Goal: Transaction & Acquisition: Purchase product/service

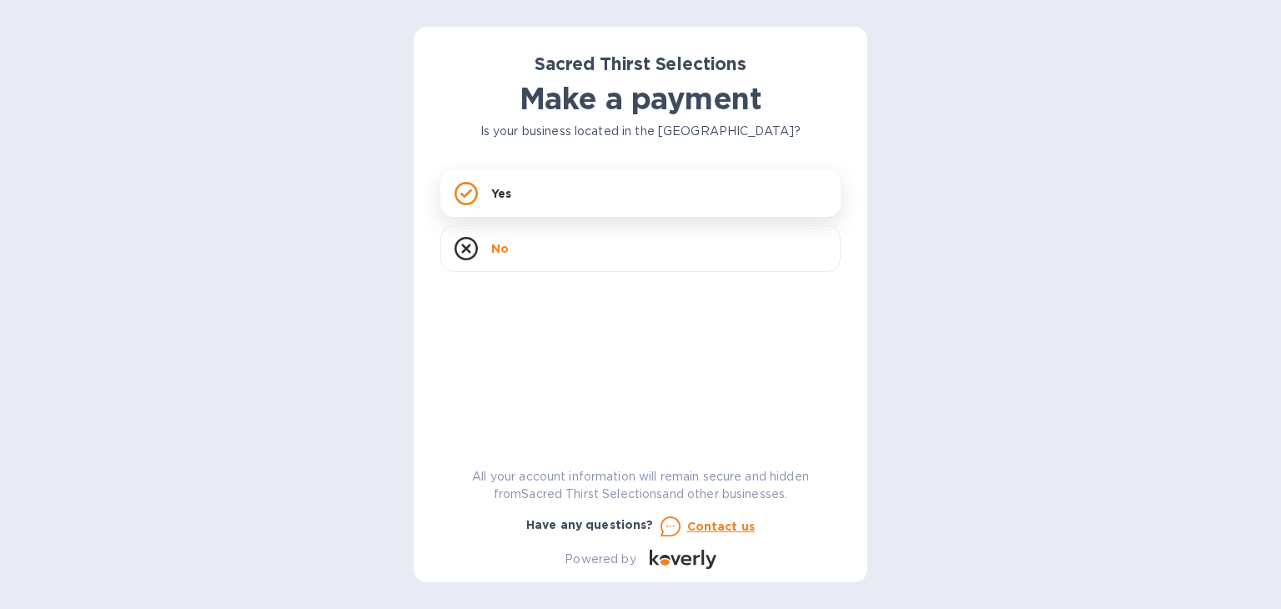
click at [500, 184] on div "Yes" at bounding box center [640, 193] width 400 height 47
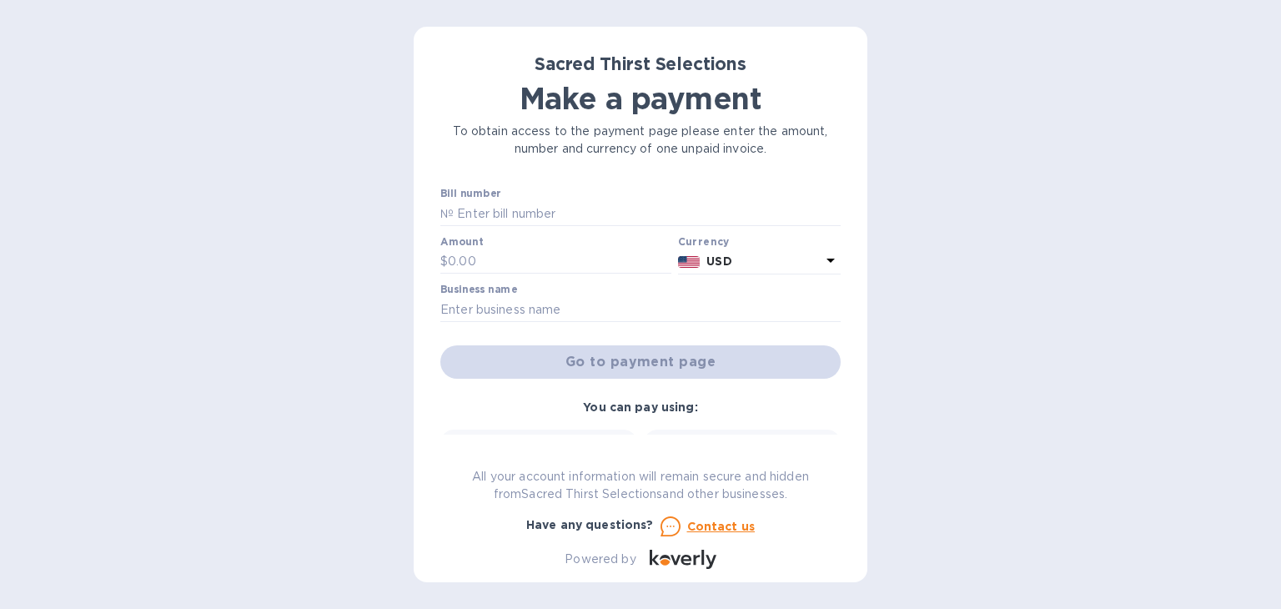
click at [979, 319] on div "Sacred Thirst Selections Make a payment To obtain access to the payment page pl…" at bounding box center [640, 304] width 1281 height 609
click at [547, 217] on input "text" at bounding box center [647, 213] width 387 height 25
paste input "53550"
drag, startPoint x: 455, startPoint y: 211, endPoint x: 417, endPoint y: 208, distance: 38.4
click at [417, 208] on div "Sacred Thirst Selections Make a payment To obtain access to the payment page pl…" at bounding box center [641, 304] width 454 height 555
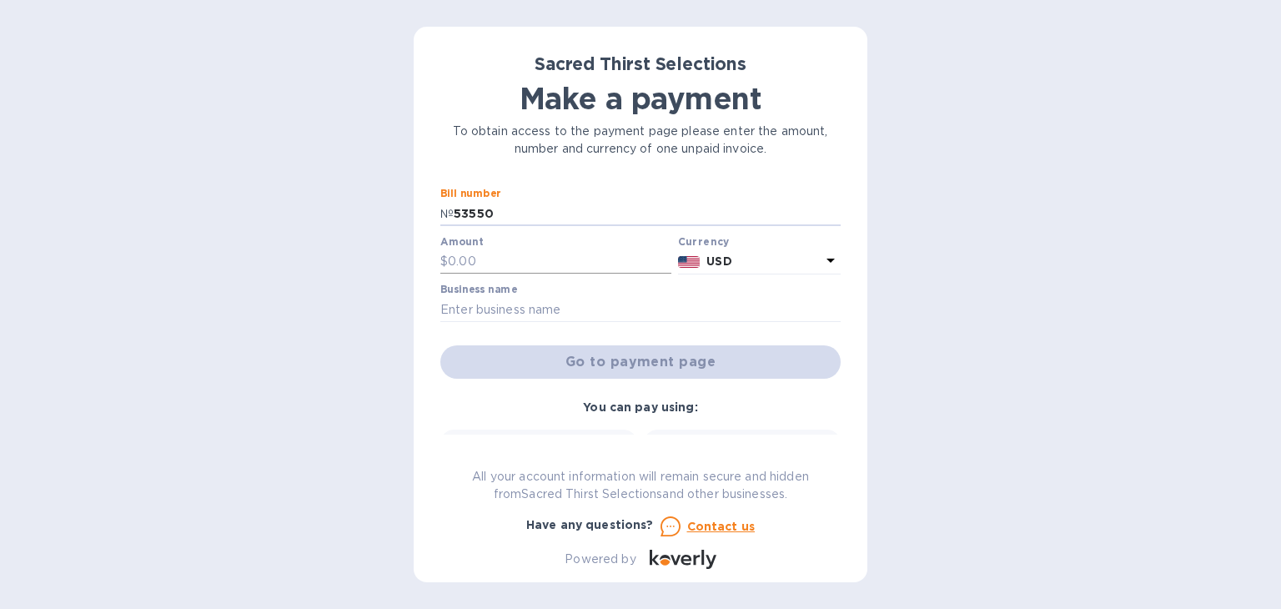
type input "53550"
click at [489, 259] on input "text" at bounding box center [559, 261] width 223 height 25
click at [517, 318] on input "text" at bounding box center [640, 309] width 400 height 25
click at [484, 253] on input "text" at bounding box center [559, 261] width 223 height 25
paste input "844.80"
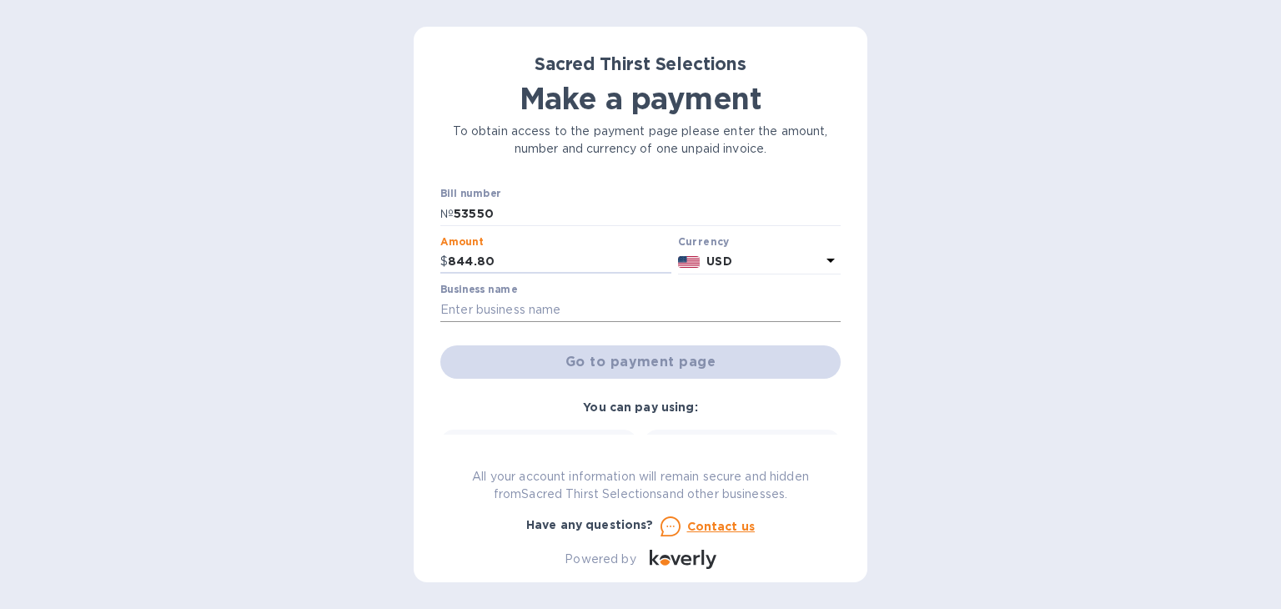
type input "844.80"
click at [553, 308] on input "text" at bounding box center [640, 309] width 400 height 25
type input "Backbone Restauranty LLC"
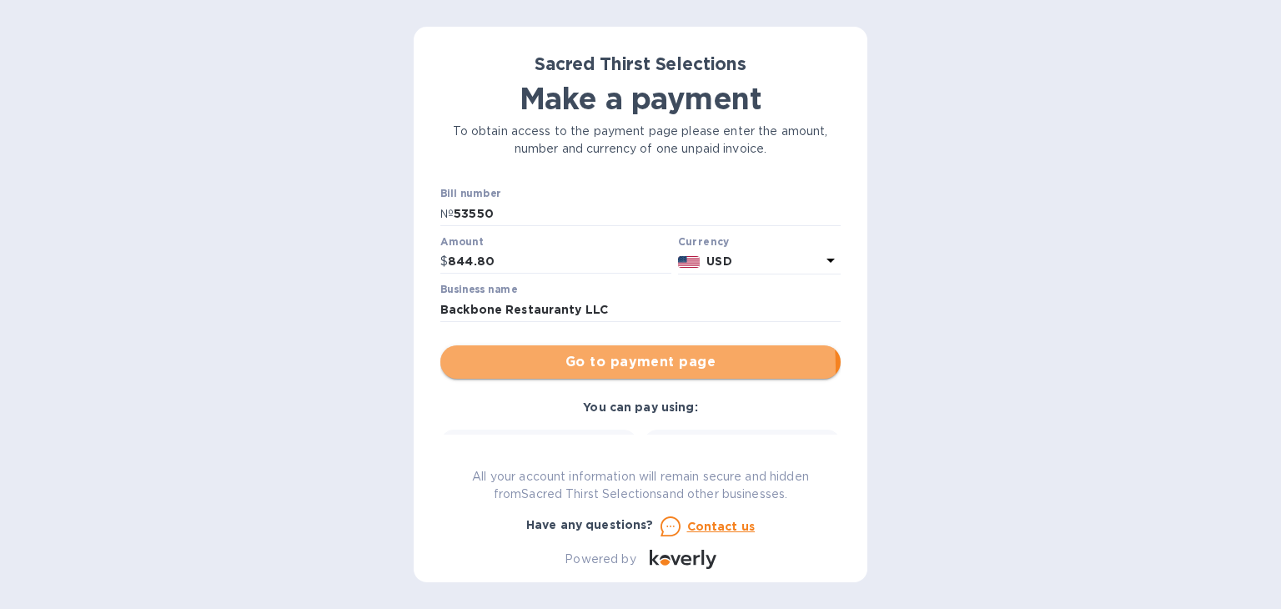
click at [585, 367] on span "Go to payment page" at bounding box center [641, 362] width 374 height 20
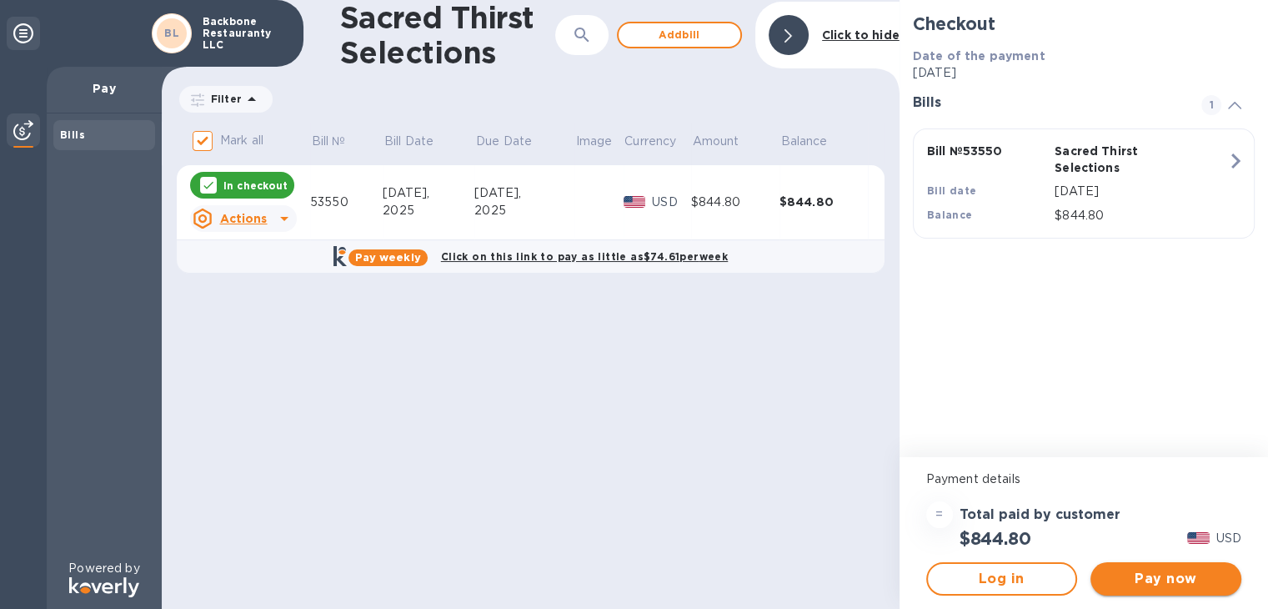
click at [1153, 584] on span "Pay now" at bounding box center [1166, 579] width 124 height 20
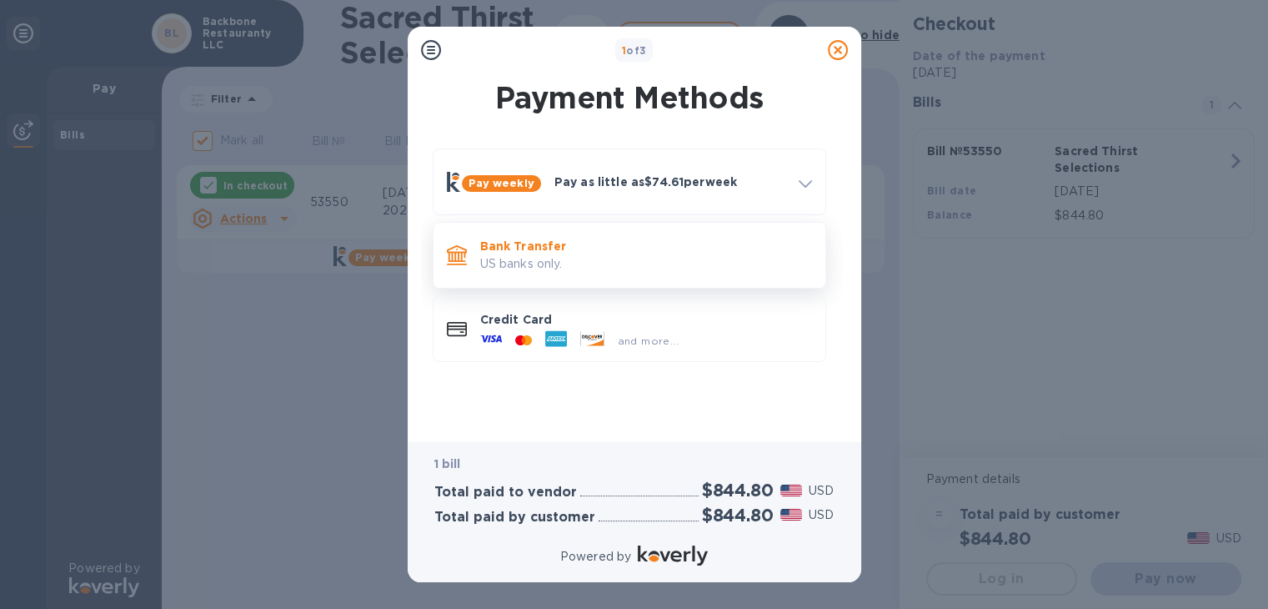
click at [530, 264] on p "US banks only." at bounding box center [646, 264] width 332 height 18
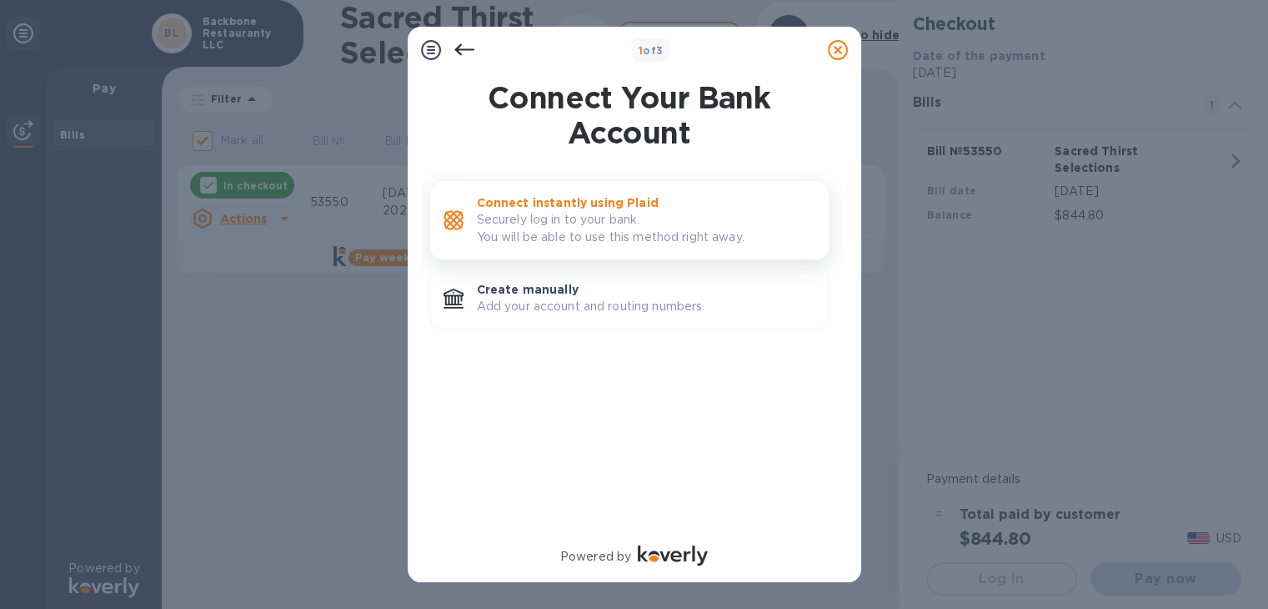
click at [556, 220] on p "Securely log in to your bank. You will be able to use this method right away." at bounding box center [646, 228] width 338 height 35
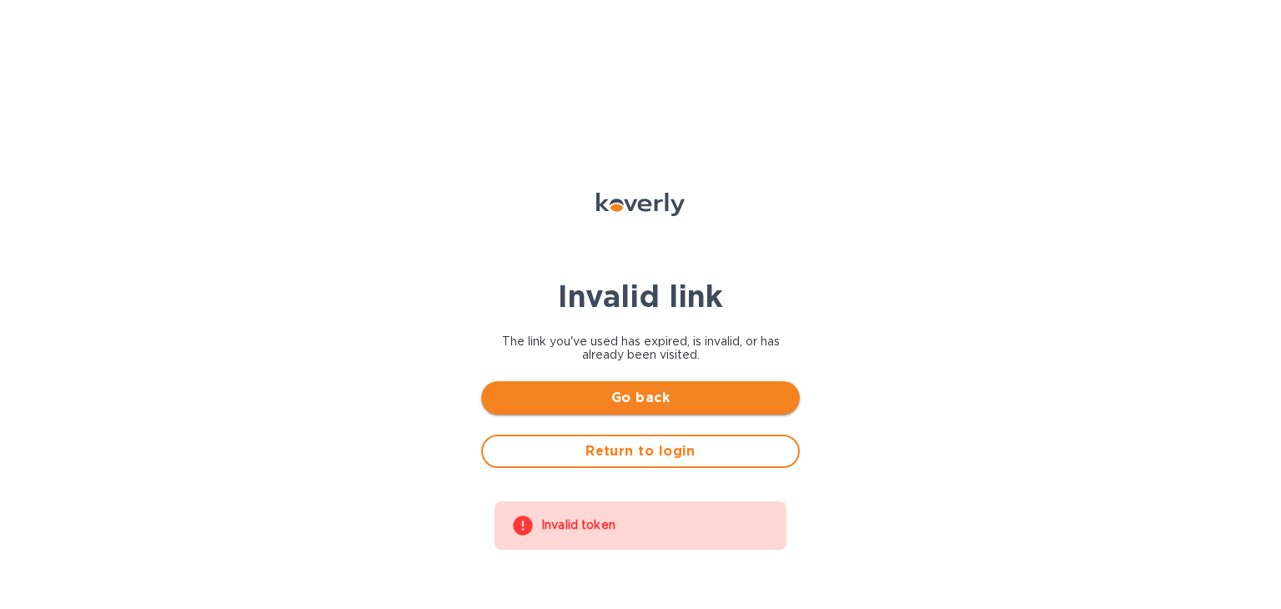
click at [651, 398] on span "Go back" at bounding box center [640, 398] width 292 height 20
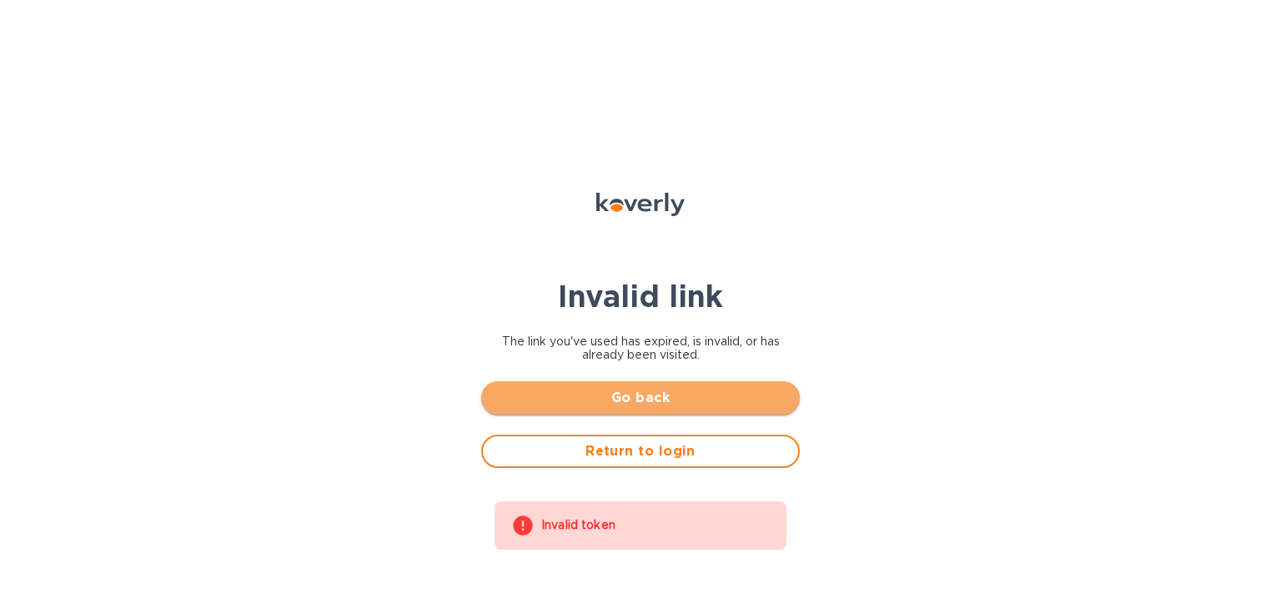
click at [683, 391] on span "Go back" at bounding box center [640, 398] width 292 height 20
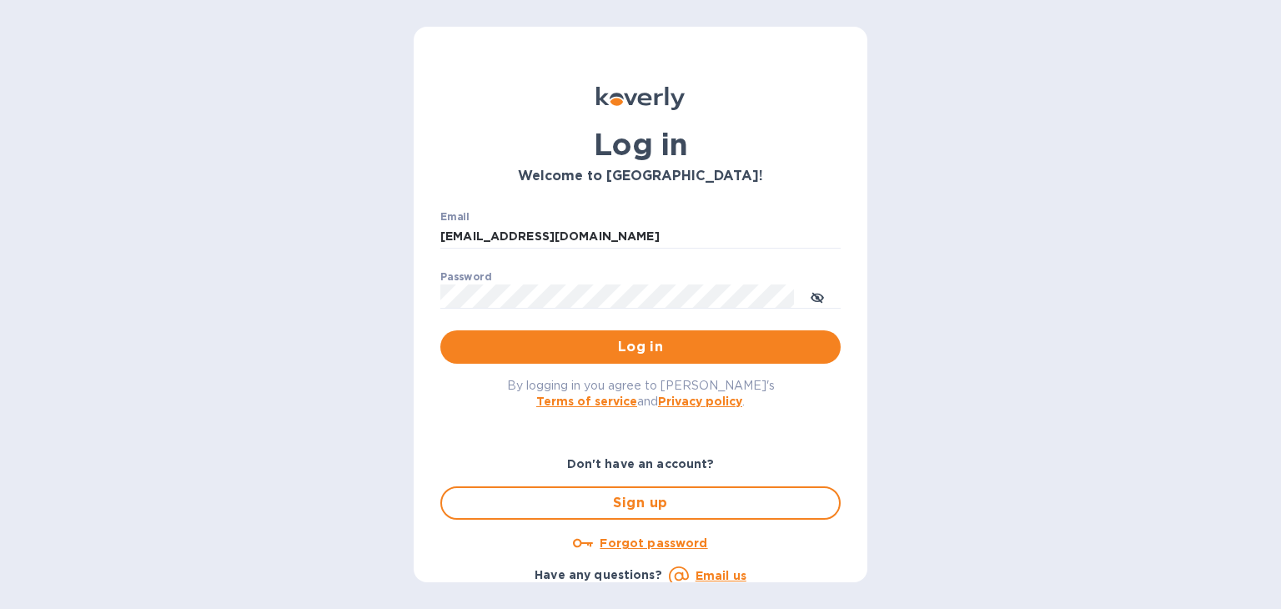
click at [538, 235] on input "[EMAIL_ADDRESS][DOMAIN_NAME]" at bounding box center [640, 236] width 400 height 25
type input "admin@backbonerestaurant.com"
click at [369, 288] on div "Log in Welcome to Koverly! Email admin@backbonerestaurant.com ​ Password ​ Log …" at bounding box center [640, 304] width 1281 height 609
click at [601, 348] on span "Log in" at bounding box center [641, 347] width 374 height 20
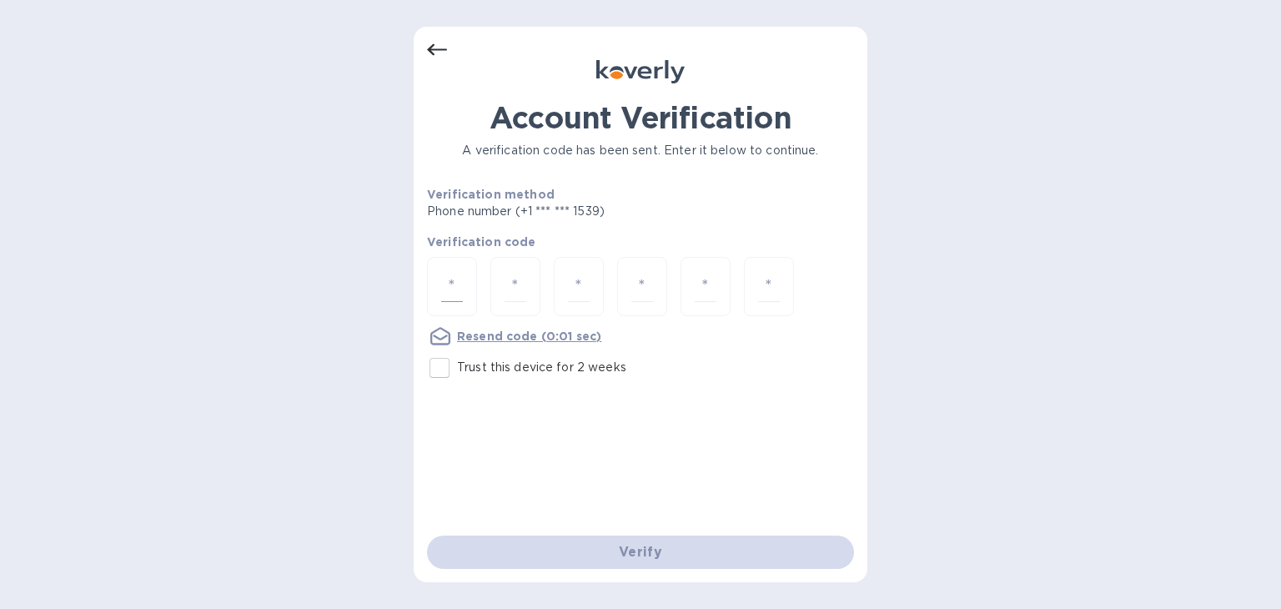
click at [450, 288] on input "number" at bounding box center [452, 286] width 22 height 31
type input "7"
type input "0"
type input "8"
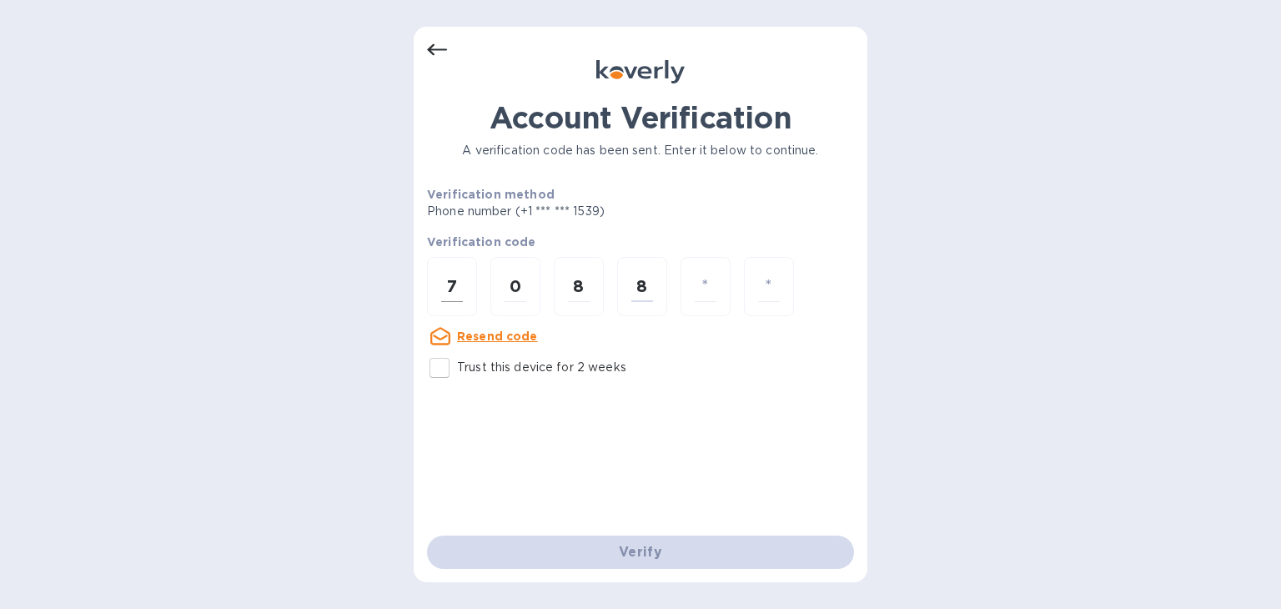
type input "9"
type input "5"
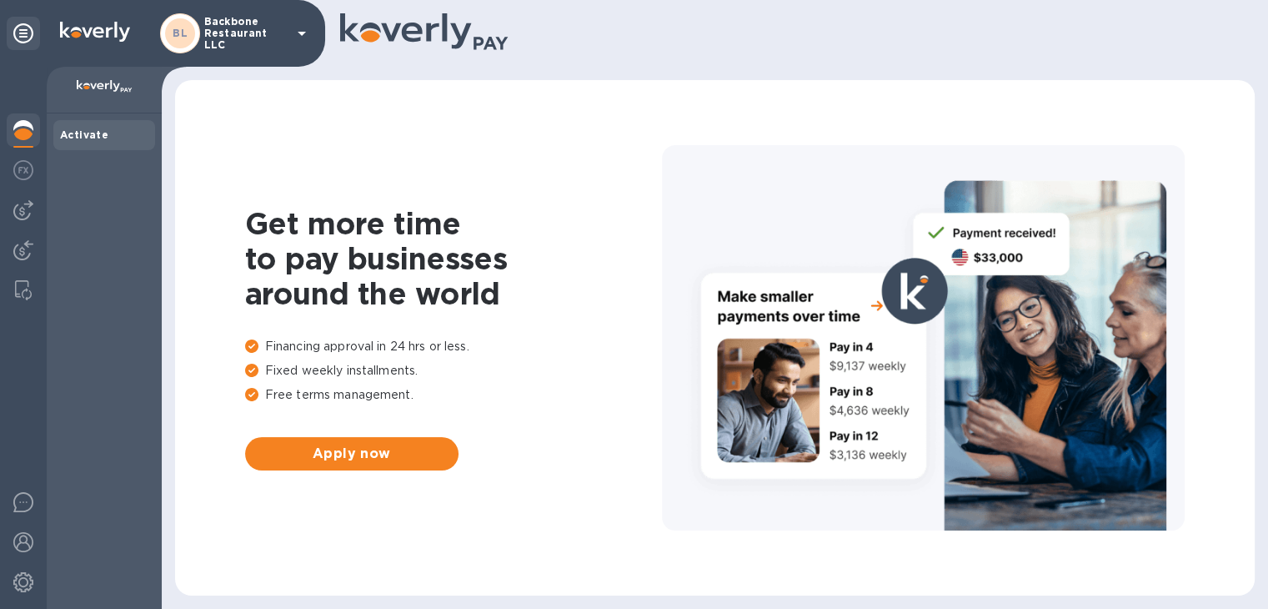
click at [233, 29] on p "Backbone Restaurant LLC" at bounding box center [245, 33] width 83 height 35
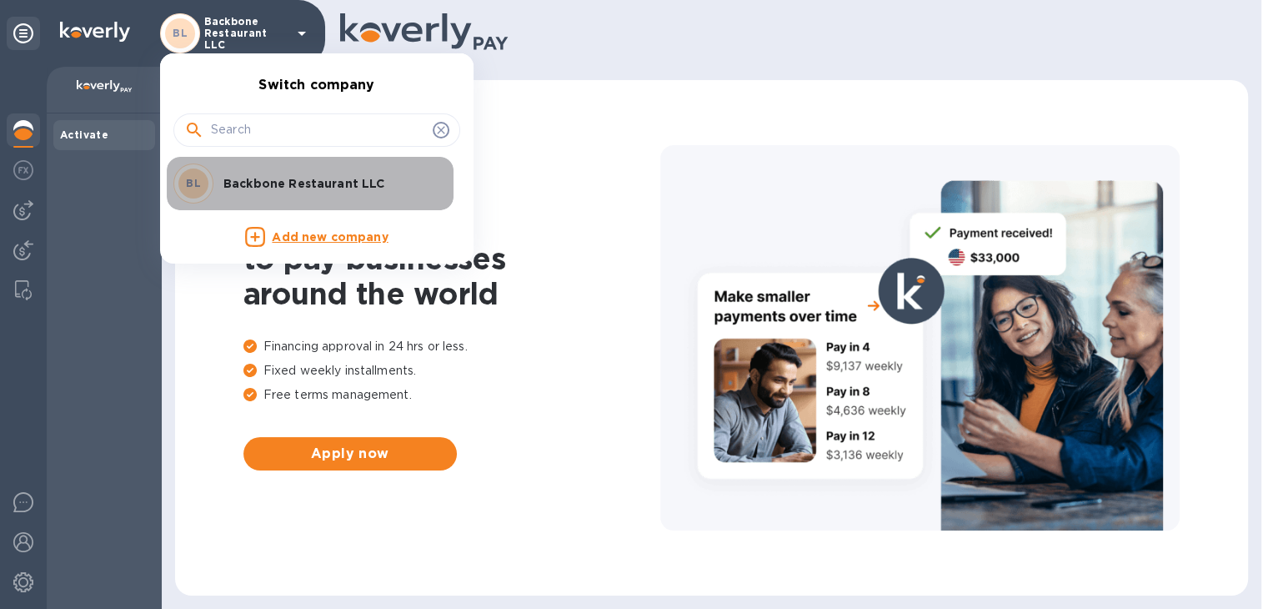
click at [296, 188] on p "Backbone Restaurant LLC" at bounding box center [328, 183] width 210 height 17
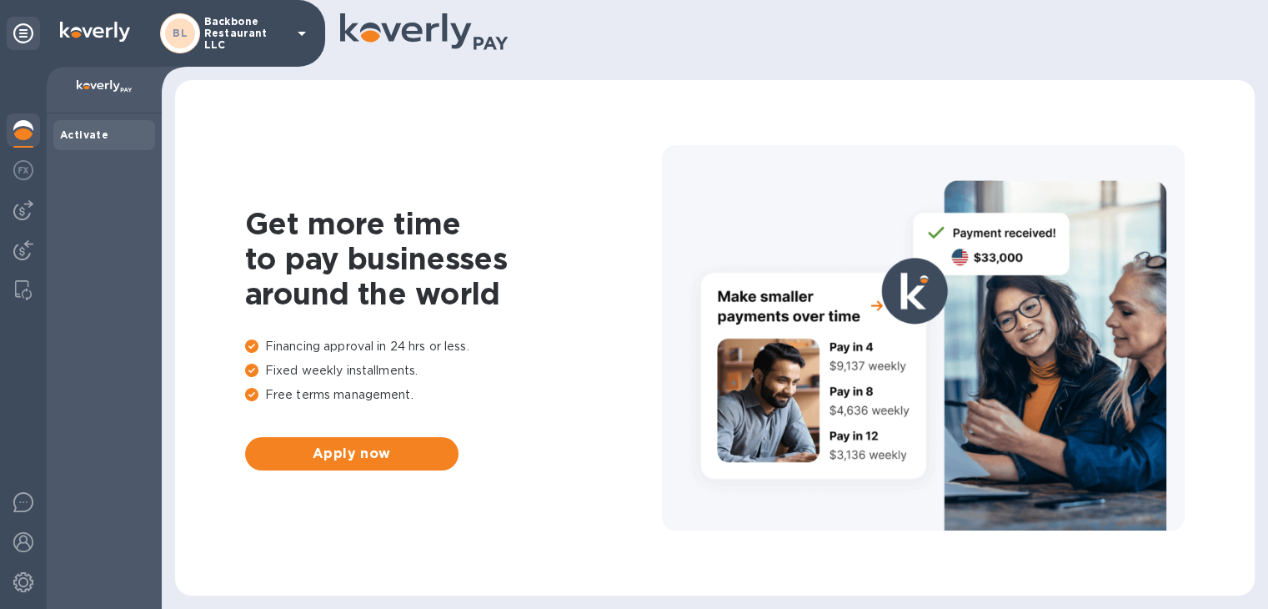
click at [580, 165] on div "Get more time to pay businesses around the world Financing approval in 24 hrs o…" at bounding box center [715, 338] width 1046 height 482
click at [301, 37] on icon at bounding box center [302, 33] width 20 height 20
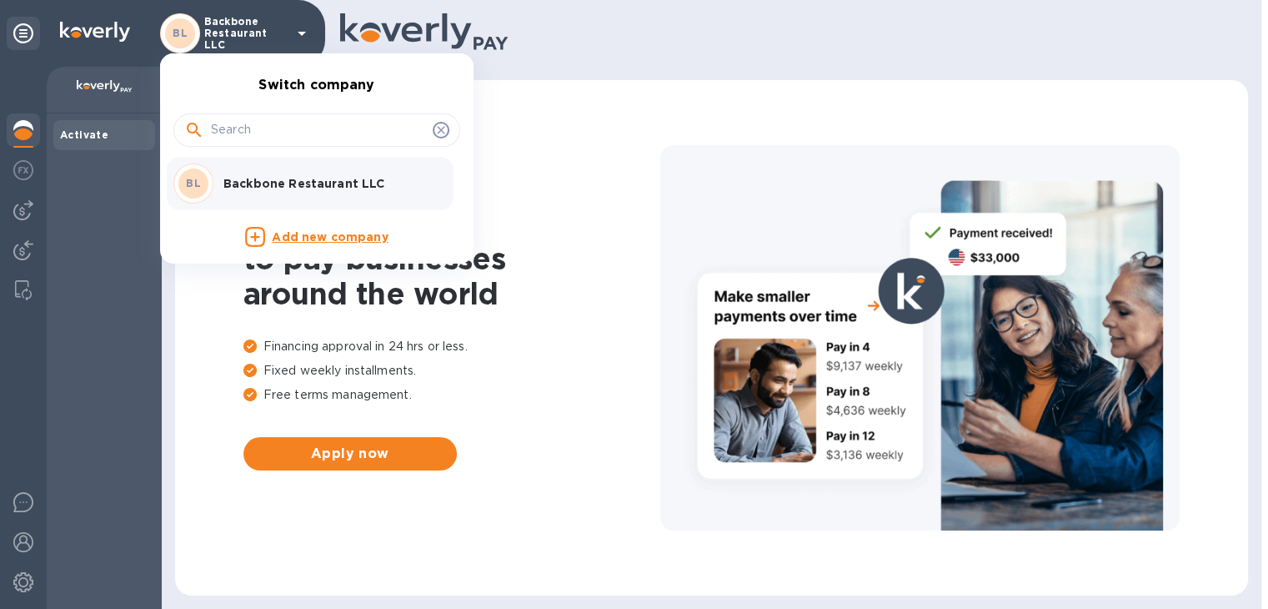
click at [539, 168] on div at bounding box center [634, 304] width 1268 height 609
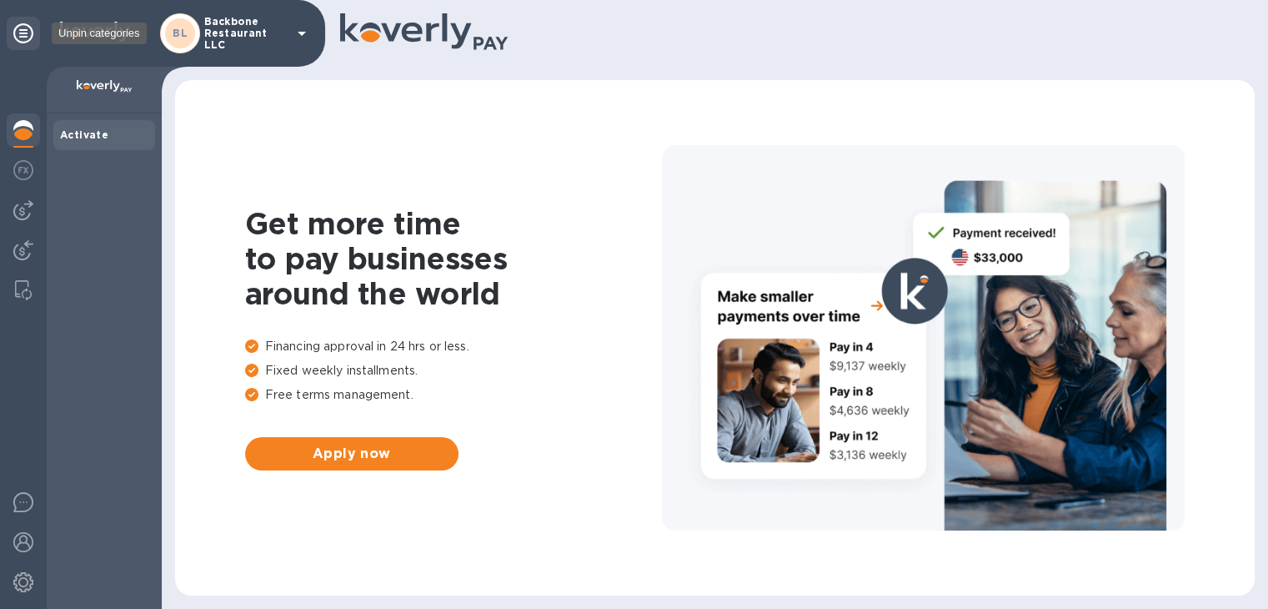
click at [18, 33] on icon at bounding box center [23, 33] width 20 height 20
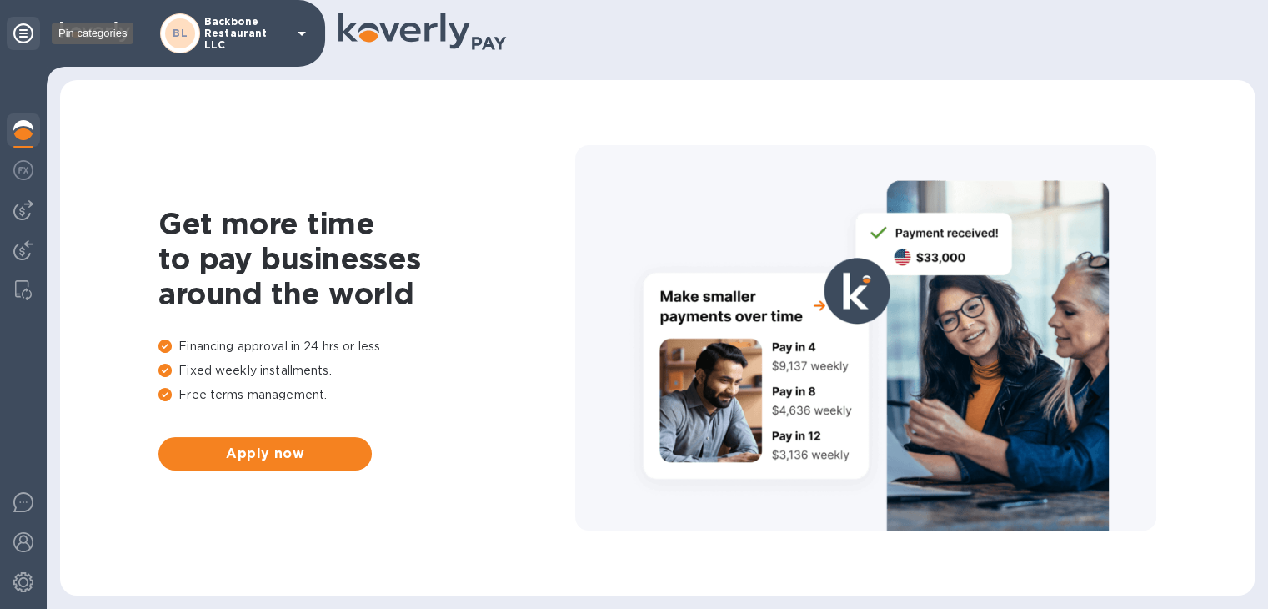
click at [18, 30] on icon at bounding box center [23, 33] width 20 height 20
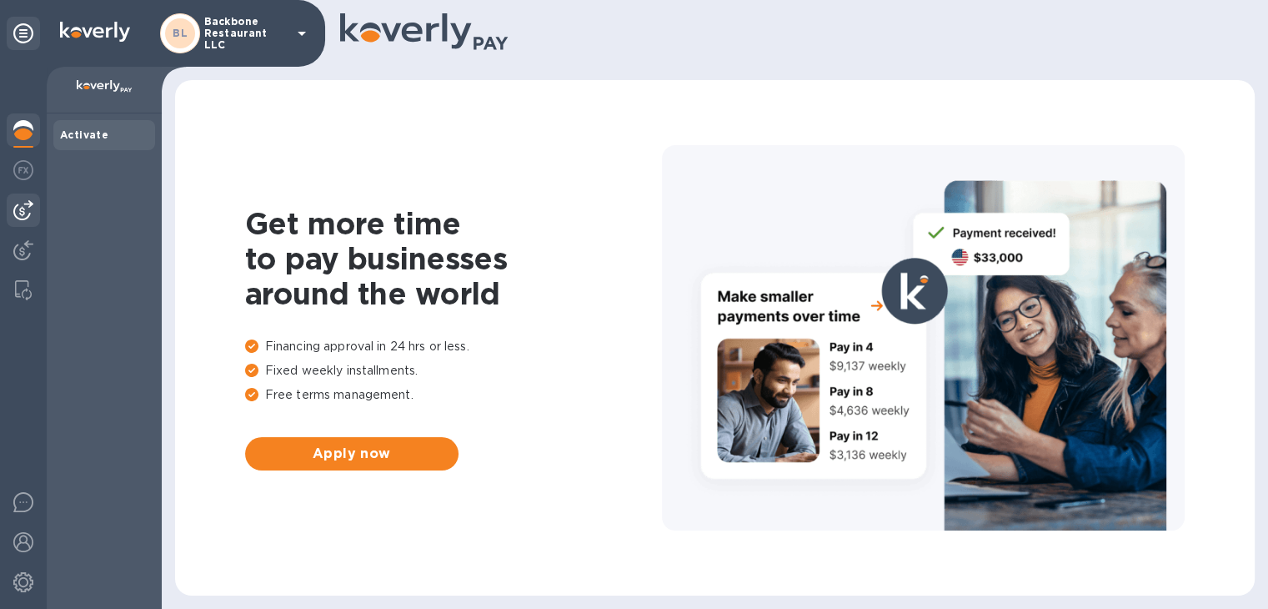
click at [17, 210] on img at bounding box center [23, 210] width 20 height 20
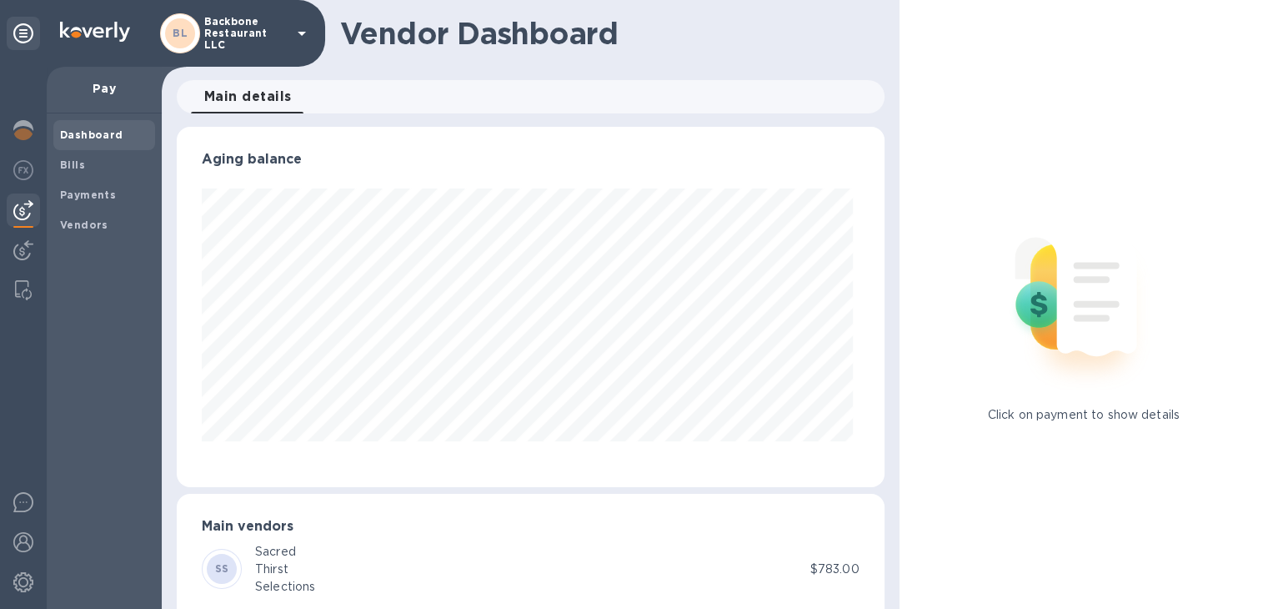
scroll to position [360, 700]
click at [74, 160] on b "Bills" at bounding box center [72, 164] width 25 height 13
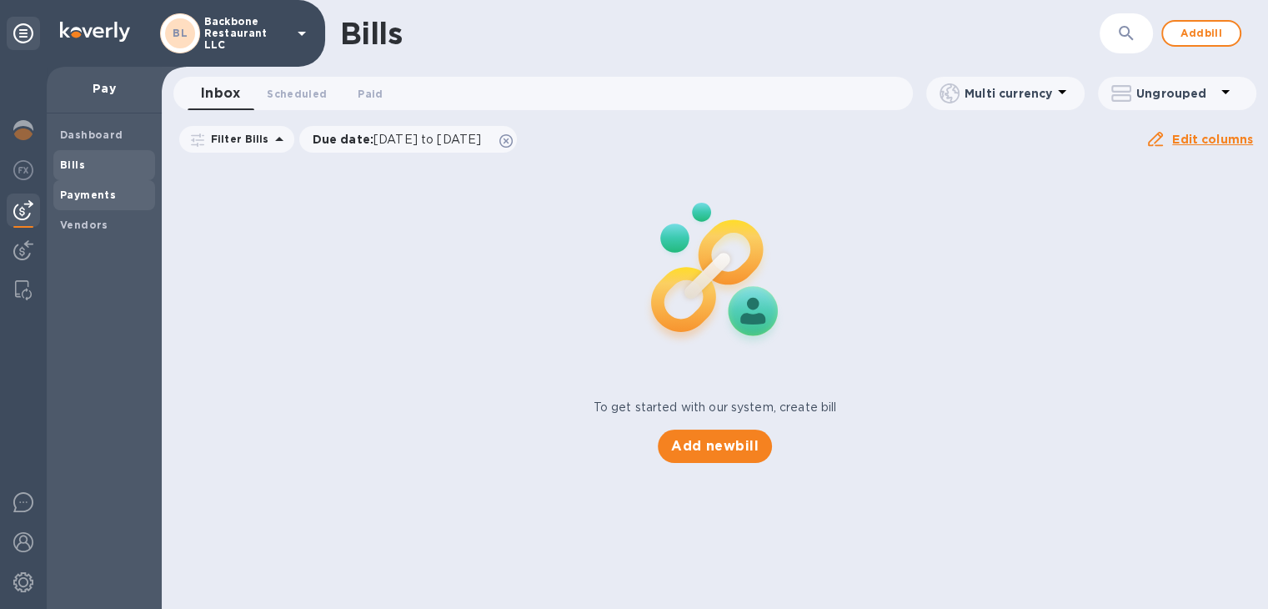
click at [80, 198] on b "Payments" at bounding box center [88, 194] width 56 height 13
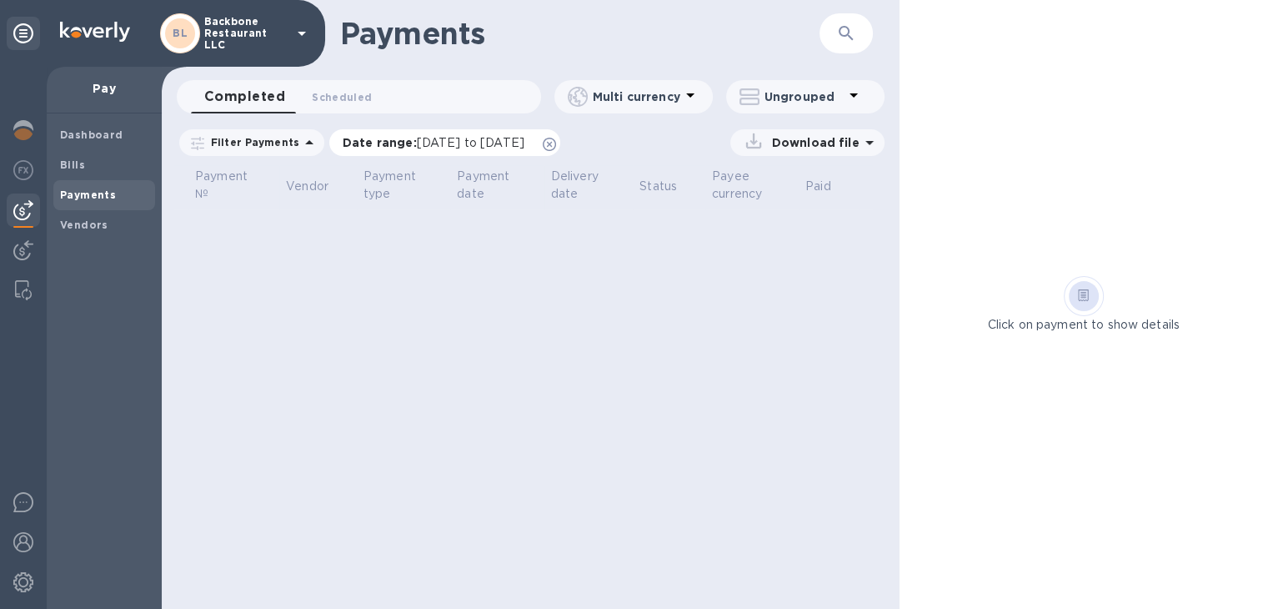
click at [556, 142] on icon at bounding box center [549, 144] width 13 height 13
click at [279, 147] on p "Filter Payments" at bounding box center [251, 142] width 95 height 14
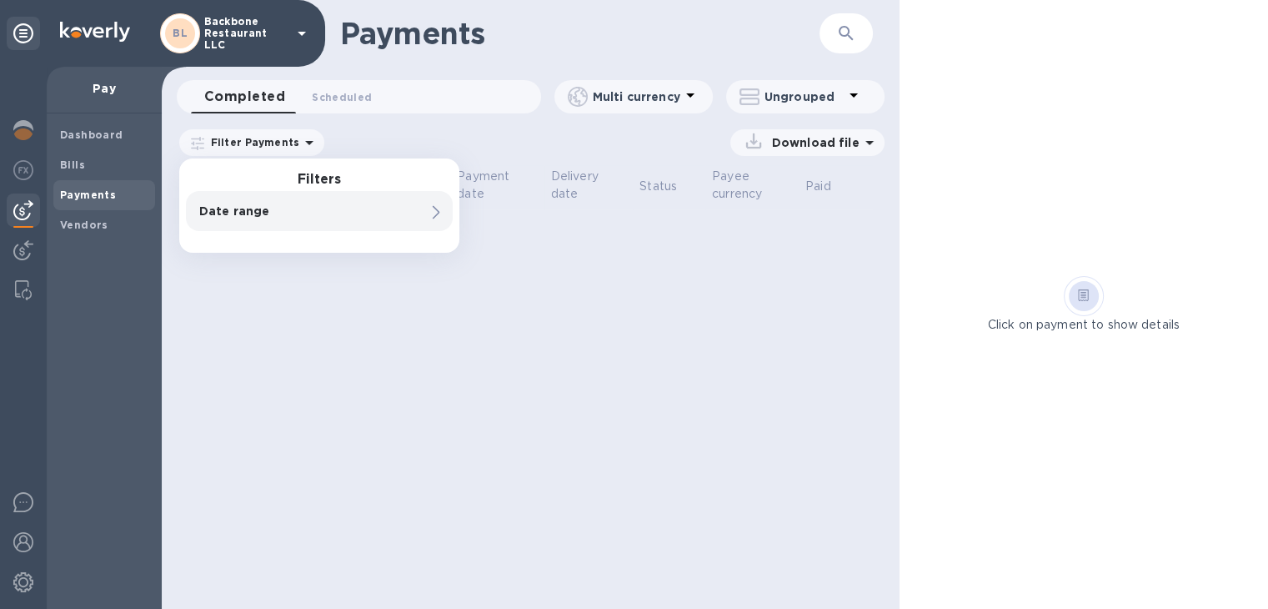
click at [260, 207] on p "Date range" at bounding box center [290, 211] width 183 height 17
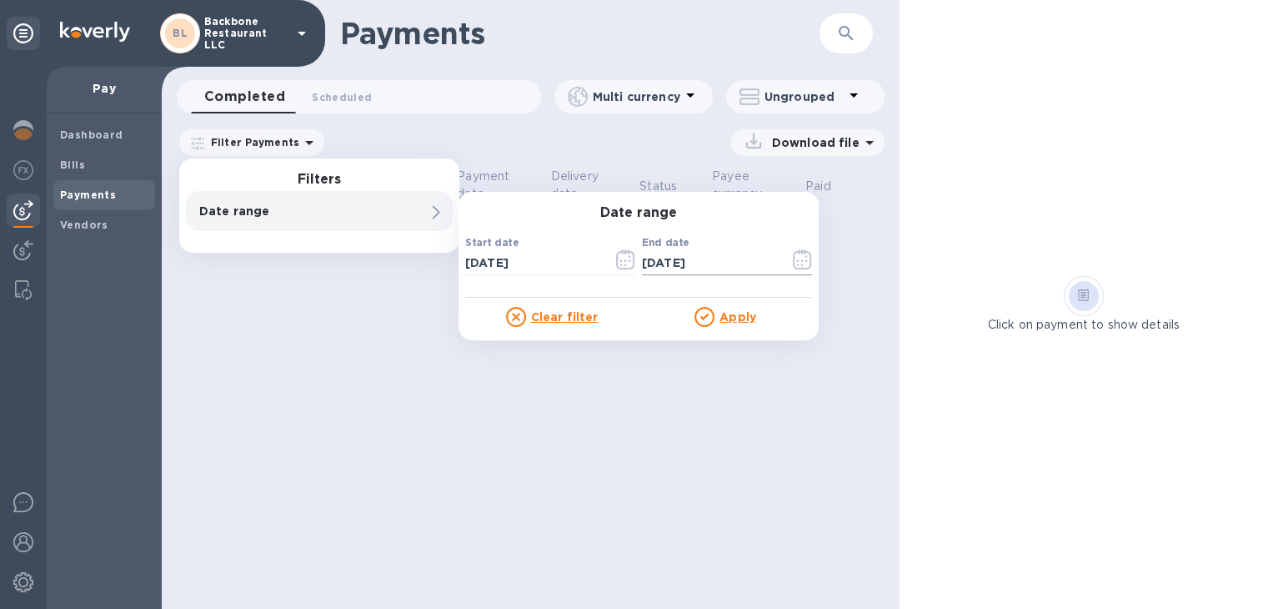
click at [808, 261] on icon "button" at bounding box center [802, 259] width 19 height 20
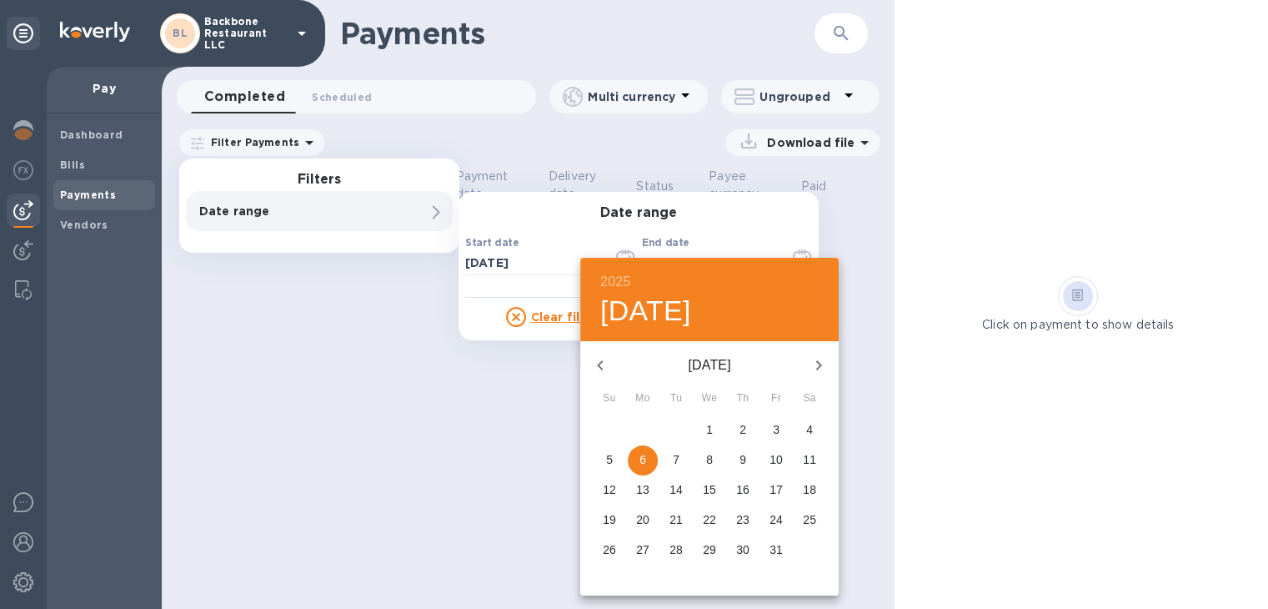
click at [589, 364] on button "button" at bounding box center [600, 365] width 40 height 40
click at [588, 364] on button "button" at bounding box center [600, 365] width 40 height 40
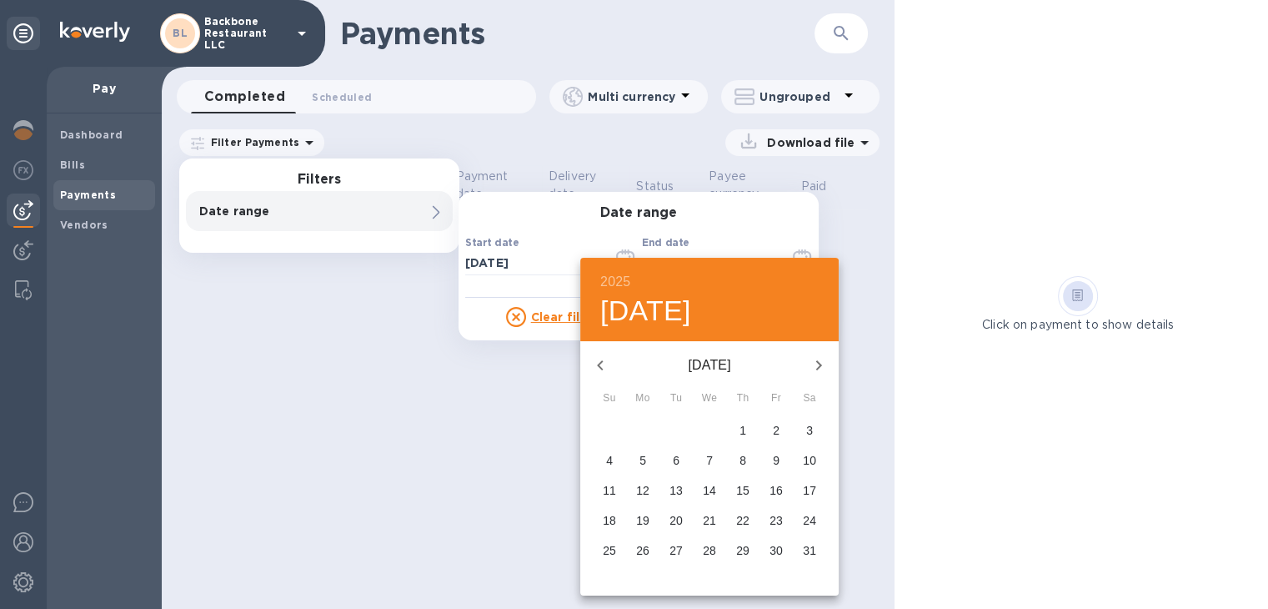
click at [588, 364] on button "button" at bounding box center [600, 365] width 40 height 40
click at [664, 421] on span "1" at bounding box center [676, 429] width 30 height 17
type input "04/01/2025"
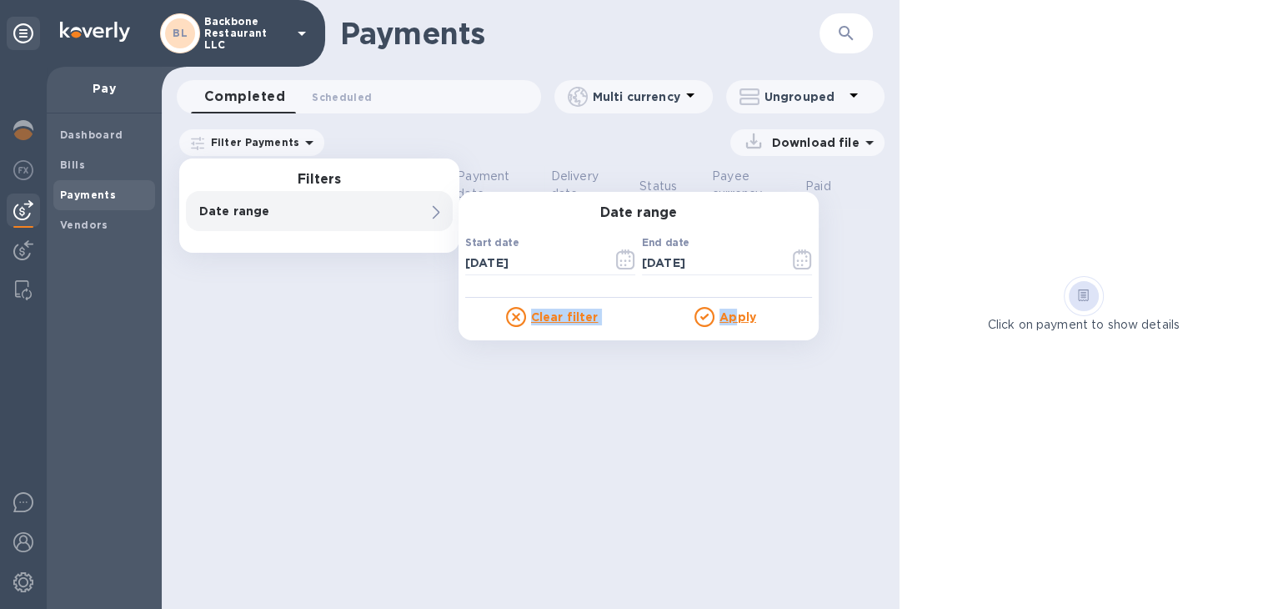
drag, startPoint x: 735, startPoint y: 319, endPoint x: 645, endPoint y: 294, distance: 93.4
click at [645, 294] on div "Date range Start date 10/06/2025 ​ End date 04/01/2025 ​ Clear filter Apply" at bounding box center [639, 266] width 360 height 149
click at [620, 257] on icon "button" at bounding box center [625, 259] width 19 height 20
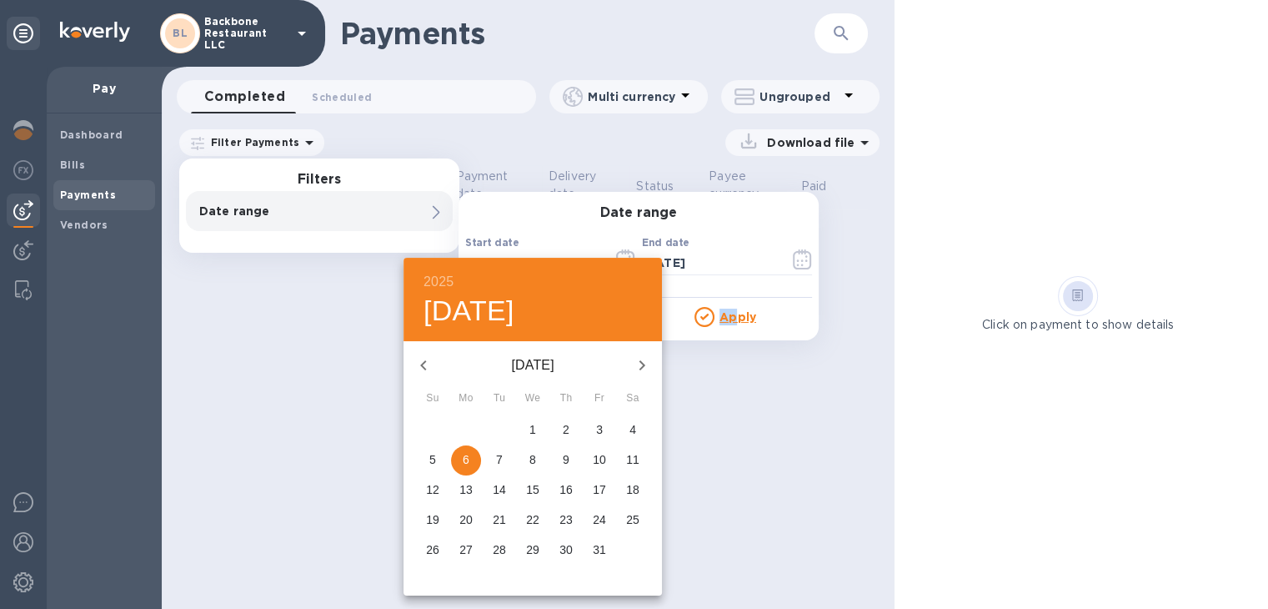
click at [427, 358] on icon "button" at bounding box center [424, 365] width 20 height 20
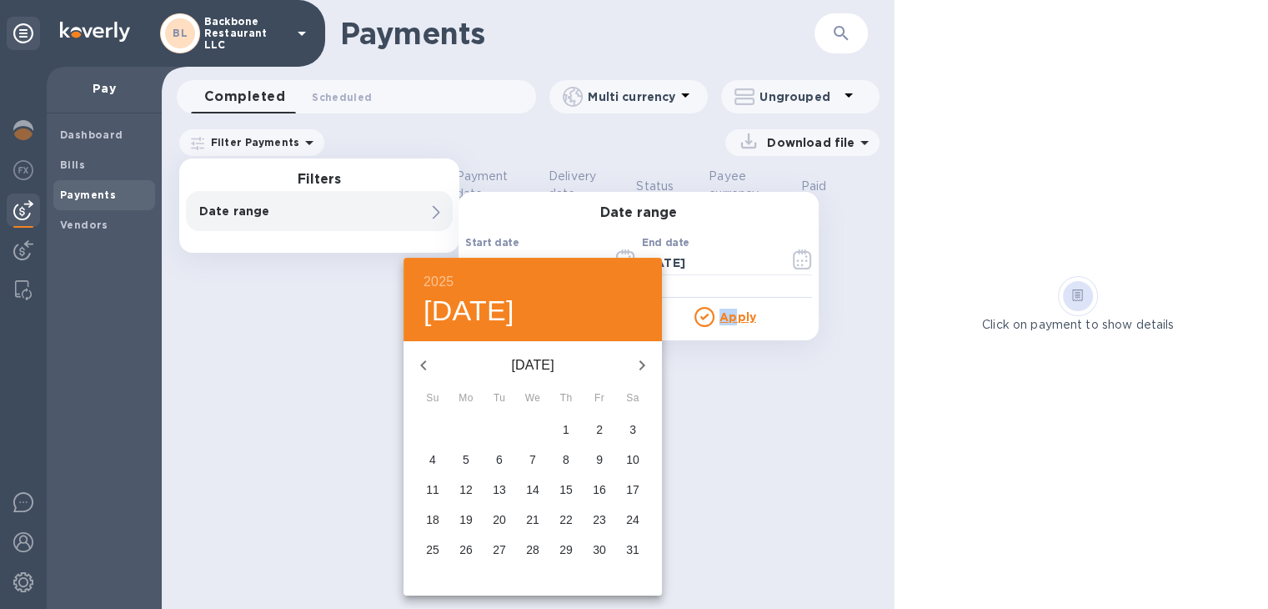
click at [427, 358] on icon "button" at bounding box center [424, 365] width 20 height 20
click at [498, 421] on p "1" at bounding box center [499, 429] width 7 height 17
type input "04/01/2025"
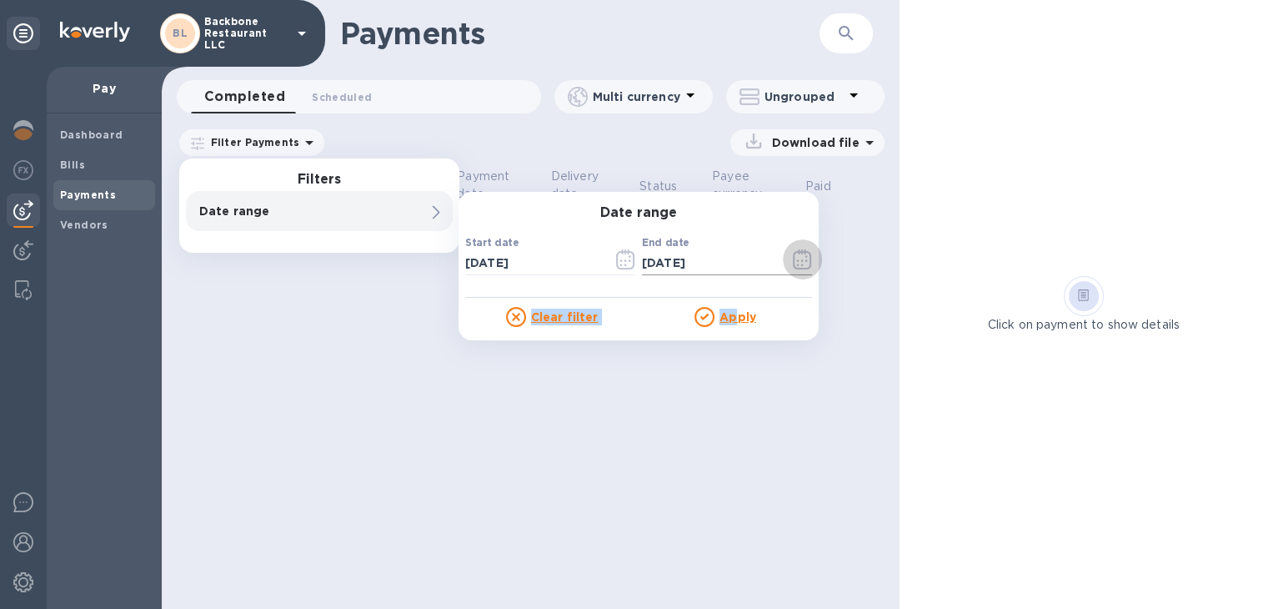
click at [806, 259] on icon "button" at bounding box center [802, 259] width 19 height 20
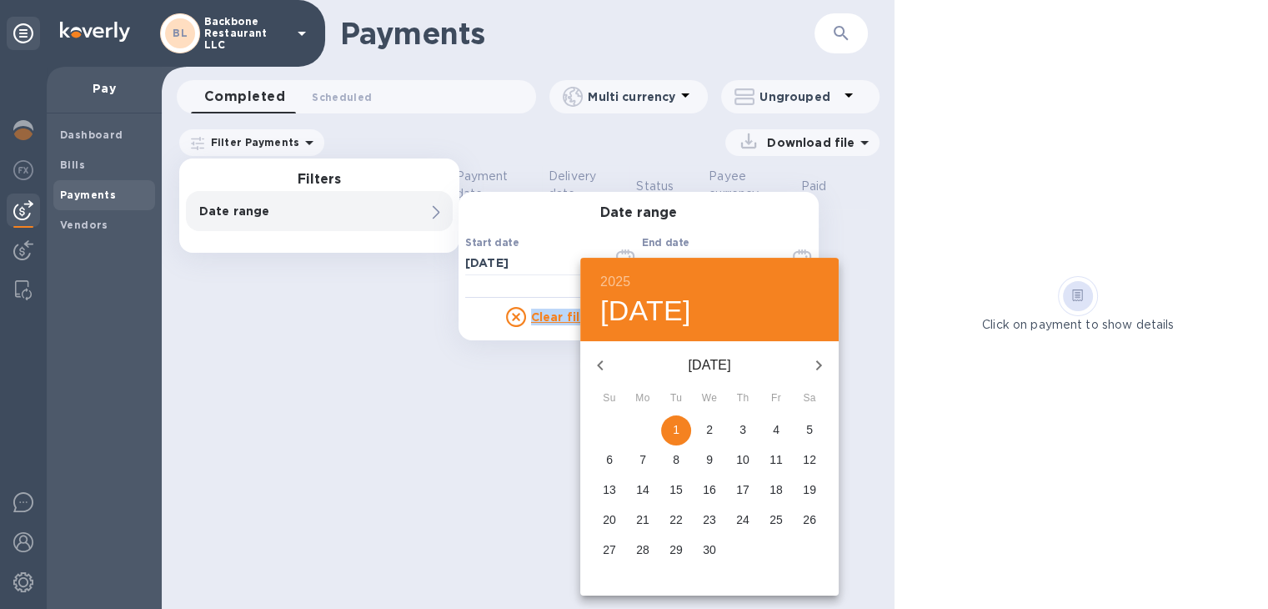
click at [818, 368] on icon "button" at bounding box center [819, 365] width 6 height 10
click at [817, 368] on icon "button" at bounding box center [819, 365] width 6 height 10
click at [816, 367] on icon "button" at bounding box center [819, 365] width 20 height 20
click at [814, 364] on icon "button" at bounding box center [819, 365] width 20 height 20
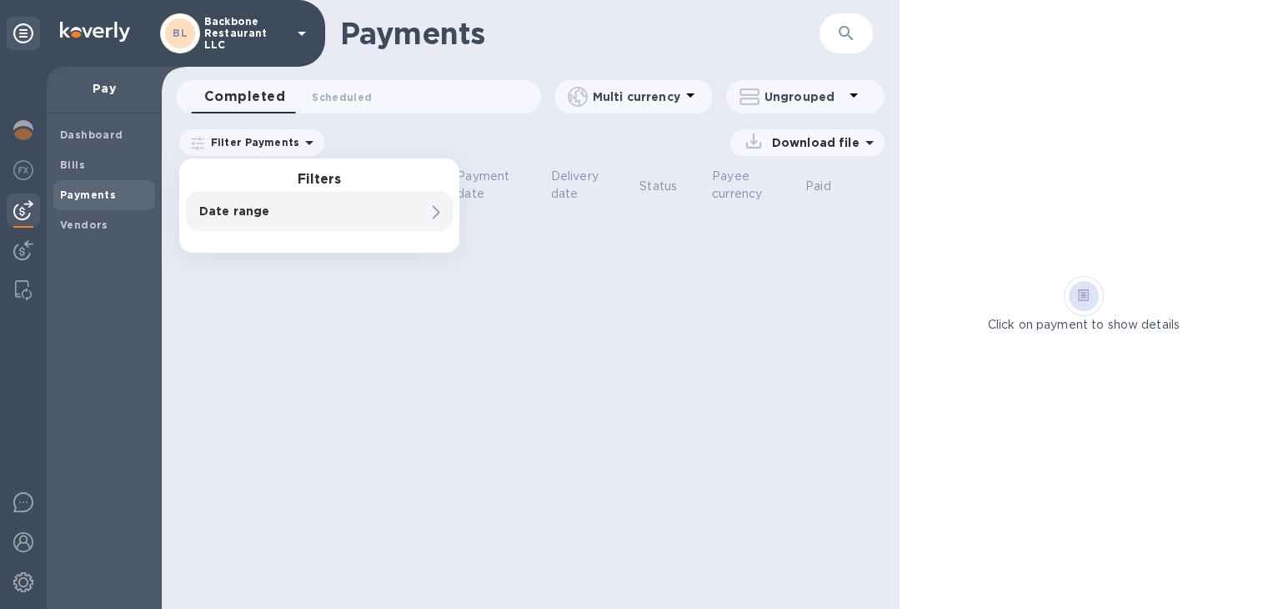
click at [510, 134] on div "Download file" at bounding box center [608, 142] width 551 height 27
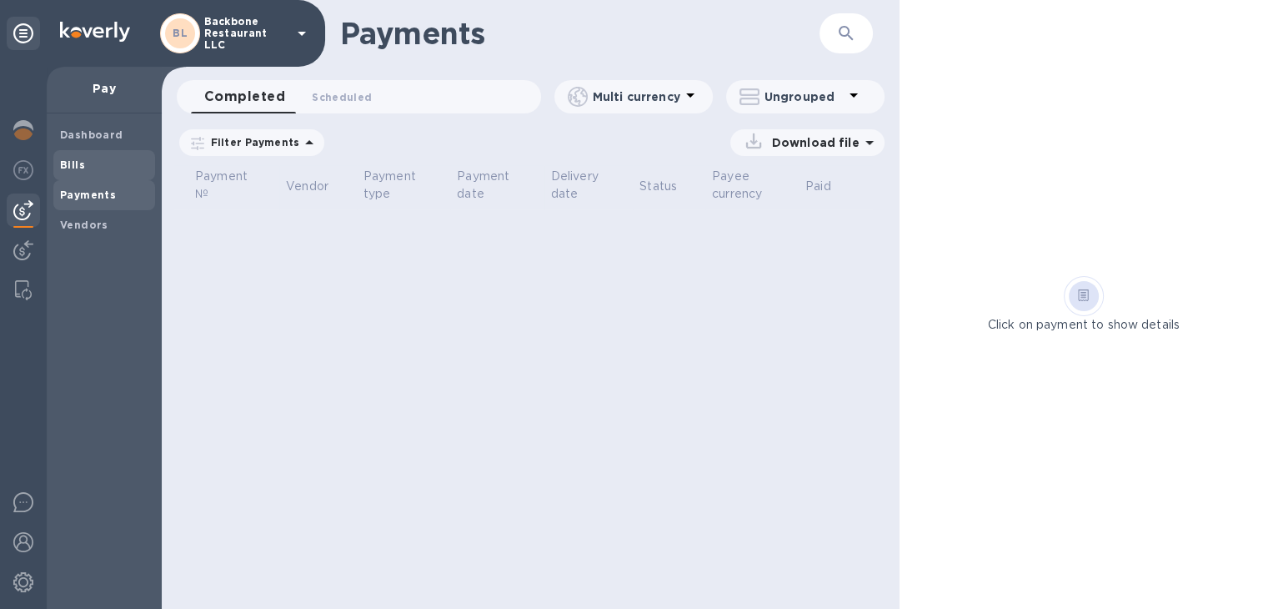
click at [75, 165] on b "Bills" at bounding box center [72, 164] width 25 height 13
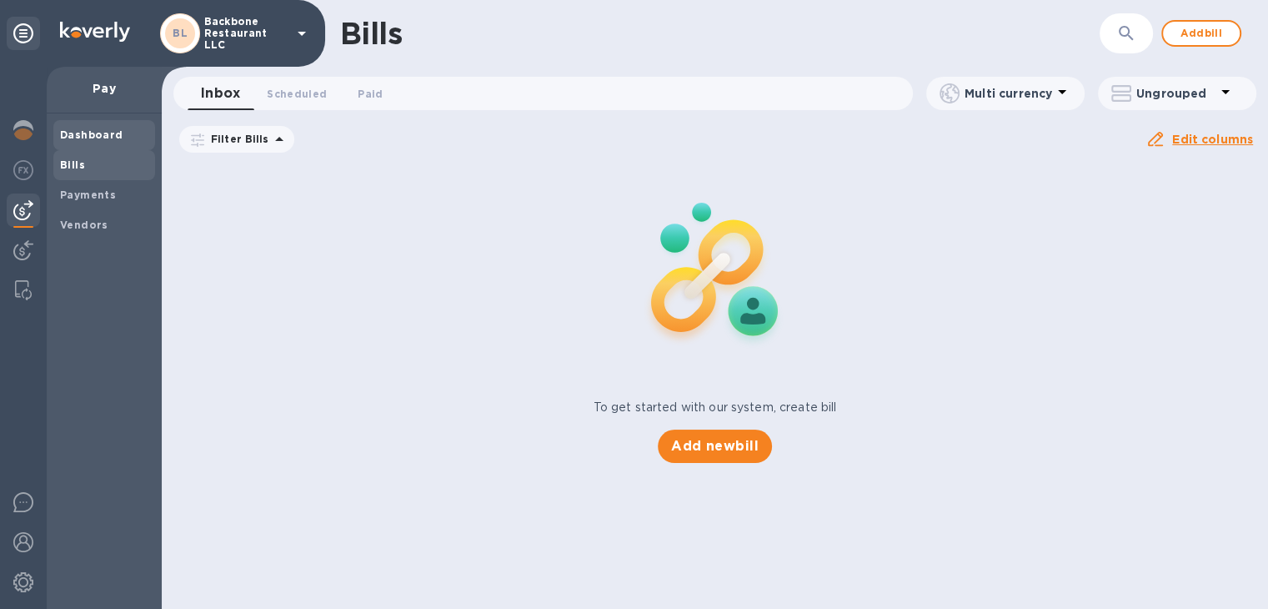
click at [78, 138] on b "Dashboard" at bounding box center [91, 134] width 63 height 13
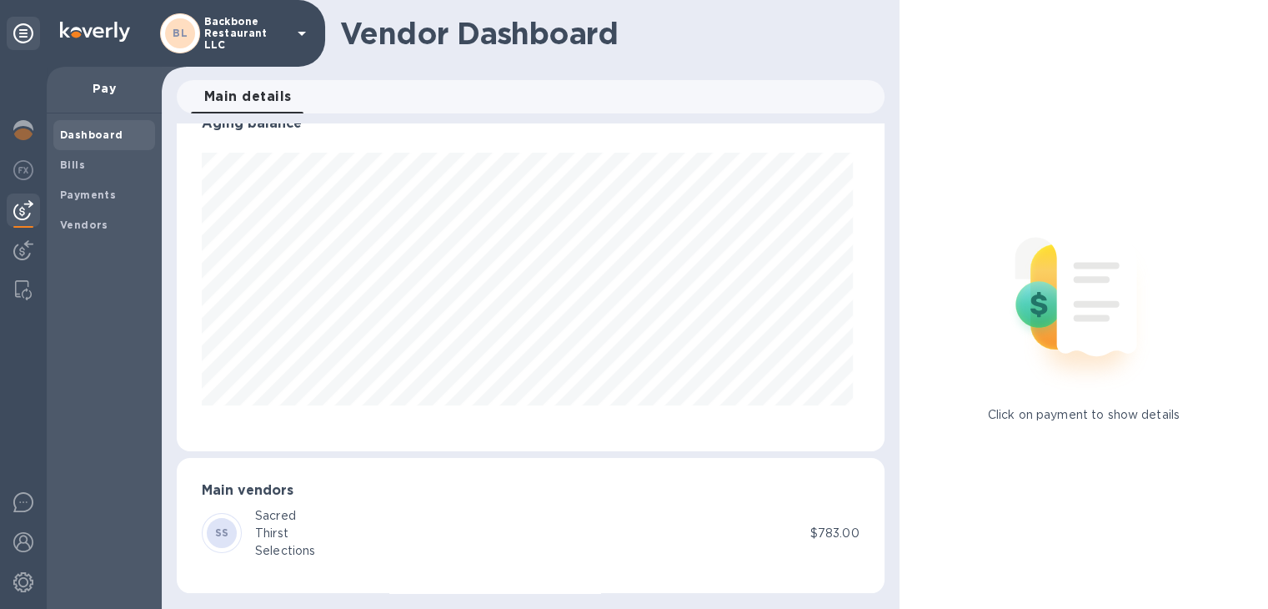
click at [230, 527] on div "SS" at bounding box center [222, 533] width 30 height 30
click at [270, 532] on div "Thirst" at bounding box center [285, 533] width 60 height 18
click at [394, 521] on div "SS Sacred Thirst Selections" at bounding box center [506, 533] width 609 height 53
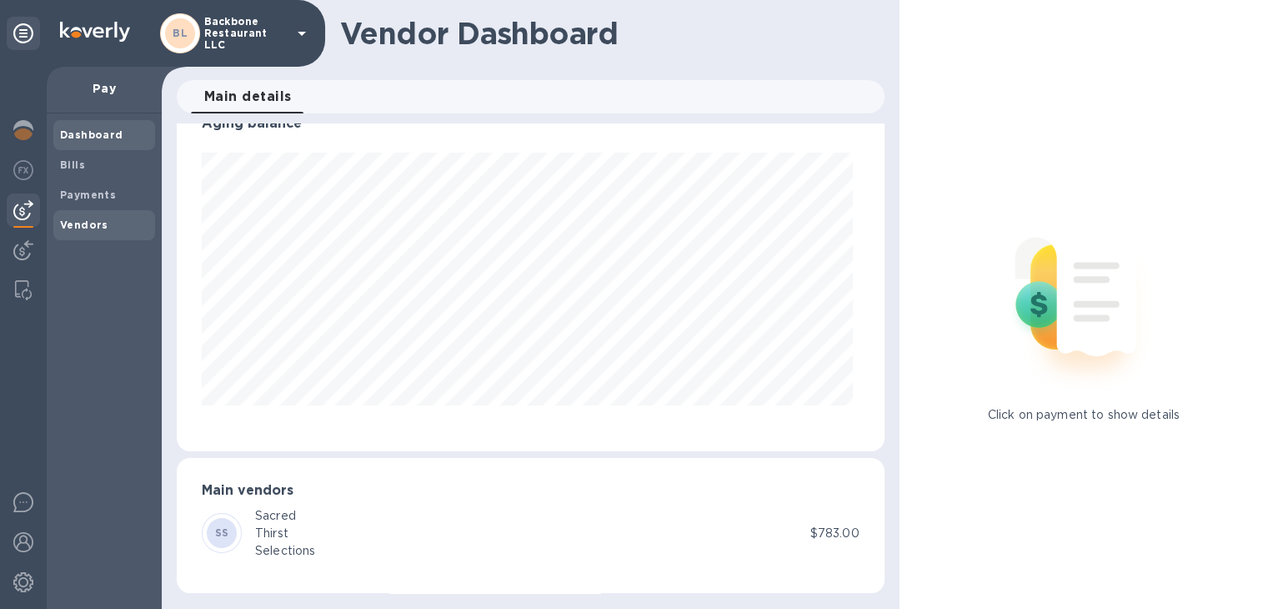
click at [102, 223] on b "Vendors" at bounding box center [84, 224] width 48 height 13
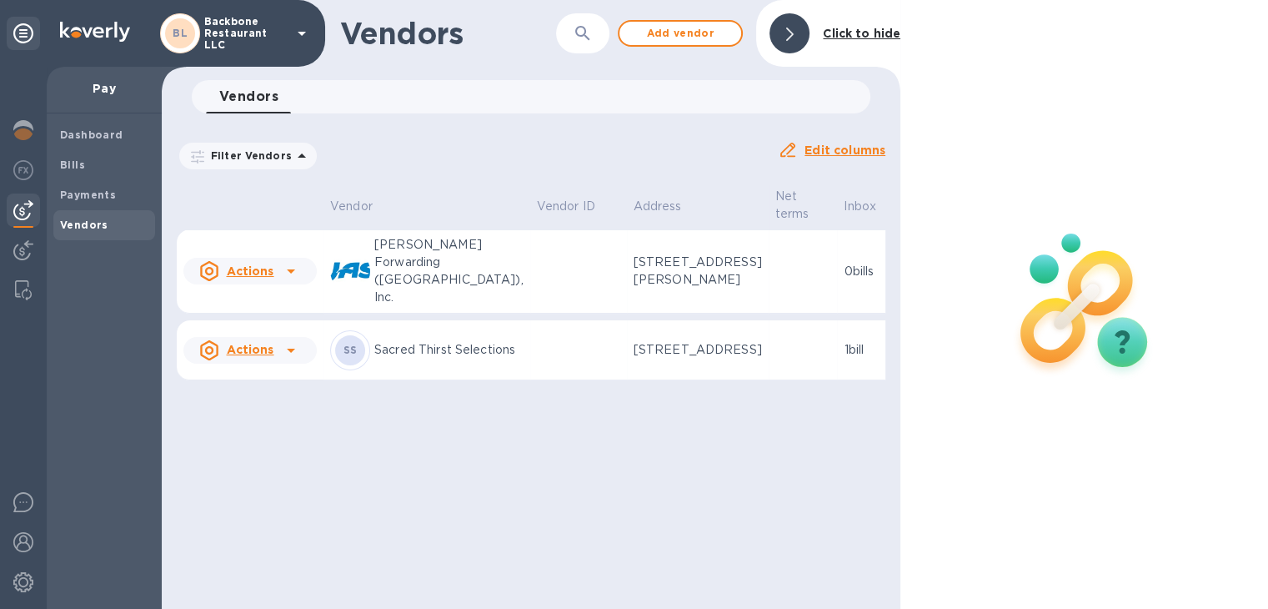
click at [268, 264] on u "Actions" at bounding box center [250, 270] width 48 height 13
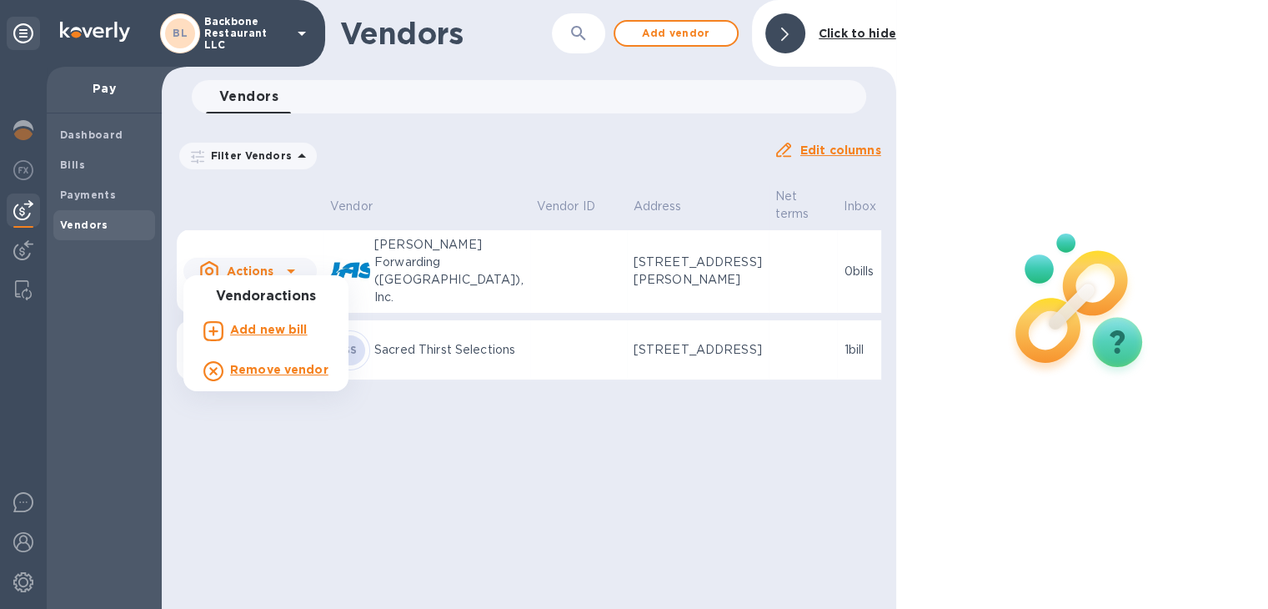
click at [267, 494] on div at bounding box center [634, 304] width 1268 height 609
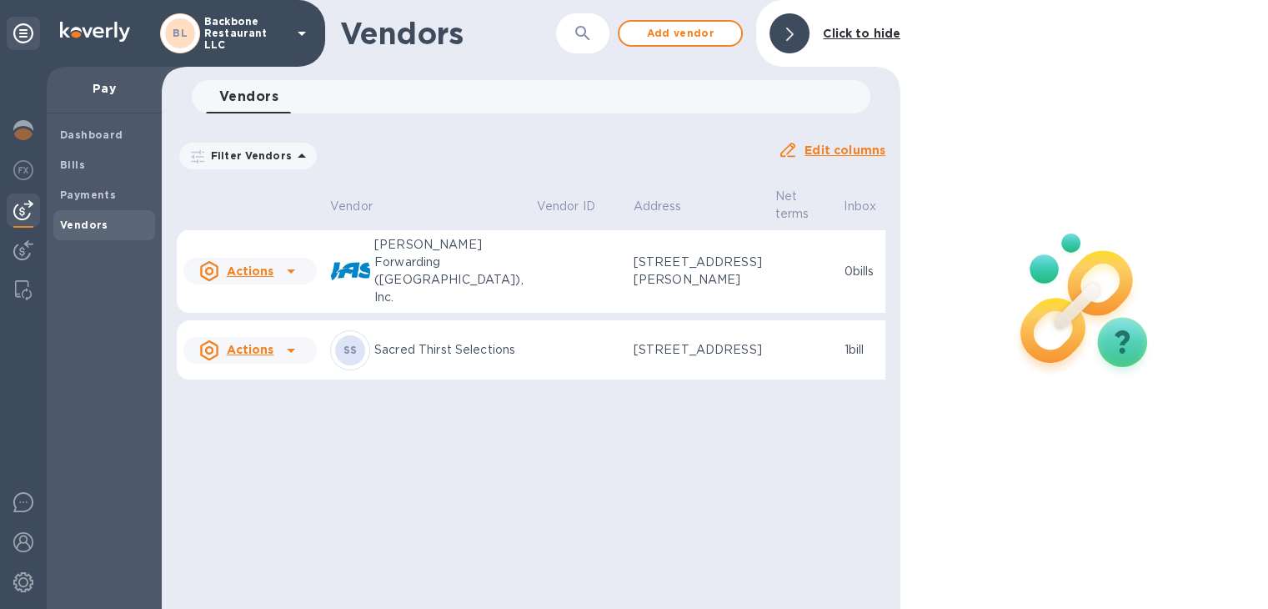
scroll to position [0, 52]
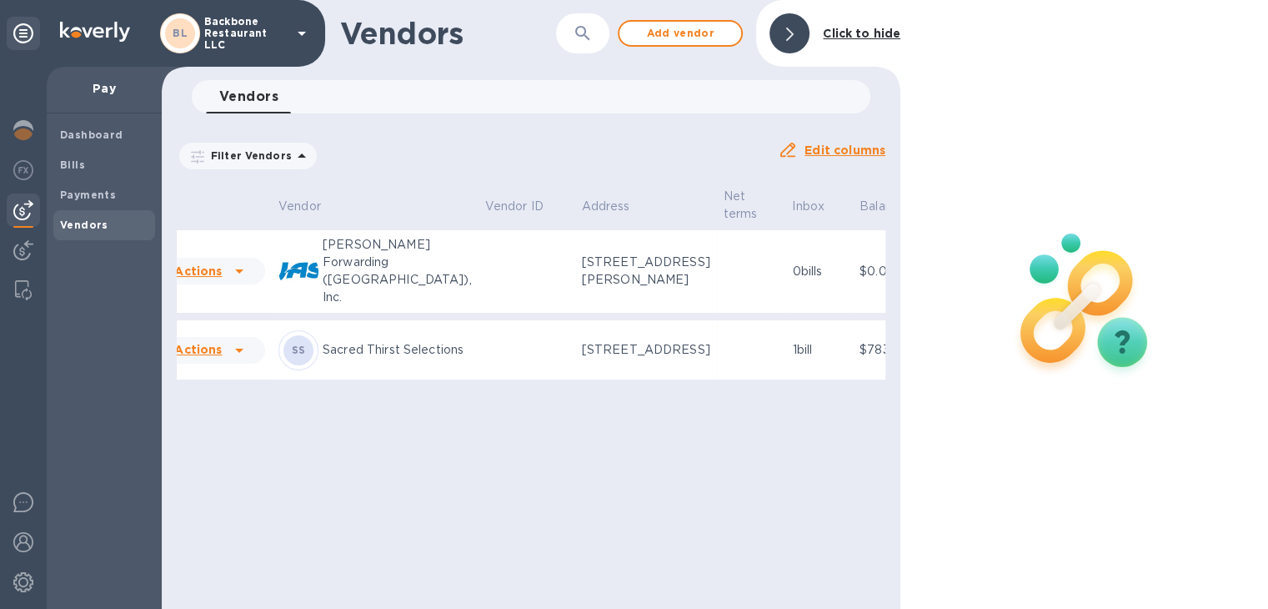
click at [941, 263] on p "Added" at bounding box center [973, 272] width 64 height 18
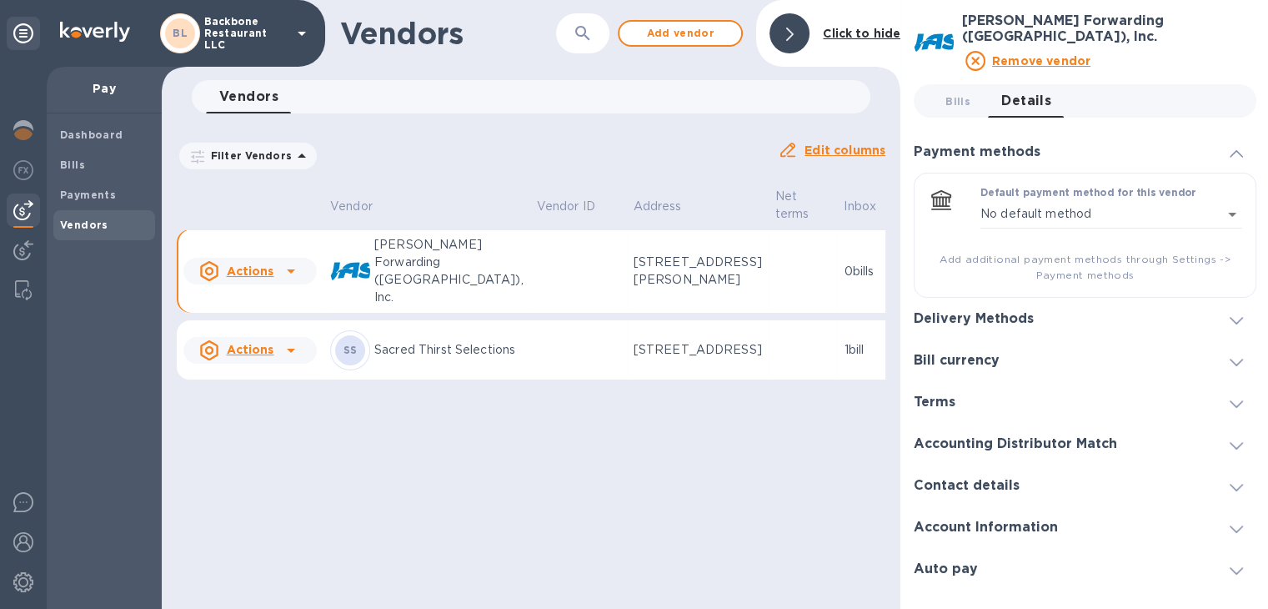
click at [247, 264] on u "Actions" at bounding box center [250, 270] width 48 height 13
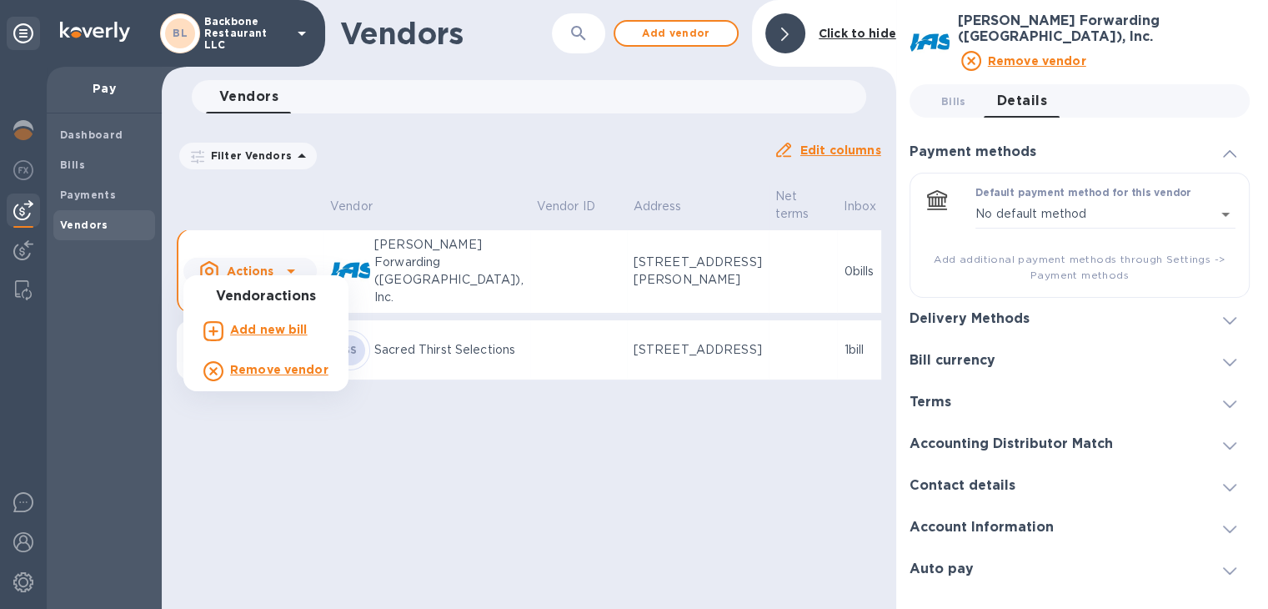
click at [263, 368] on b "Remove vendor" at bounding box center [279, 369] width 98 height 13
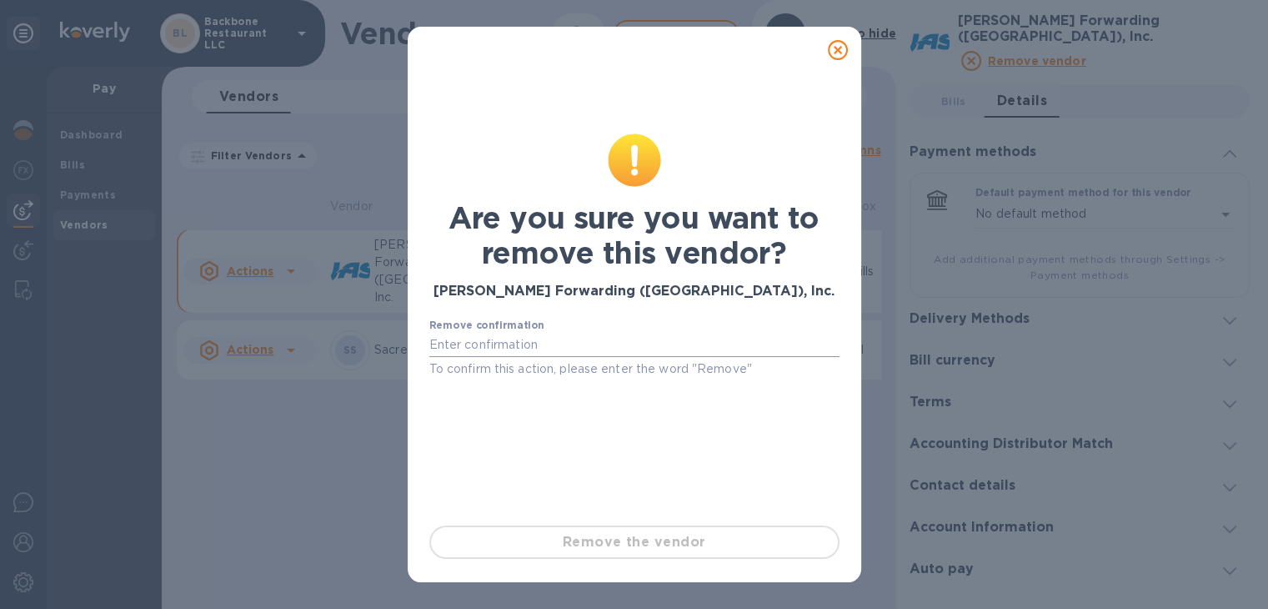
click at [512, 344] on input "text" at bounding box center [634, 345] width 410 height 25
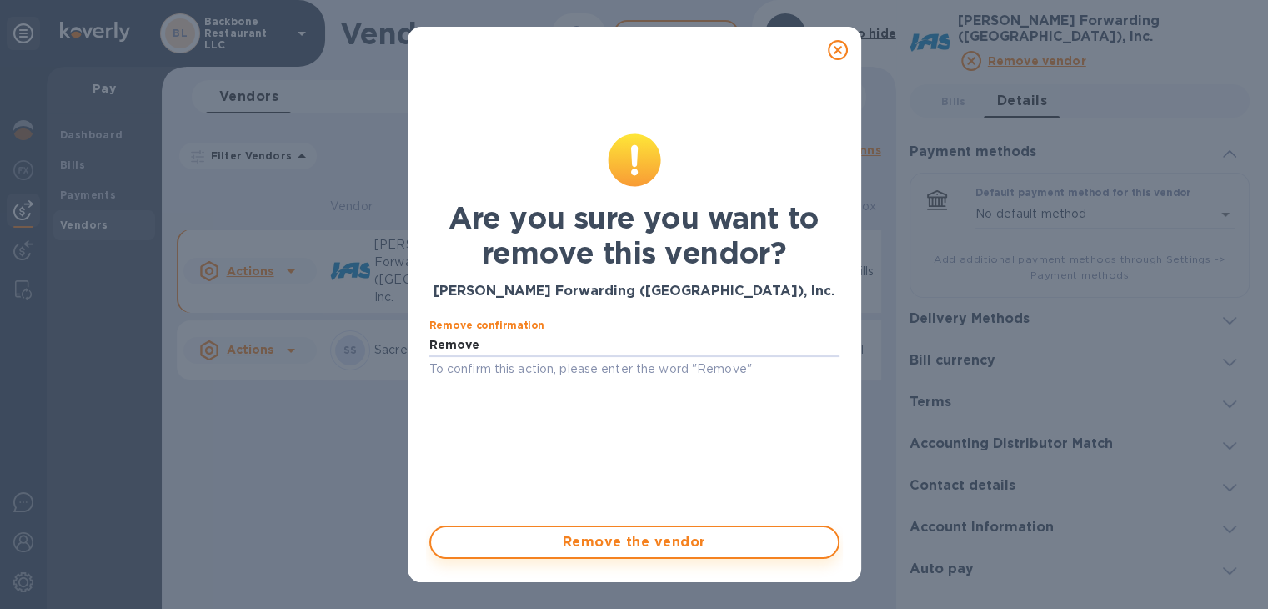
type input "Remove"
click at [635, 538] on span "Remove the vendor" at bounding box center [634, 542] width 380 height 20
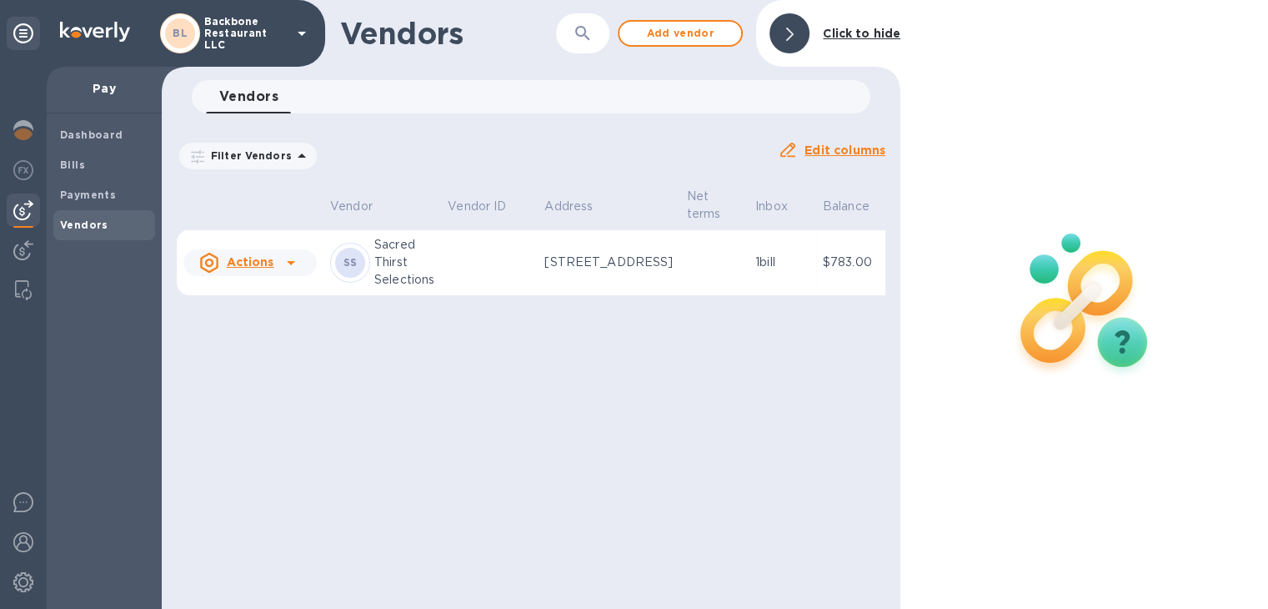
click at [245, 268] on u "Actions" at bounding box center [250, 261] width 48 height 13
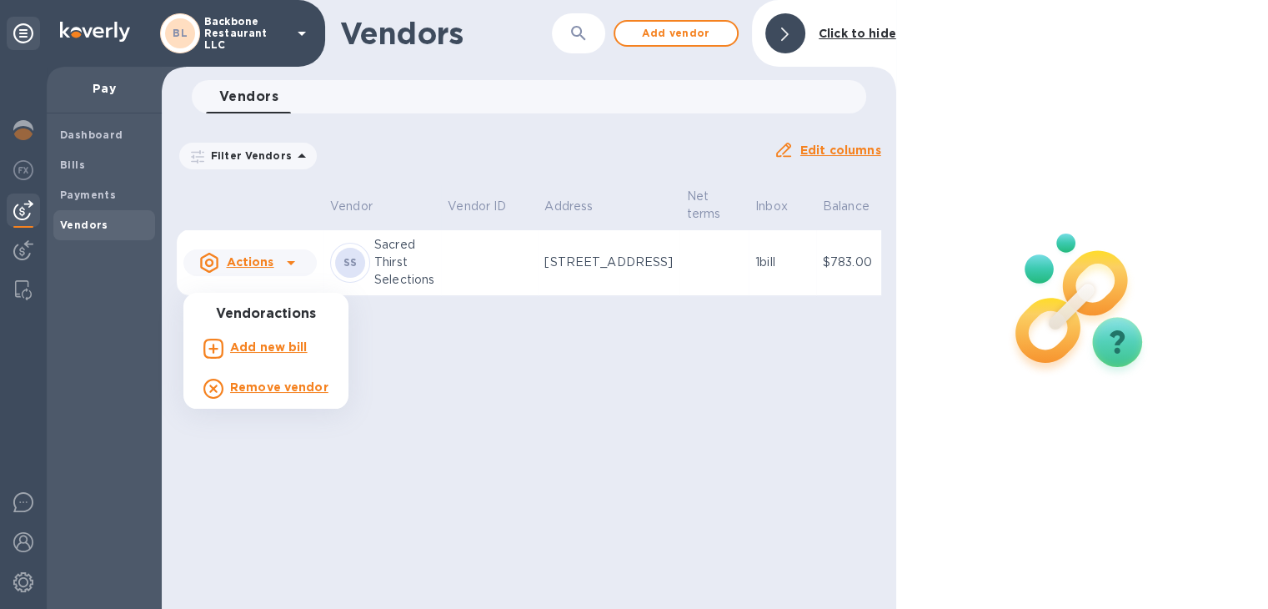
click at [454, 459] on div at bounding box center [634, 304] width 1268 height 609
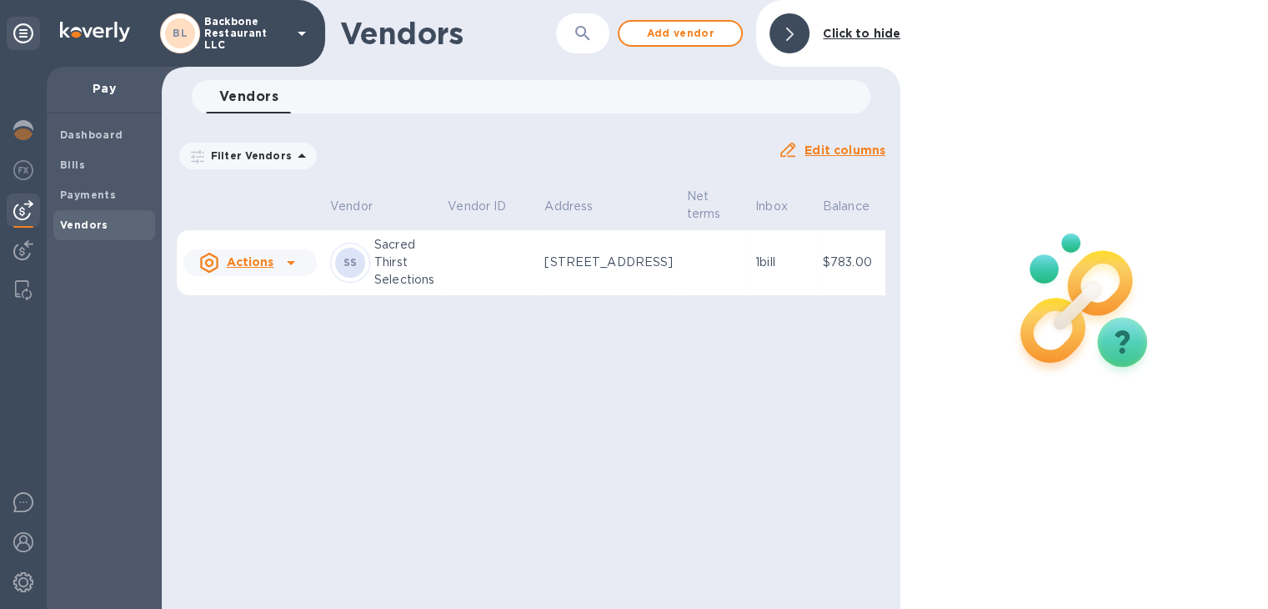
click at [267, 34] on p "Backbone Restaurant LLC" at bounding box center [245, 33] width 83 height 35
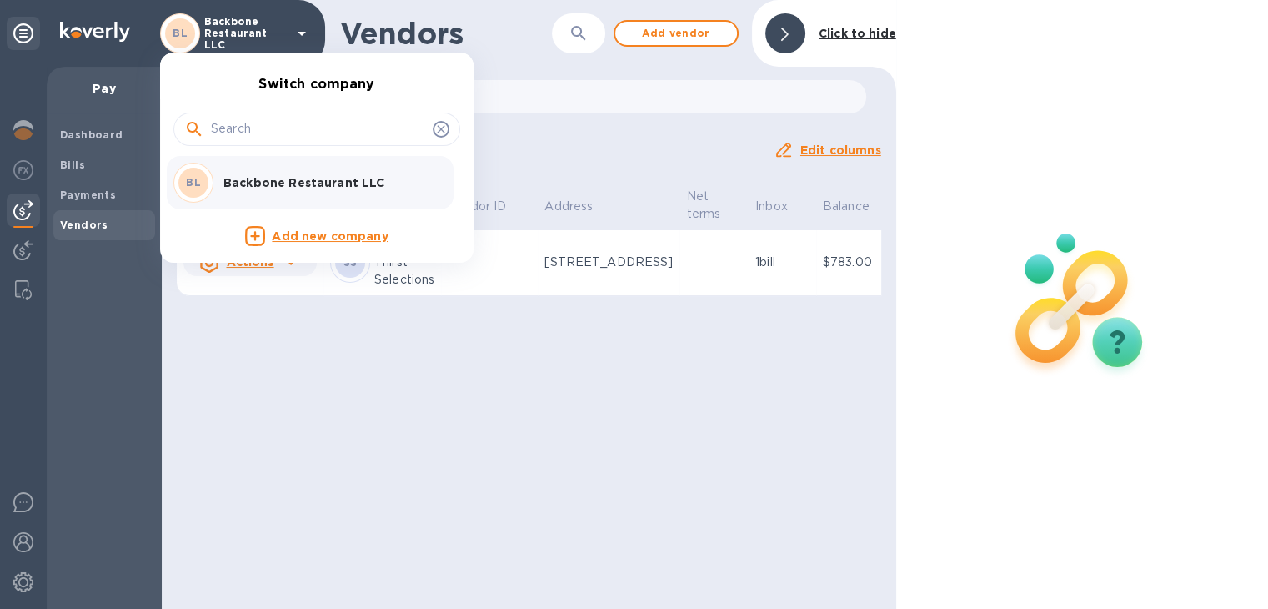
click at [318, 387] on div at bounding box center [634, 304] width 1268 height 609
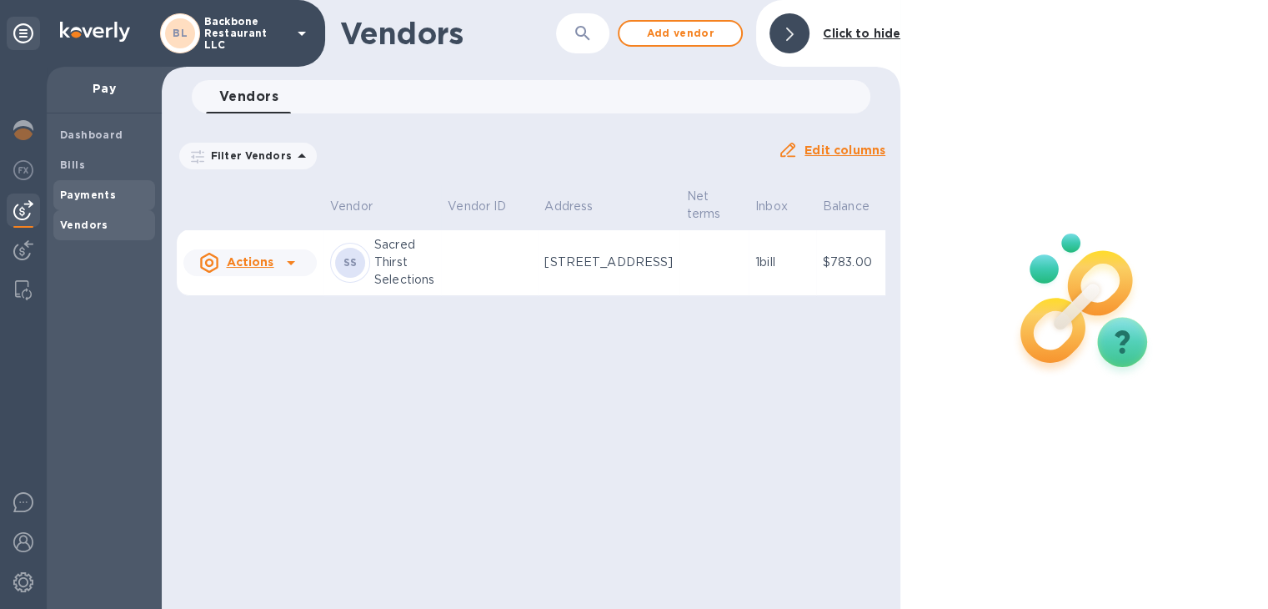
click at [93, 184] on div "Payments" at bounding box center [104, 195] width 102 height 30
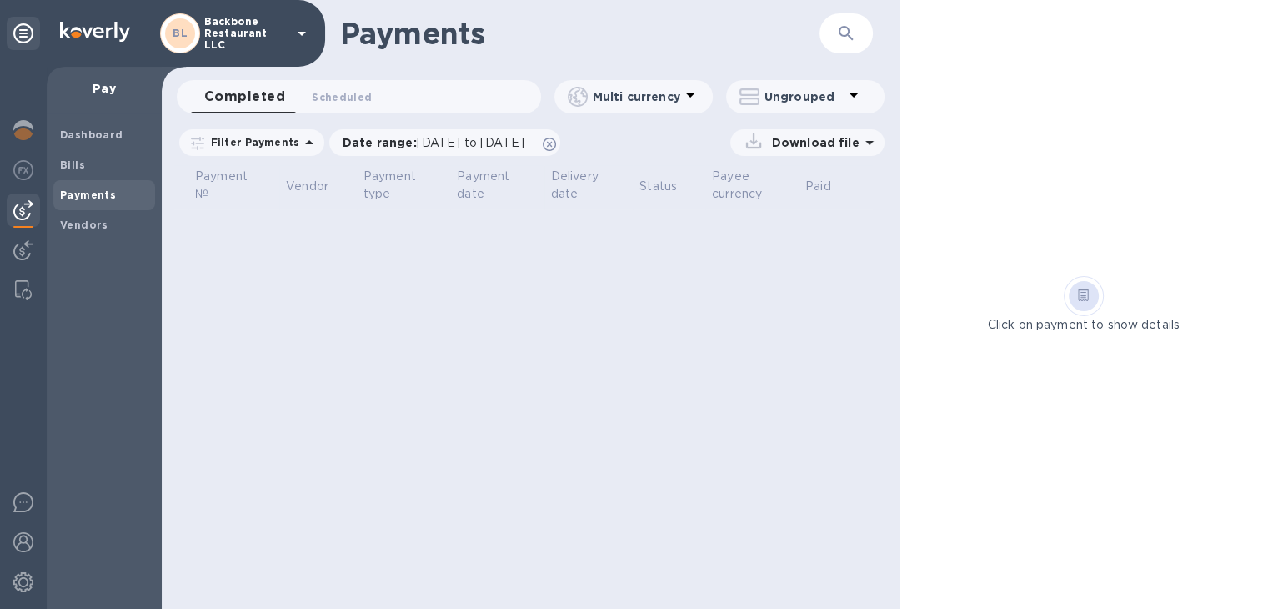
click at [289, 148] on p "Filter Payments" at bounding box center [251, 142] width 95 height 14
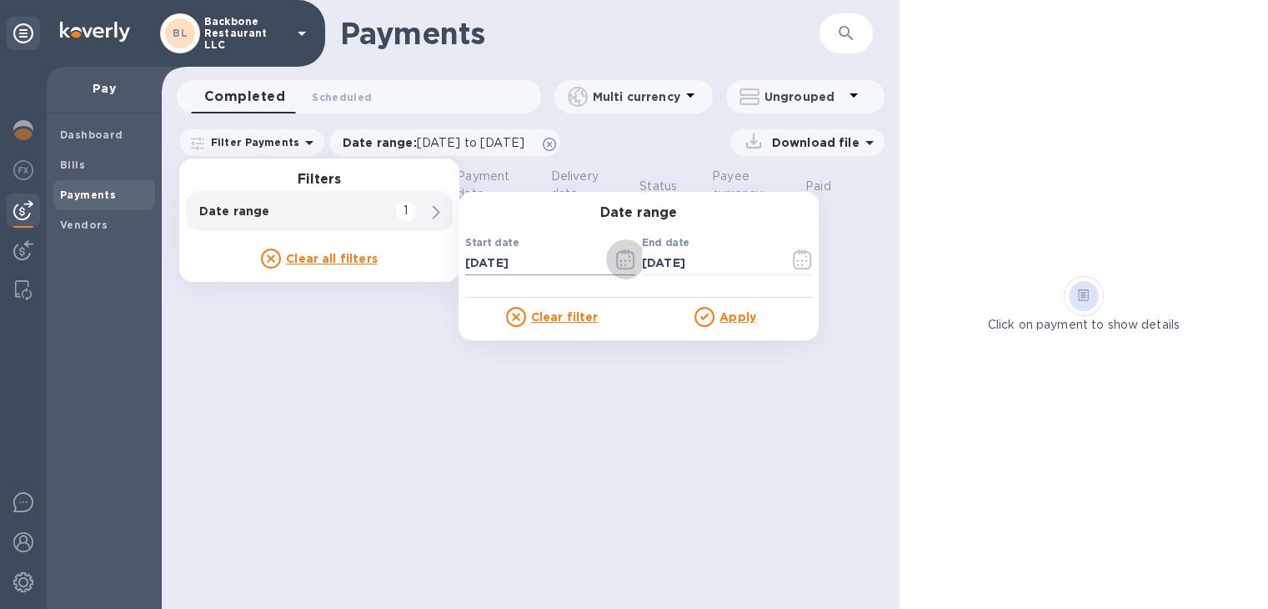
click at [621, 258] on icon "button" at bounding box center [625, 259] width 19 height 20
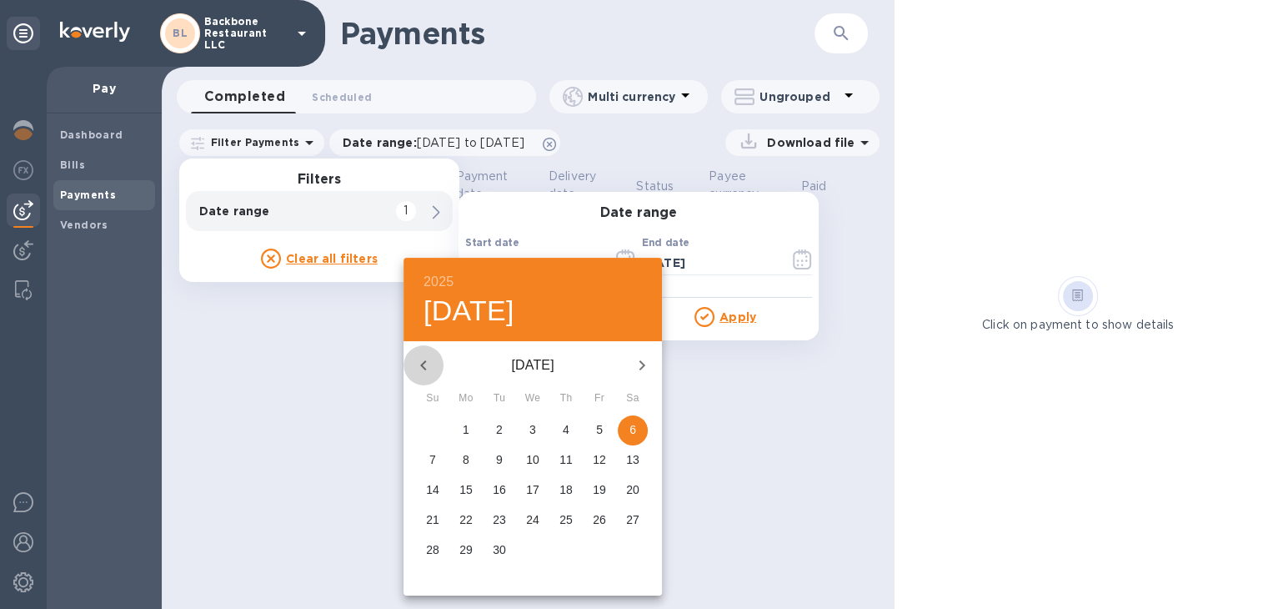
click at [425, 364] on icon "button" at bounding box center [424, 365] width 20 height 20
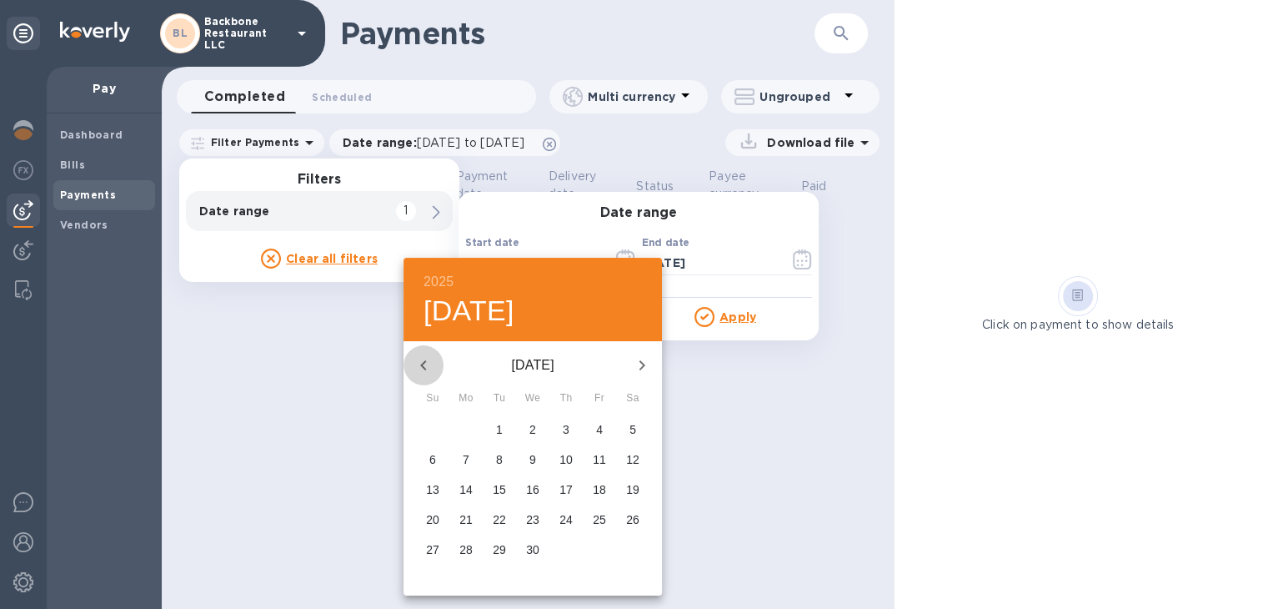
click at [425, 364] on icon "button" at bounding box center [424, 365] width 20 height 20
click at [637, 428] on span "1" at bounding box center [633, 429] width 30 height 17
type input "03/01/2025"
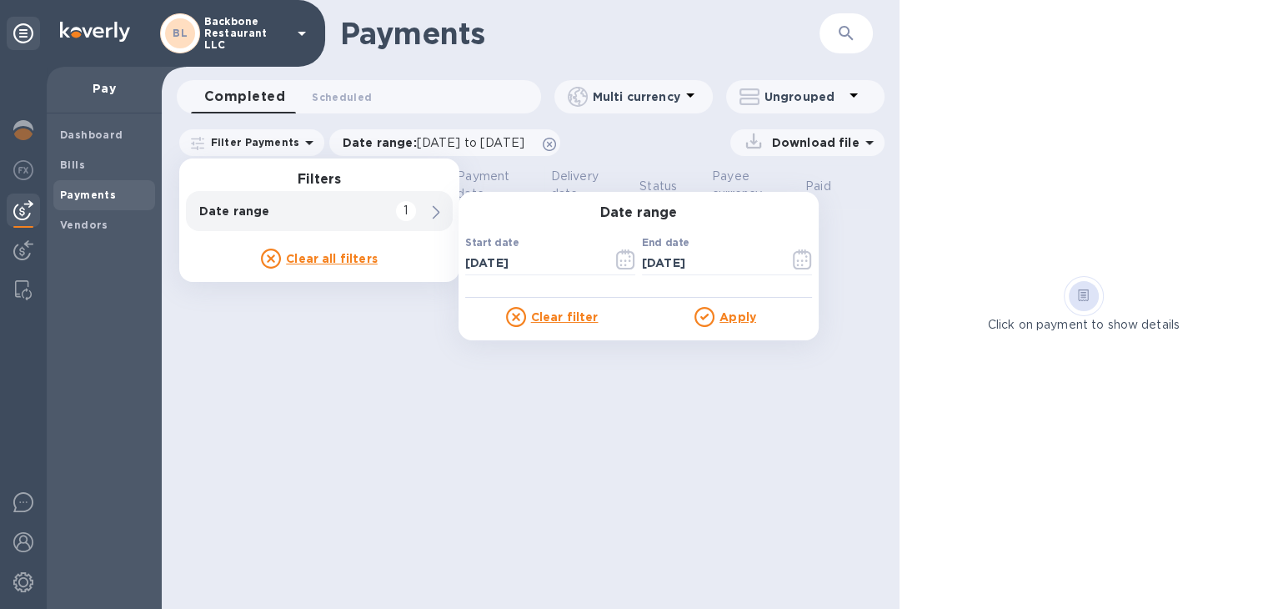
click at [729, 311] on u "Apply" at bounding box center [737, 316] width 37 height 13
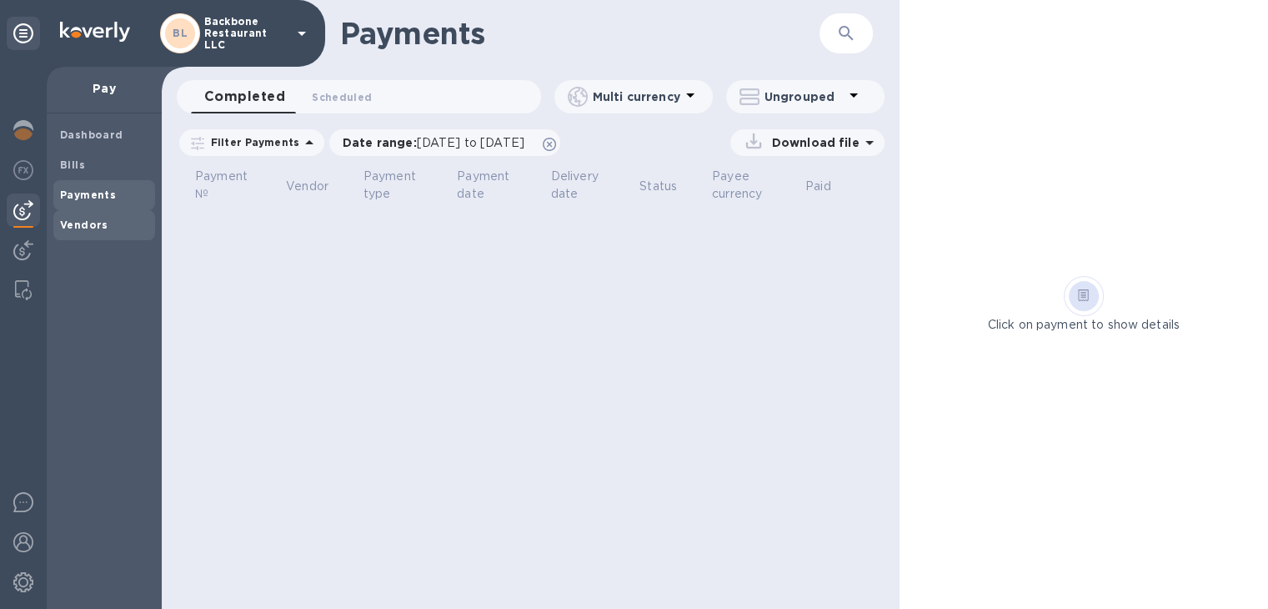
click at [86, 217] on span "Vendors" at bounding box center [84, 225] width 48 height 17
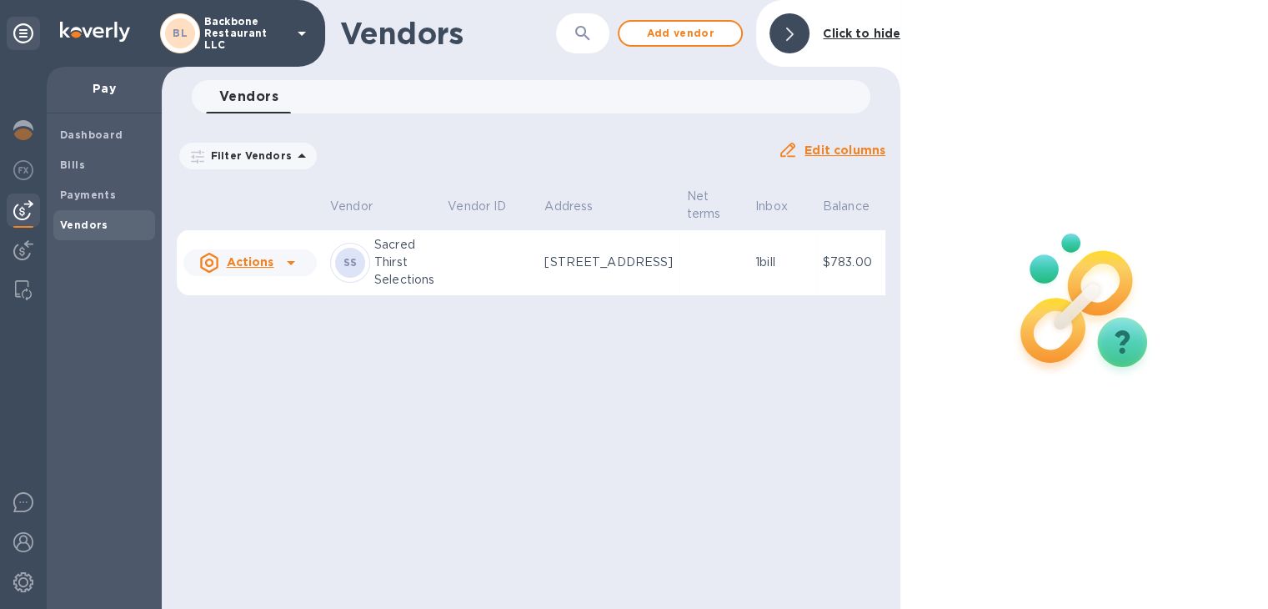
click at [258, 268] on u "Actions" at bounding box center [250, 261] width 48 height 13
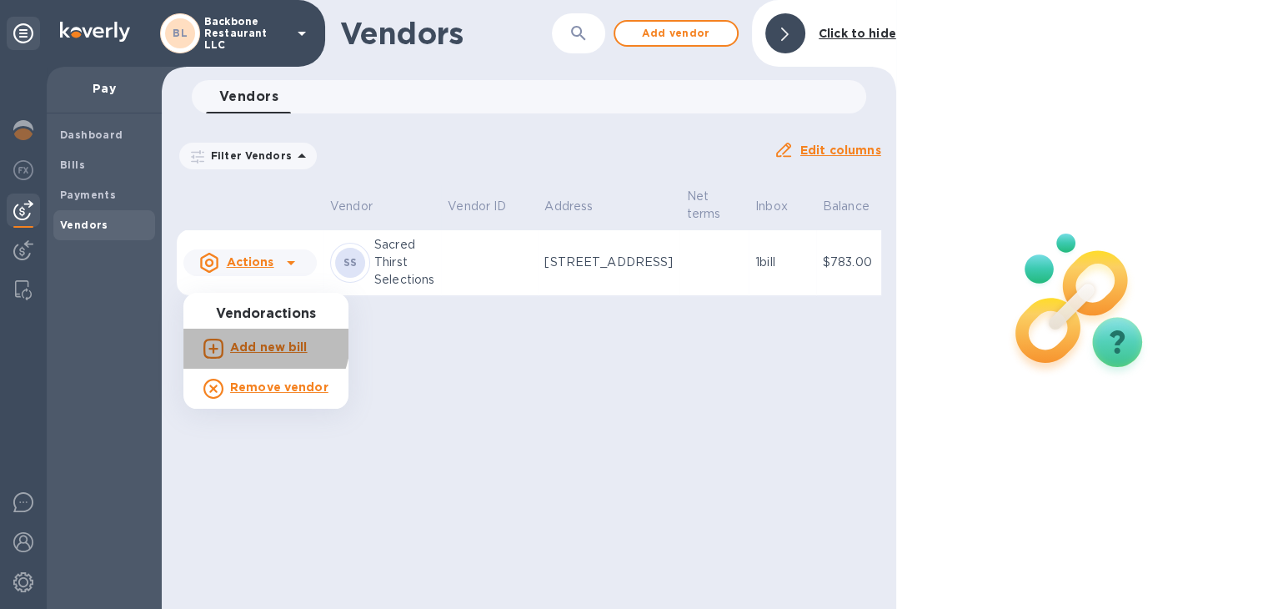
click at [260, 341] on b "Add new bill" at bounding box center [269, 346] width 78 height 13
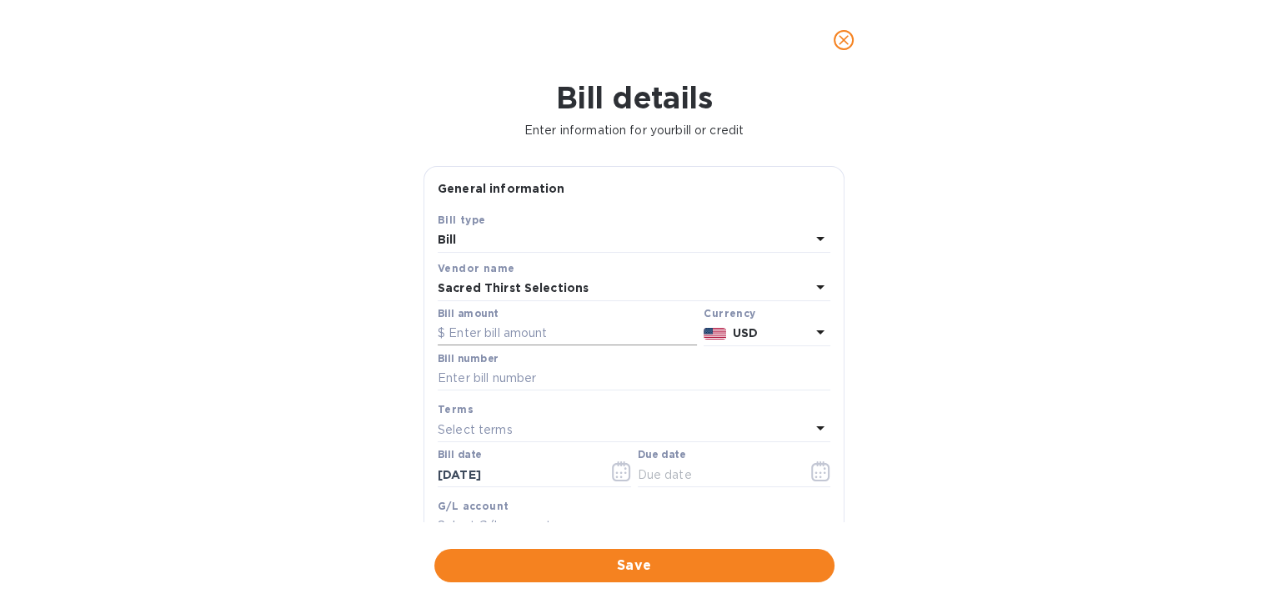
click at [479, 338] on input "text" at bounding box center [567, 333] width 259 height 25
type input "844.80"
click at [516, 384] on input "text" at bounding box center [634, 378] width 393 height 25
paste input "53550"
type input "53550"
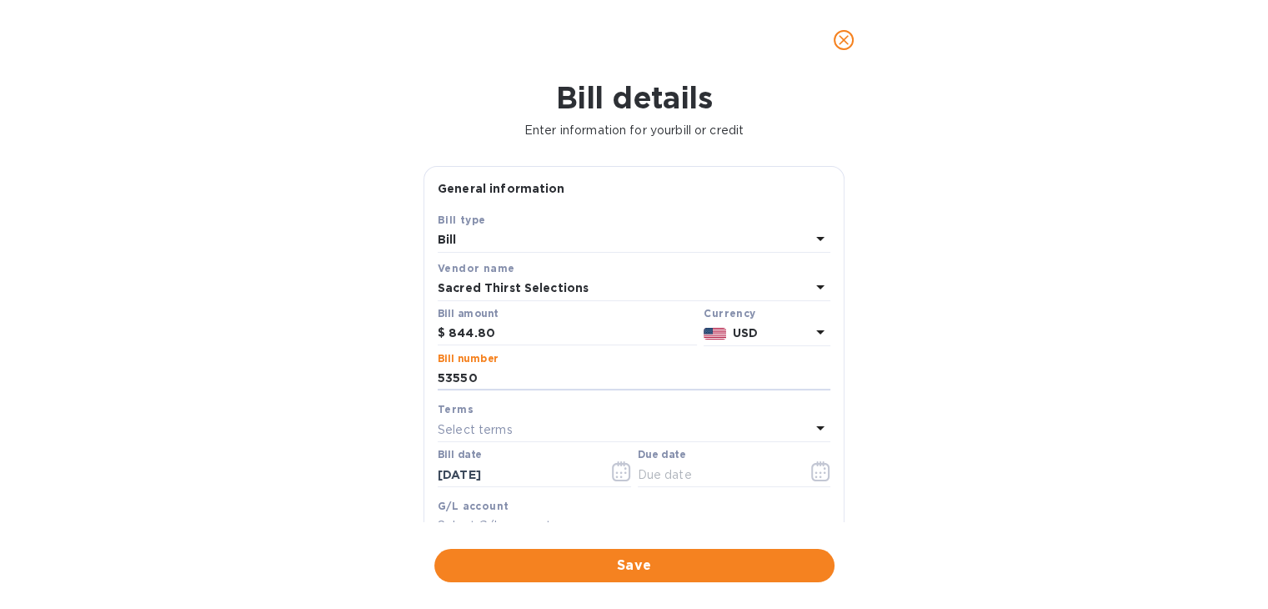
click at [278, 443] on div "Bill details Enter information for your bill or credit General information Save…" at bounding box center [634, 344] width 1268 height 529
click at [526, 421] on div "Select terms" at bounding box center [624, 429] width 373 height 23
drag, startPoint x: 835, startPoint y: 222, endPoint x: 837, endPoint y: 241, distance: 19.2
click at [837, 241] on div "Save Bill type Bill Vendor name Sacred Thirst Selections Bill amount $ 844.80 C…" at bounding box center [633, 405] width 419 height 389
click at [358, 365] on div "Bill details Enter information for your bill or credit General information Save…" at bounding box center [634, 344] width 1268 height 529
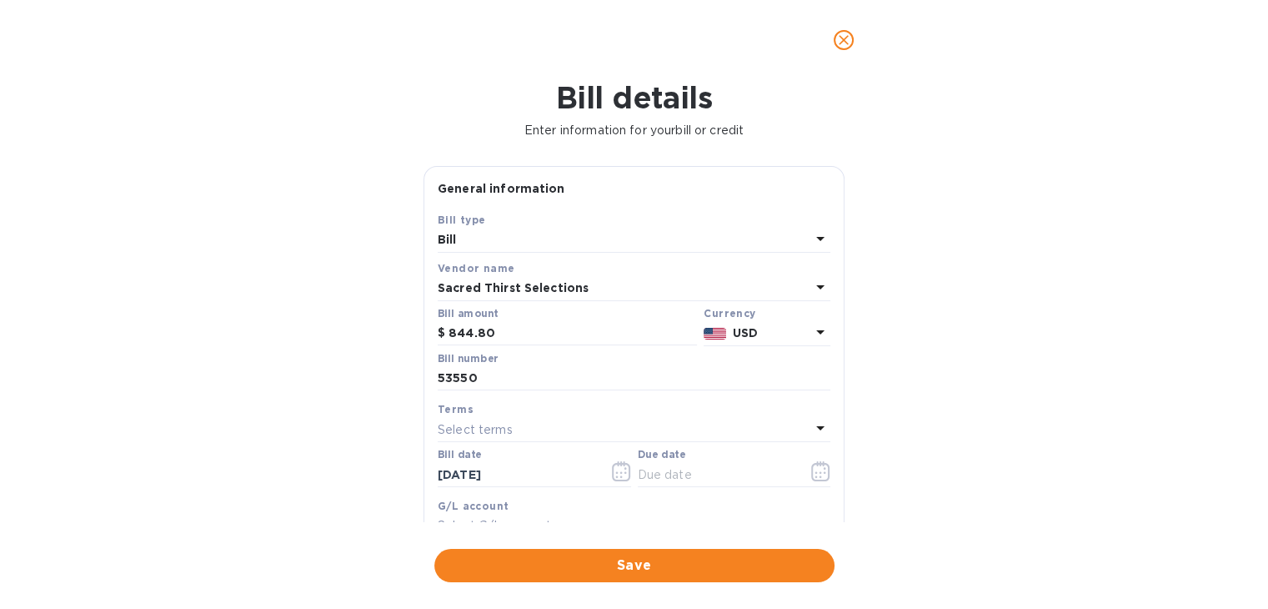
click at [816, 238] on icon at bounding box center [820, 239] width 8 height 4
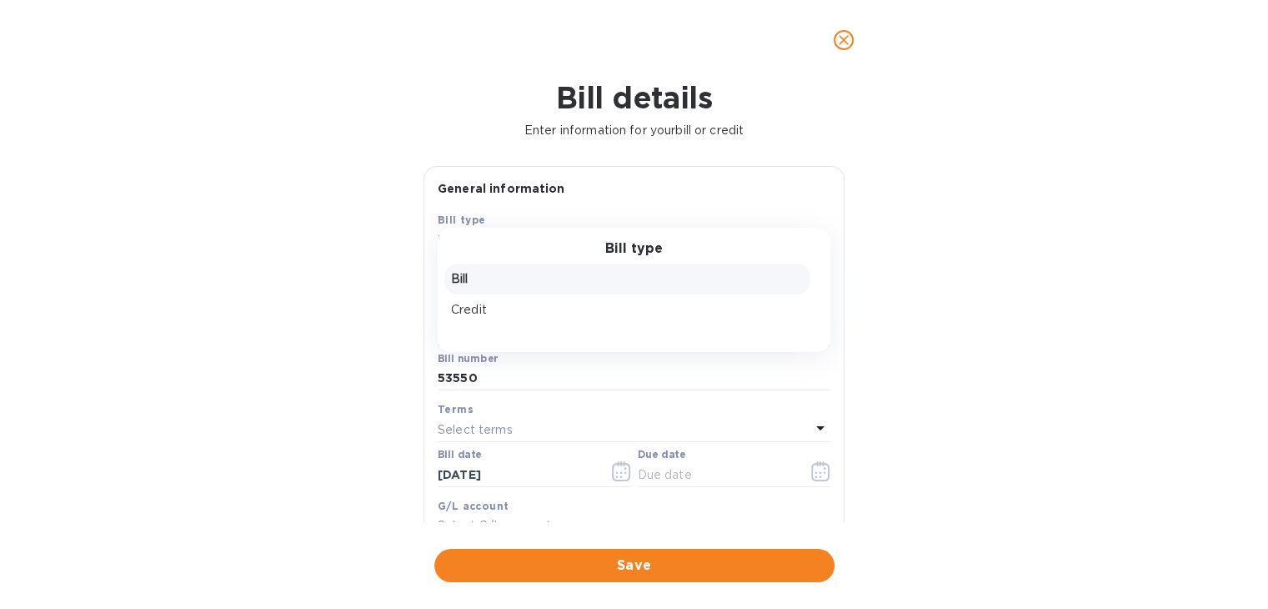
click at [767, 281] on p "Bill" at bounding box center [627, 279] width 353 height 18
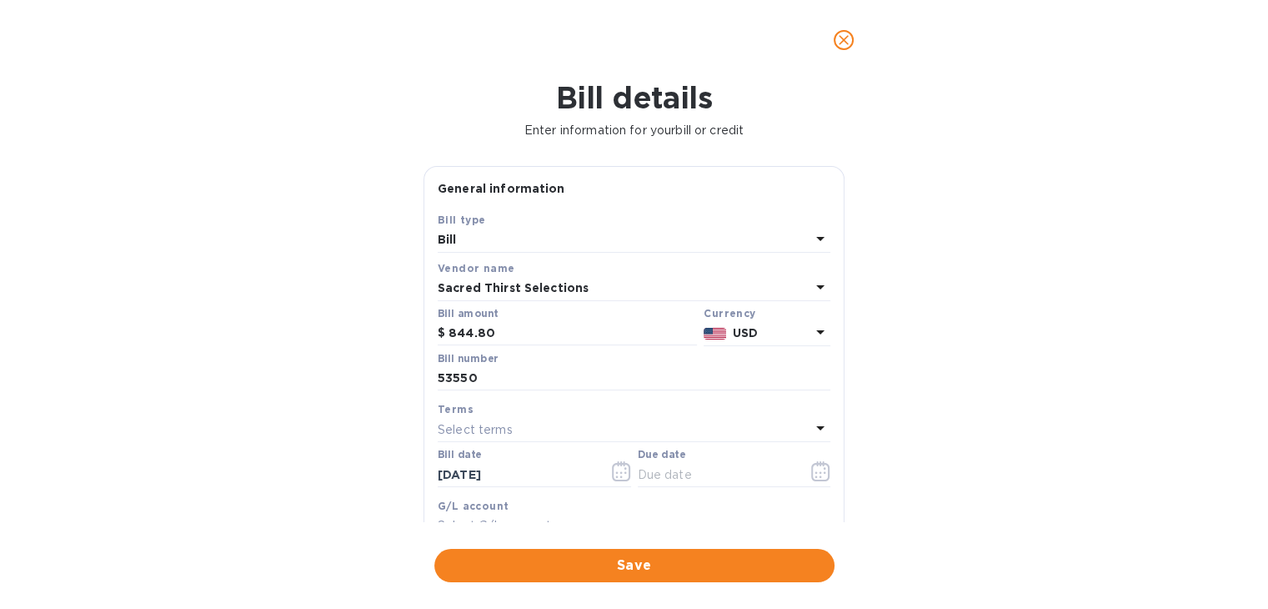
click at [812, 430] on icon at bounding box center [820, 428] width 20 height 20
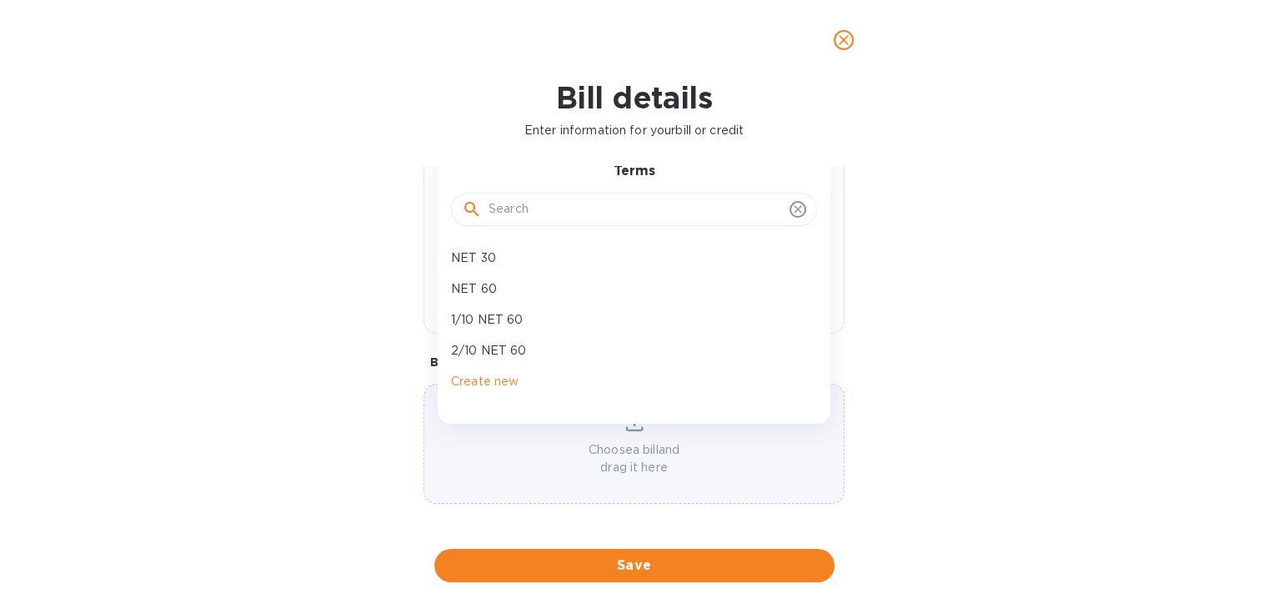
scroll to position [270, 0]
click at [791, 211] on icon at bounding box center [797, 207] width 13 height 13
click at [791, 202] on icon at bounding box center [797, 207] width 13 height 13
click at [509, 252] on p "NET 30" at bounding box center [627, 257] width 353 height 18
type input "11/05/2025"
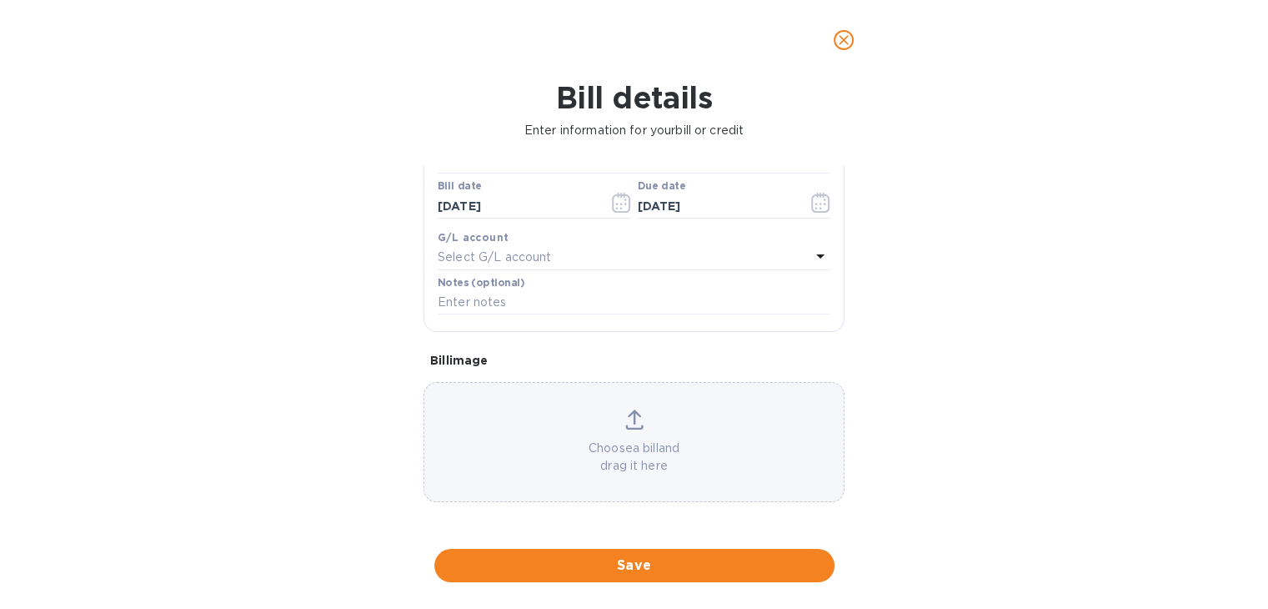
click at [944, 328] on div "Bill details Enter information for your bill or credit General information Save…" at bounding box center [634, 344] width 1268 height 529
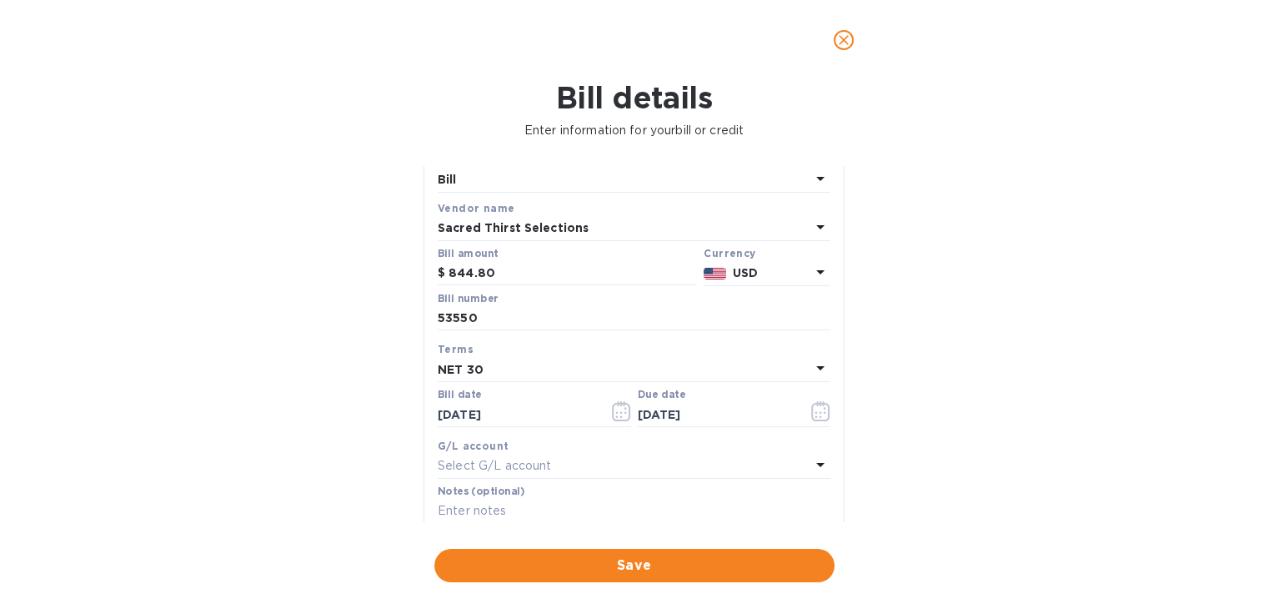
scroll to position [53, 0]
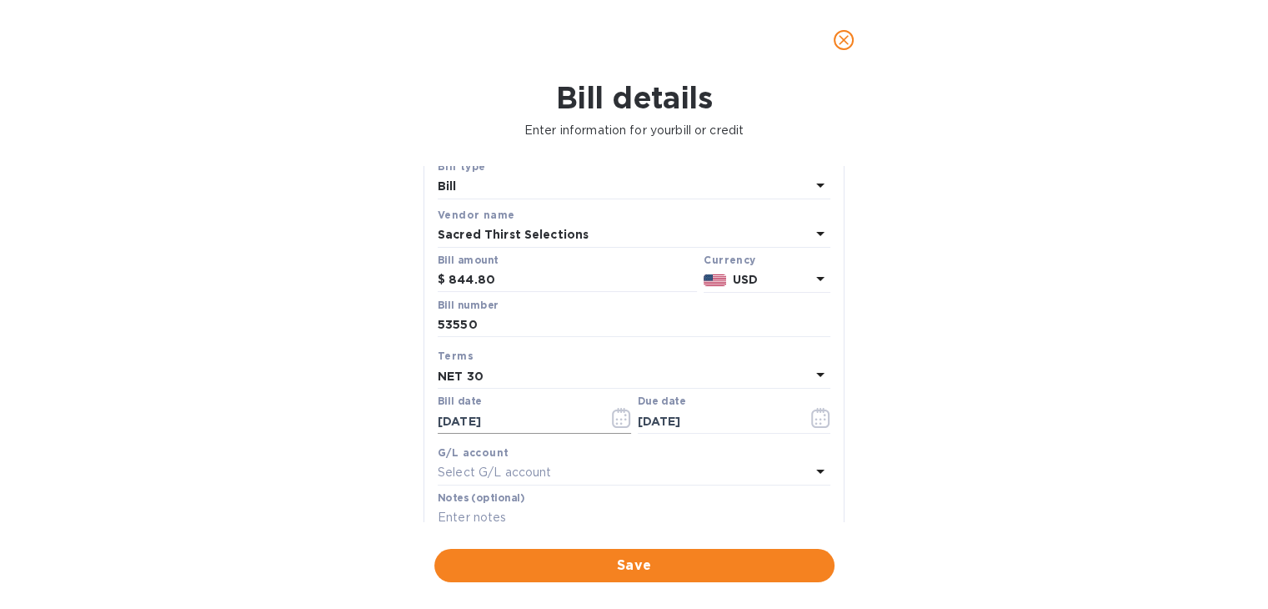
click at [619, 419] on icon "button" at bounding box center [620, 419] width 3 height 3
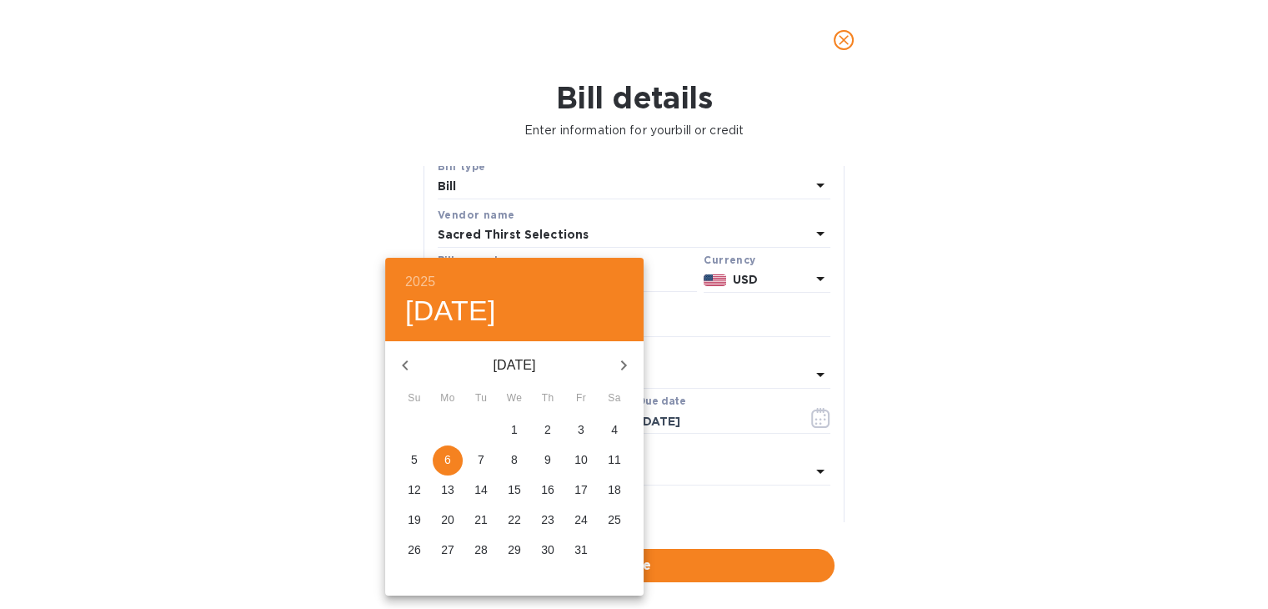
click at [406, 366] on icon "button" at bounding box center [405, 365] width 20 height 20
click at [482, 486] on p "16" at bounding box center [480, 489] width 13 height 17
type input "09/16/2025"
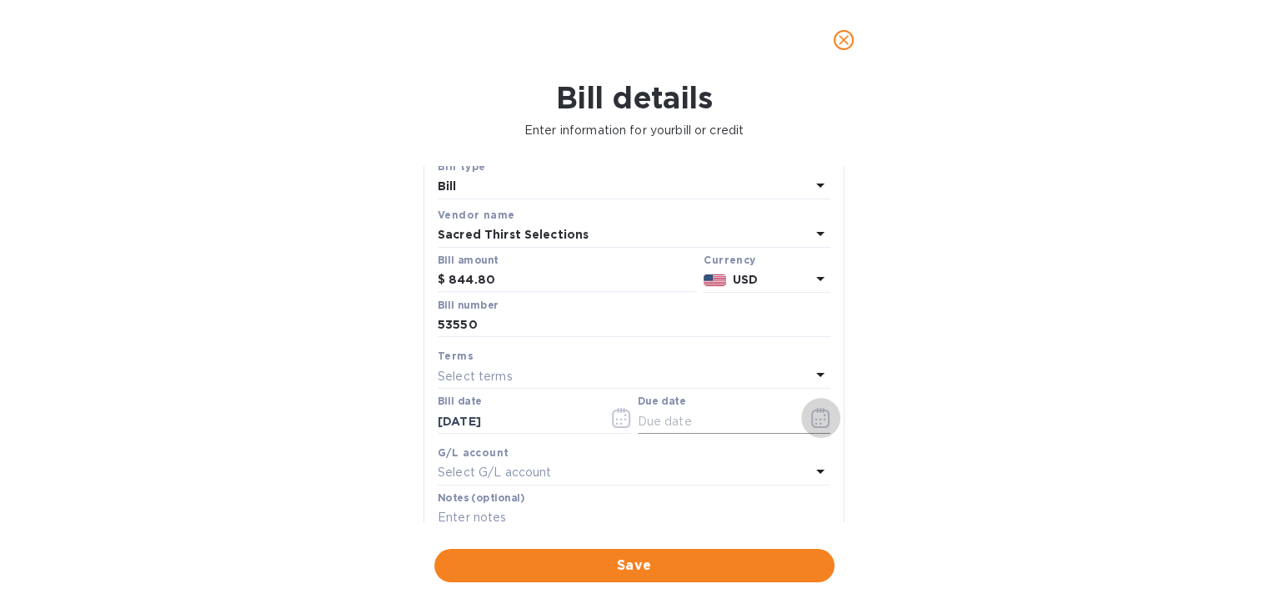
click at [814, 418] on icon "button" at bounding box center [820, 418] width 19 height 20
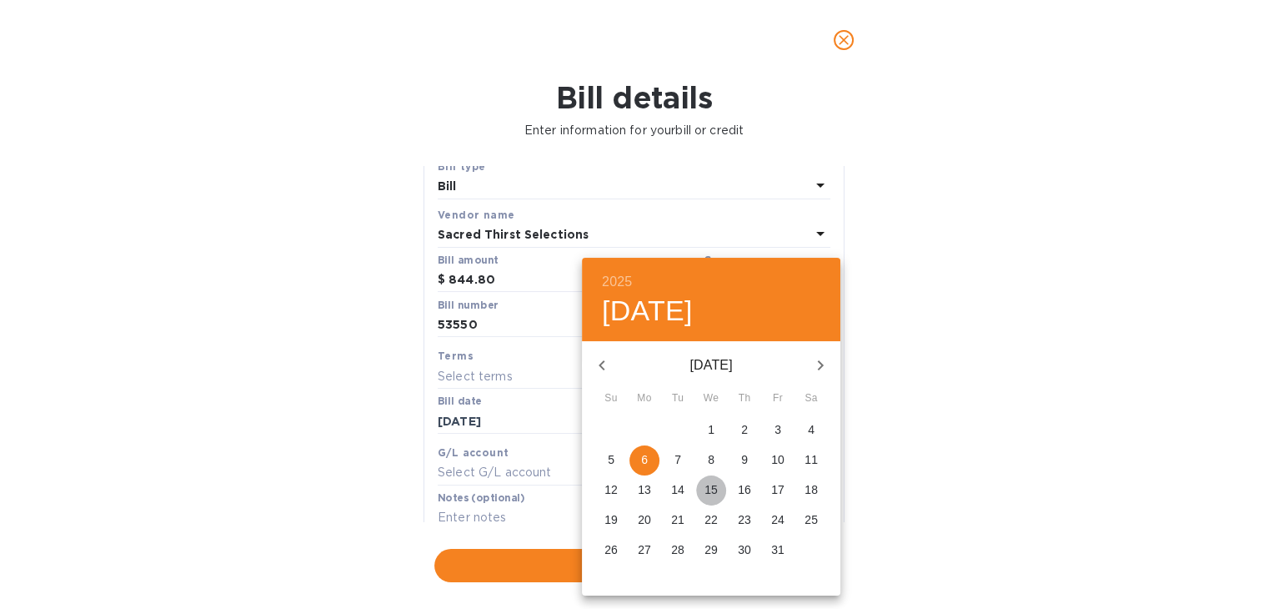
click at [712, 484] on p "15" at bounding box center [710, 489] width 13 height 17
type input "10/15/2025"
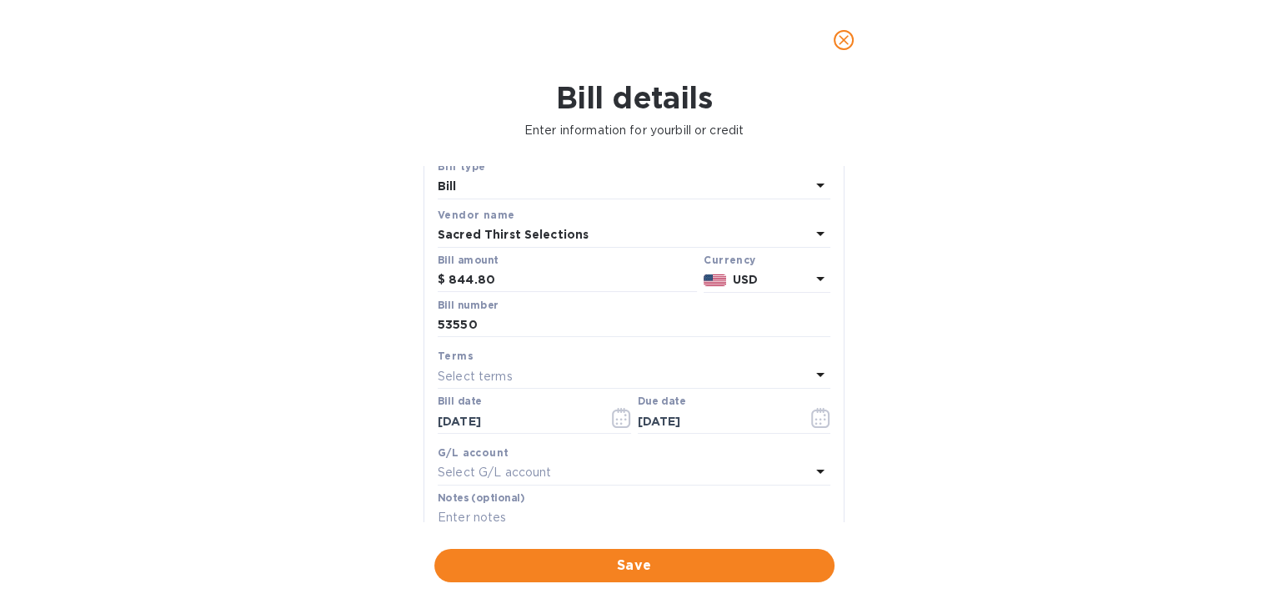
click at [894, 444] on div "Bill details Enter information for your bill or credit General information Save…" at bounding box center [634, 344] width 1268 height 529
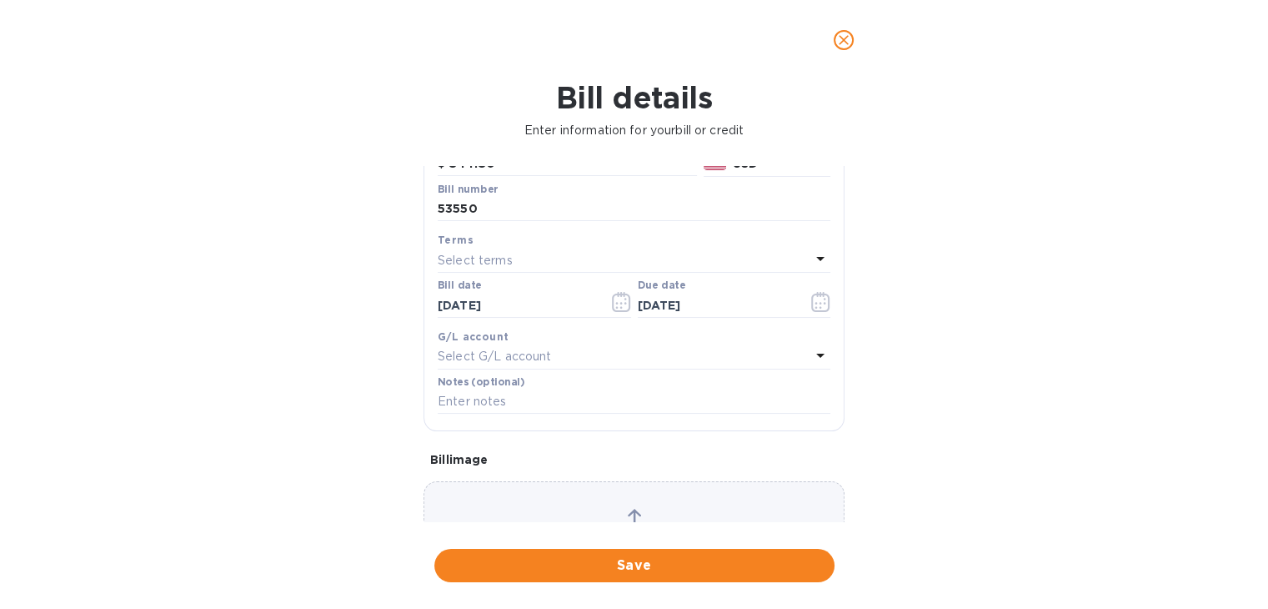
scroll to position [140, 0]
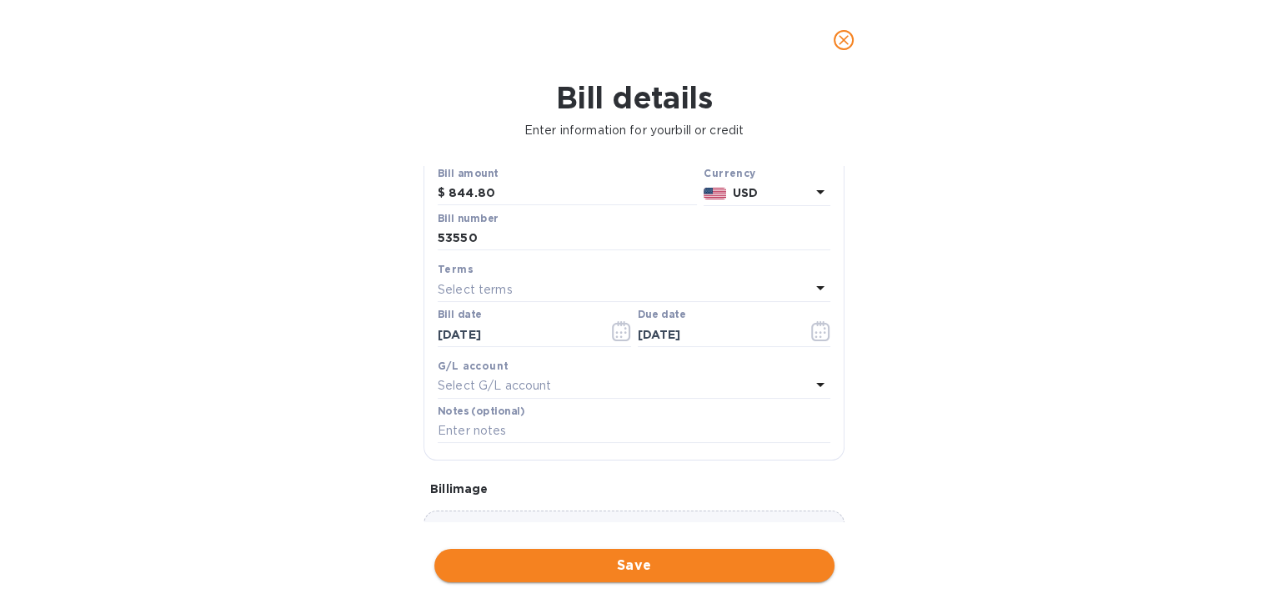
click at [607, 560] on span "Save" at bounding box center [635, 565] width 374 height 20
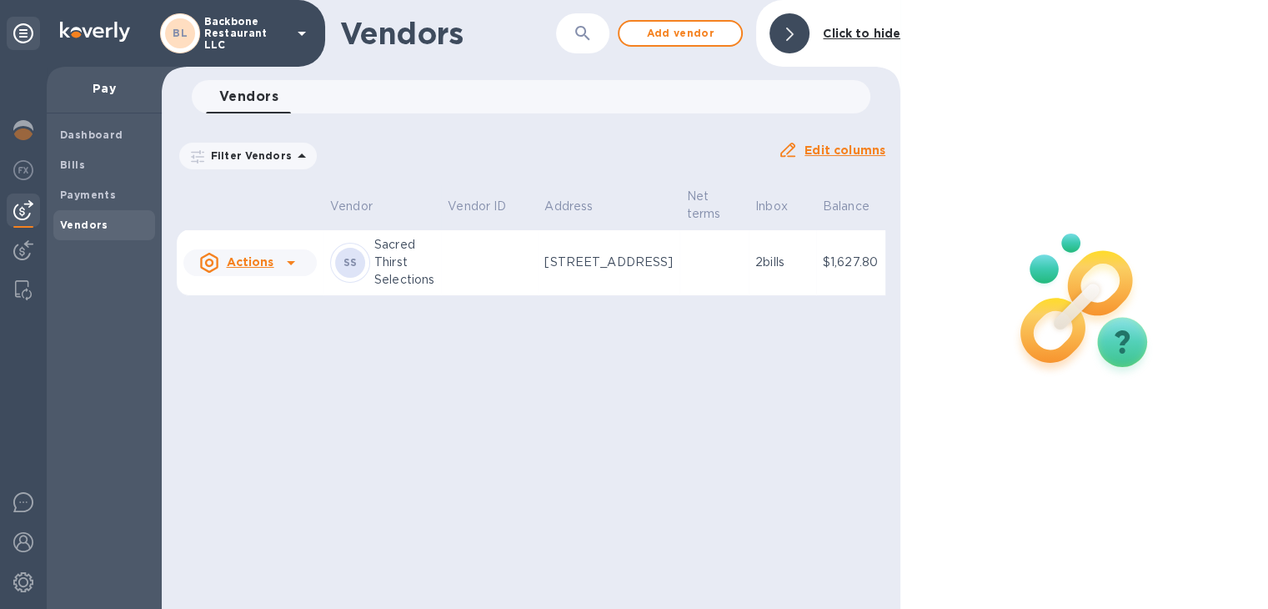
scroll to position [0, 0]
drag, startPoint x: 813, startPoint y: 341, endPoint x: 784, endPoint y: 342, distance: 29.2
click at [244, 268] on u "Actions" at bounding box center [250, 261] width 48 height 13
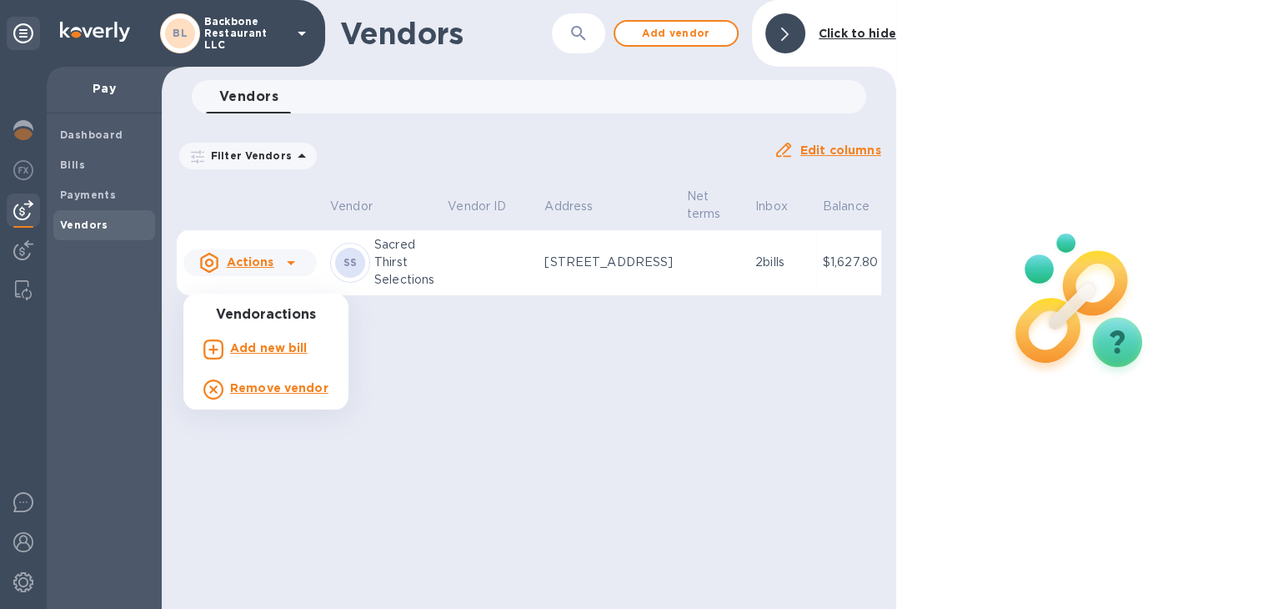
click at [446, 284] on div at bounding box center [634, 304] width 1268 height 609
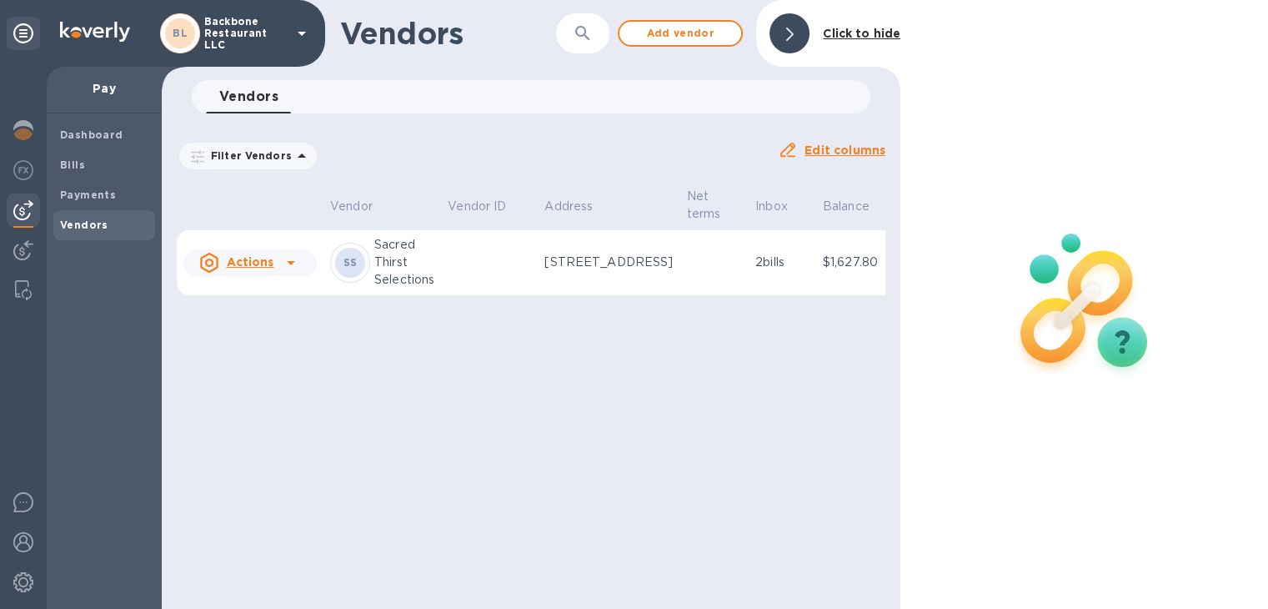
click at [411, 280] on p "Sacred Thirst Selections" at bounding box center [404, 262] width 60 height 53
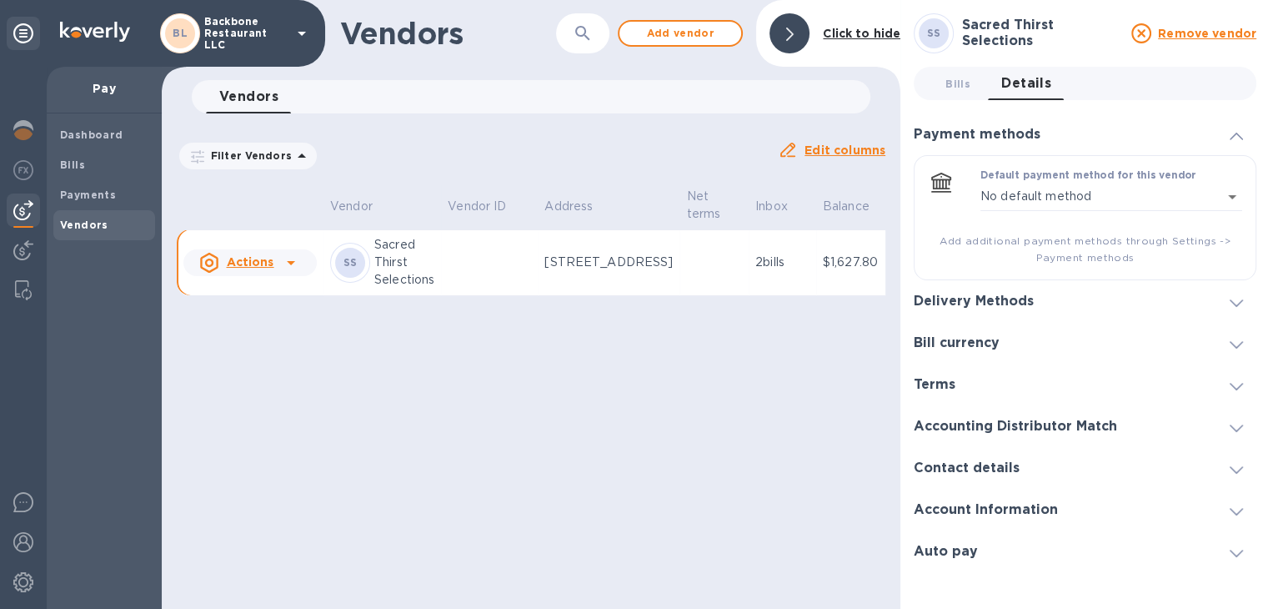
click at [905, 264] on p "Connected to vendor" at bounding box center [937, 262] width 64 height 35
click at [905, 266] on p "Connected to vendor" at bounding box center [937, 262] width 64 height 35
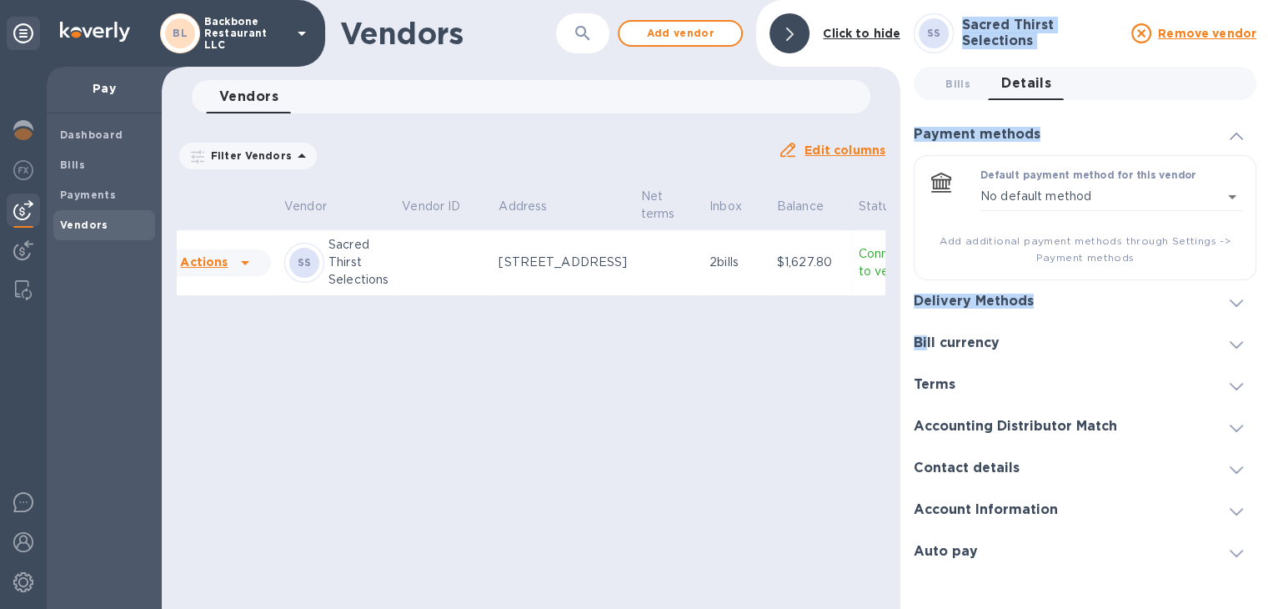
drag, startPoint x: 825, startPoint y: 337, endPoint x: 924, endPoint y: 351, distance: 99.4
click at [924, 351] on div "Vendors ​ Add vendor Click to hide Vendors 0 Filter Vendors Auto pay: All Edit …" at bounding box center [716, 304] width 1108 height 609
click at [859, 270] on p "Connected to vendor" at bounding box center [891, 262] width 64 height 35
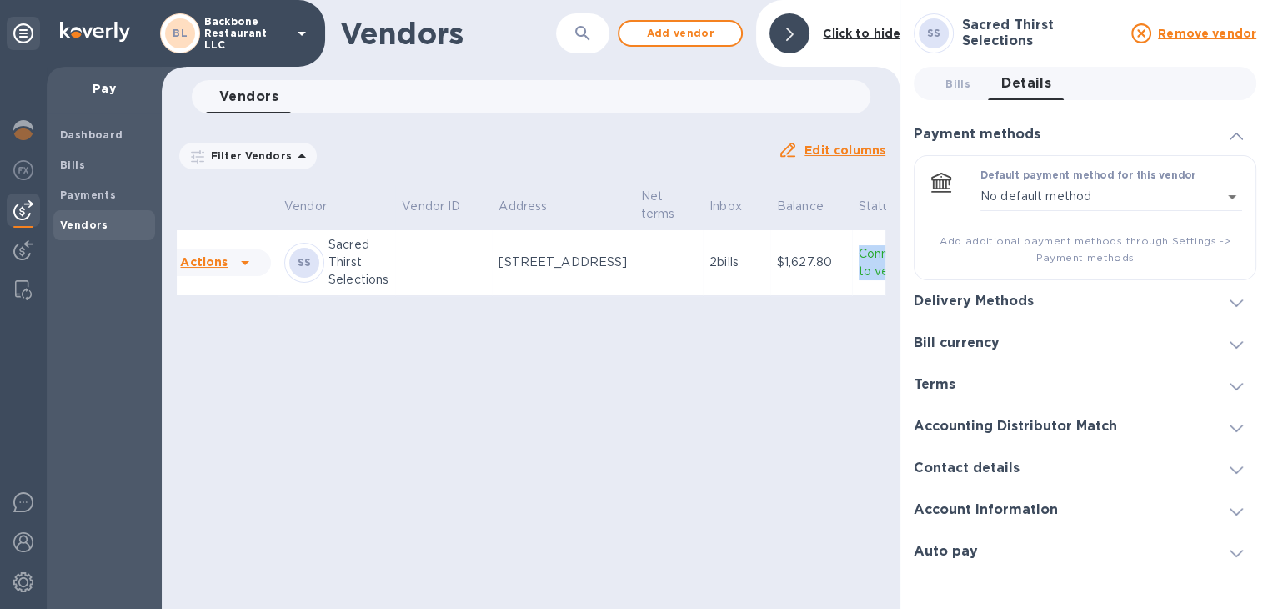
click at [859, 270] on p "Connected to vendor" at bounding box center [891, 262] width 64 height 35
click at [80, 195] on b "Payments" at bounding box center [88, 194] width 56 height 13
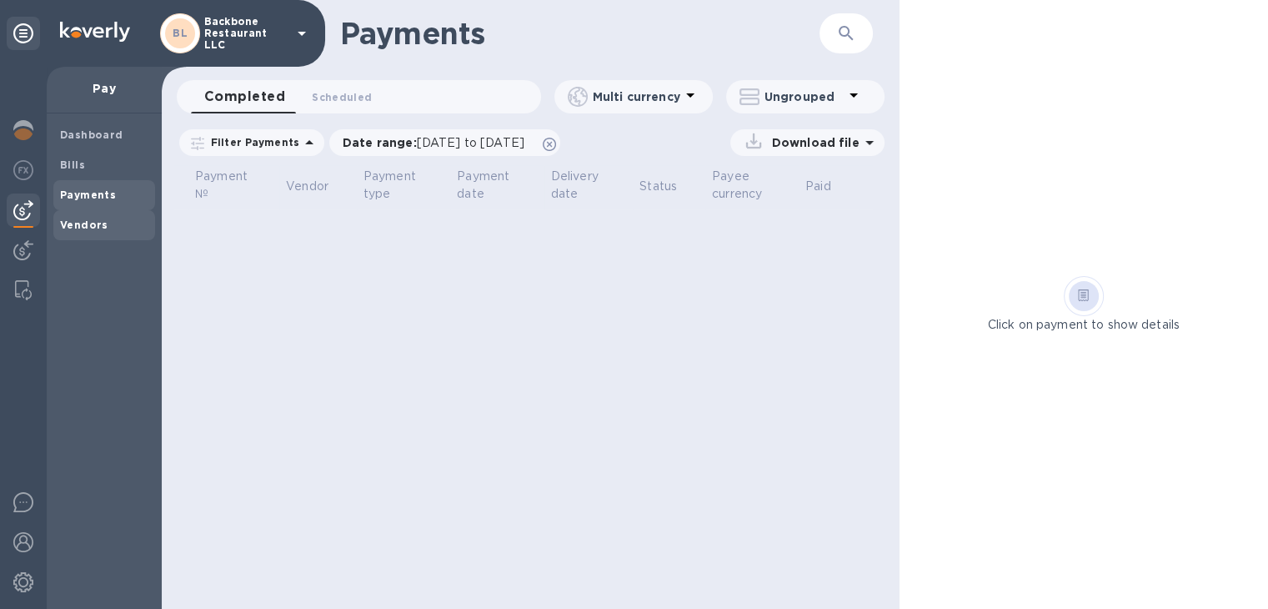
click at [80, 228] on b "Vendors" at bounding box center [84, 224] width 48 height 13
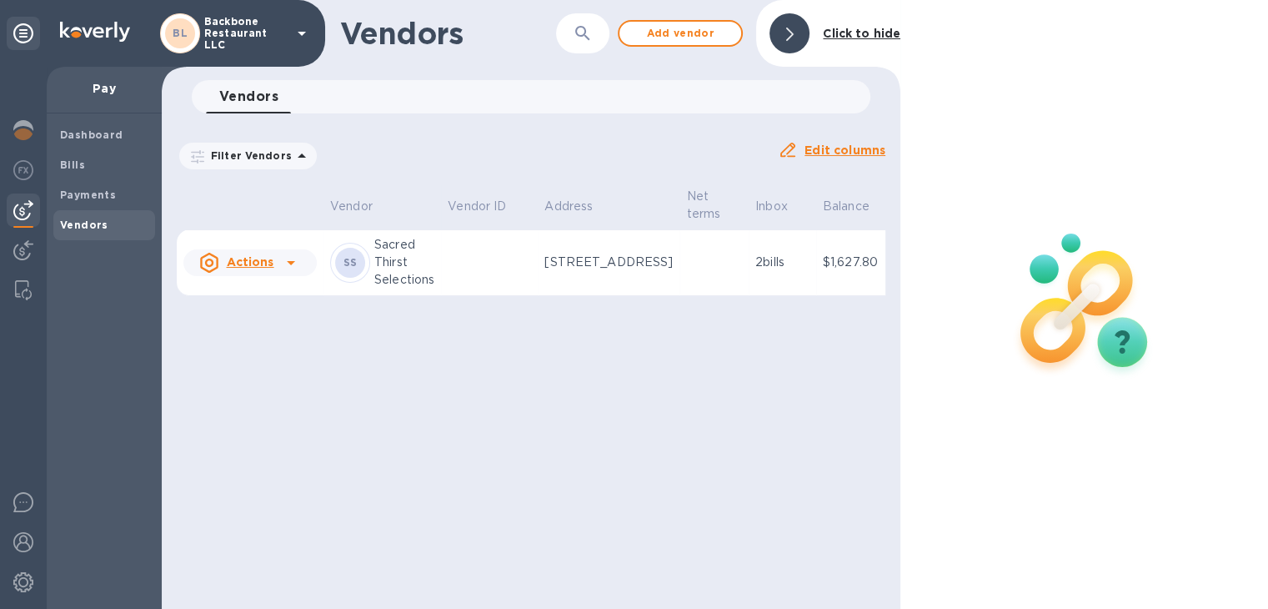
scroll to position [0, 45]
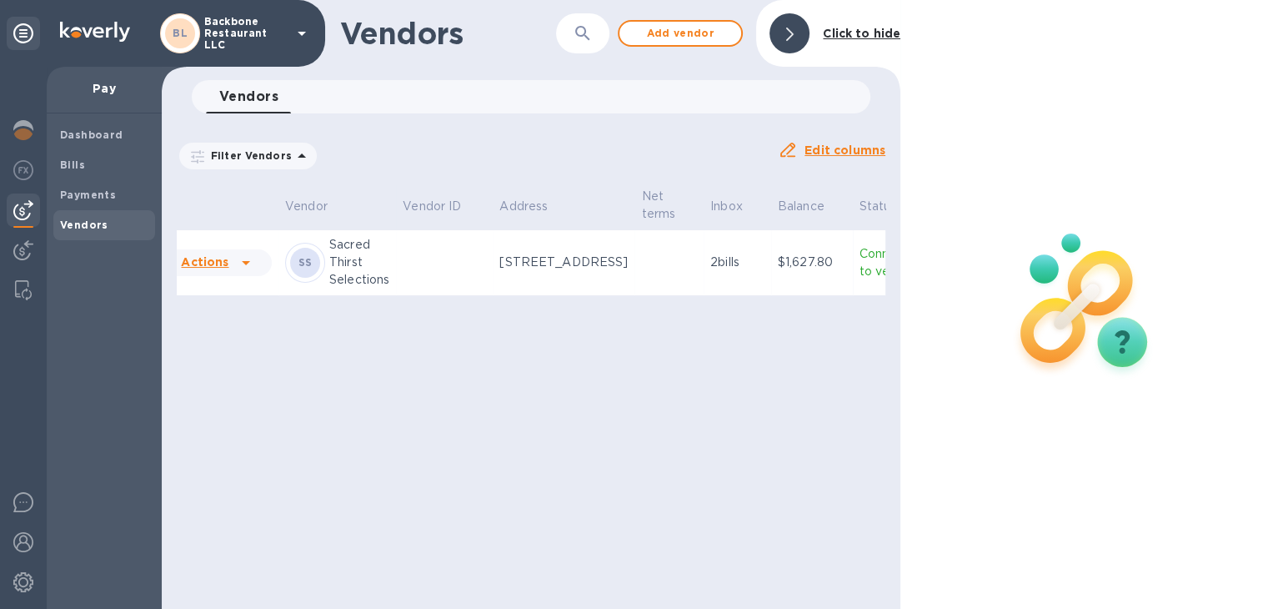
click at [860, 280] on p "Connected to vendor" at bounding box center [892, 262] width 64 height 35
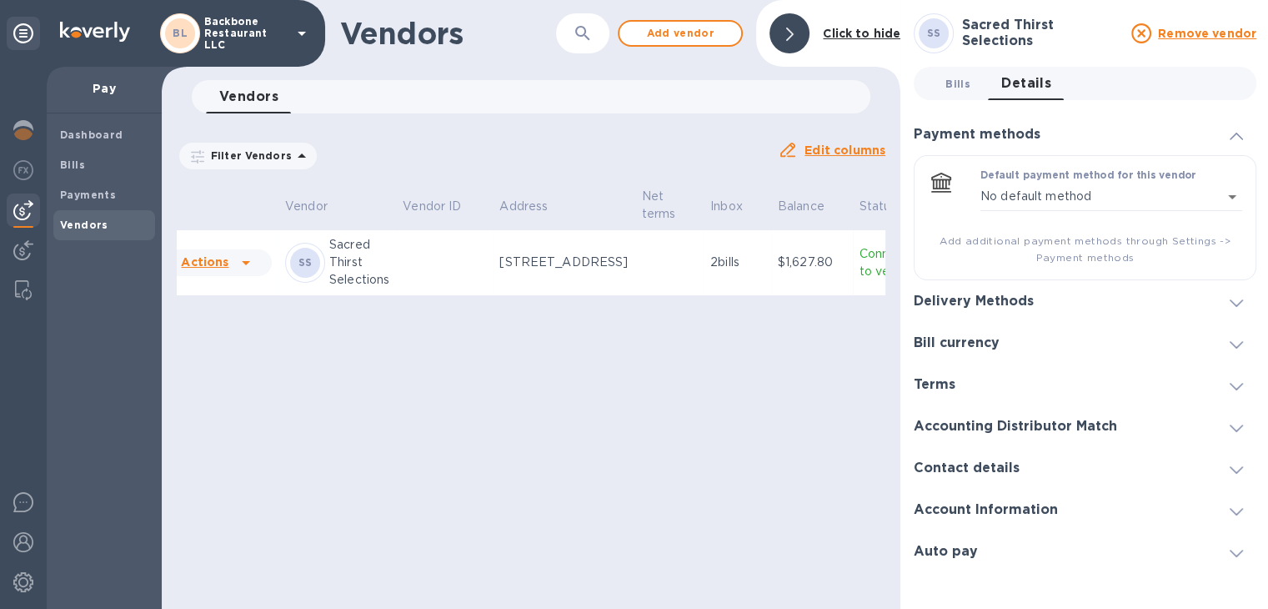
click at [949, 84] on span "Bills 0" at bounding box center [957, 84] width 25 height 18
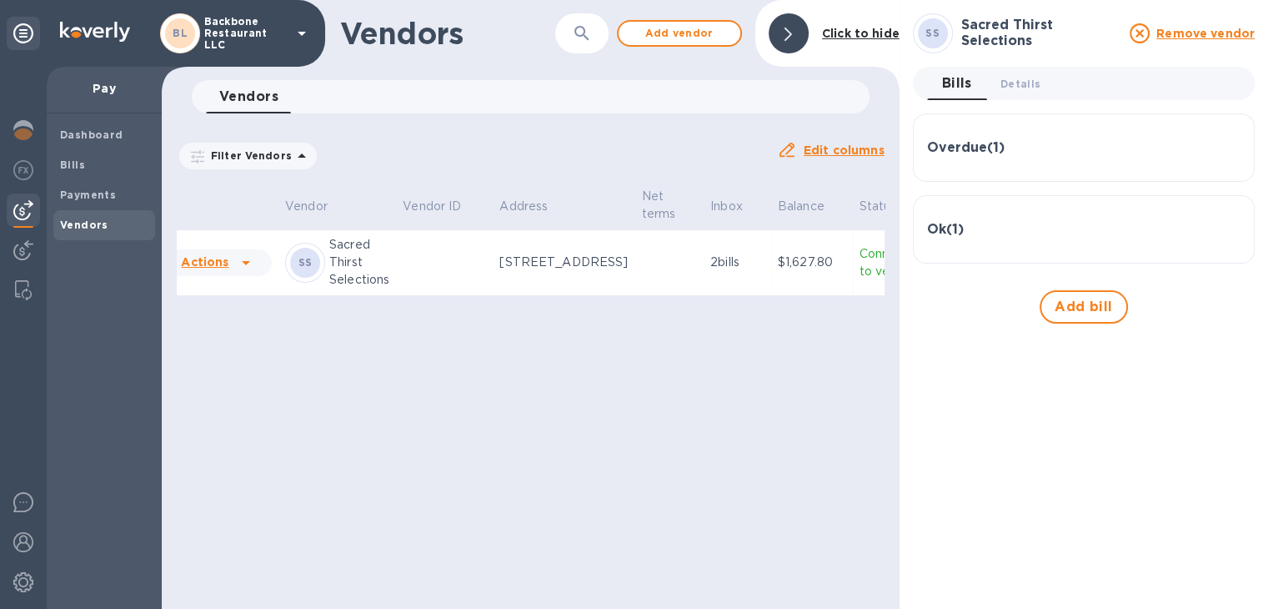
click at [936, 144] on h3 "Overdue ( 1 )" at bounding box center [966, 148] width 78 height 16
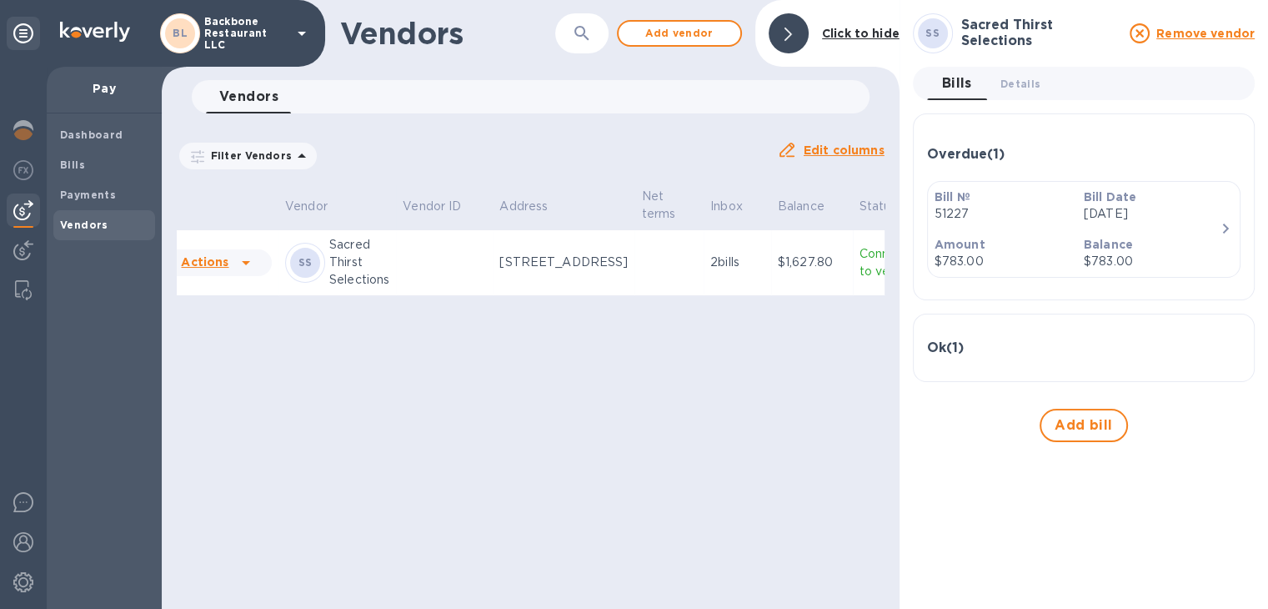
click at [1222, 214] on div "Bill Date Jan 22nd 2025" at bounding box center [1151, 206] width 149 height 48
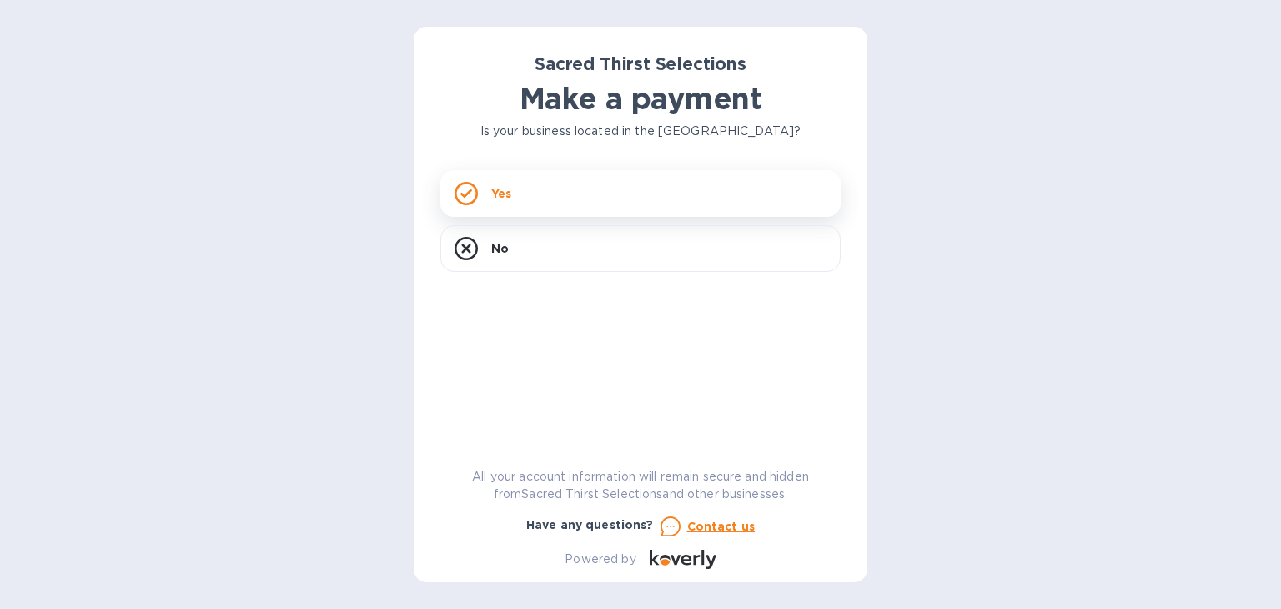
click at [460, 192] on icon at bounding box center [465, 193] width 23 height 23
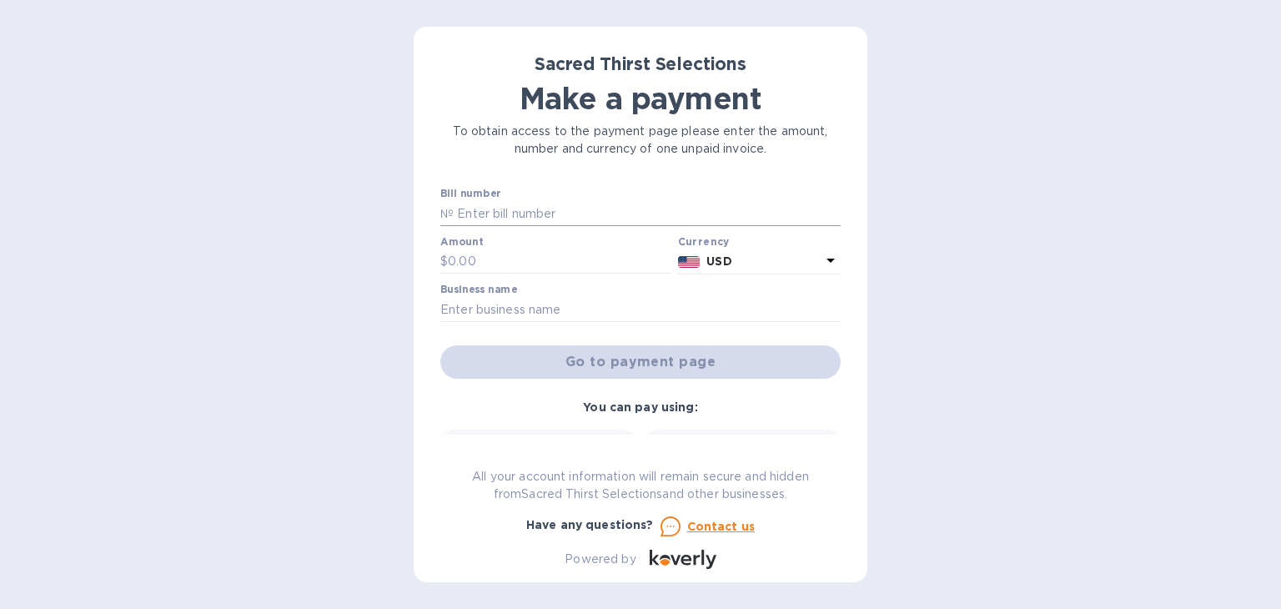
click at [467, 217] on input "text" at bounding box center [647, 213] width 387 height 25
type input "53550"
click at [469, 264] on input "text" at bounding box center [559, 261] width 223 height 25
paste input "844.80"
type input "844.80"
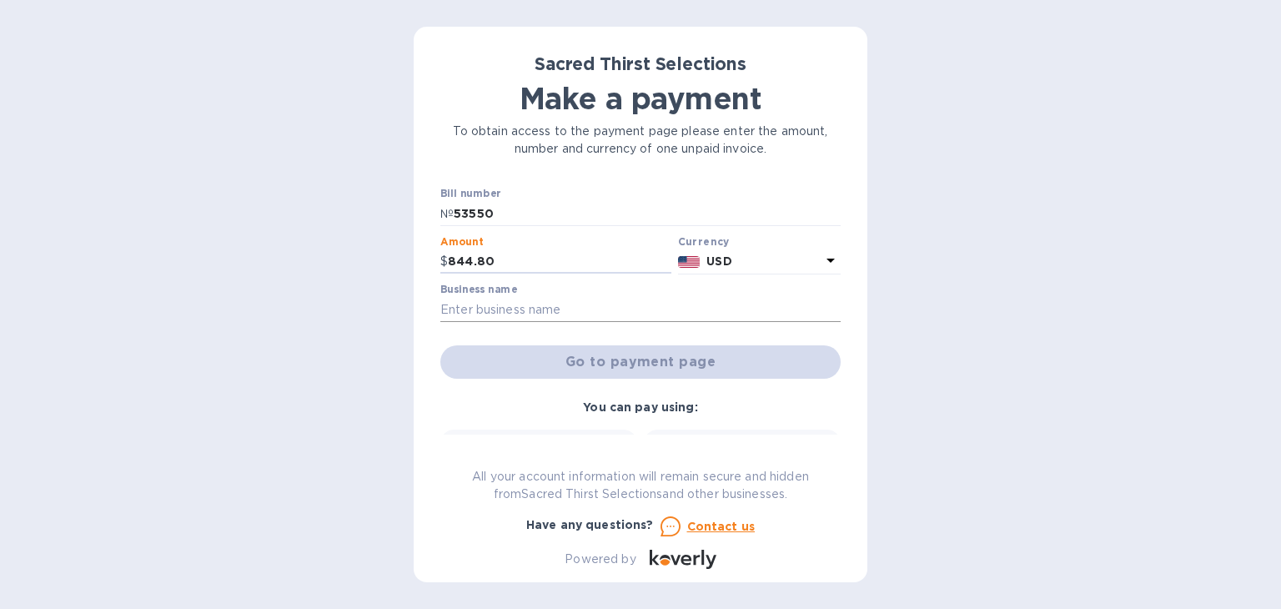
click at [494, 304] on input "text" at bounding box center [640, 309] width 400 height 25
type input "Backbone Restauranty LLC"
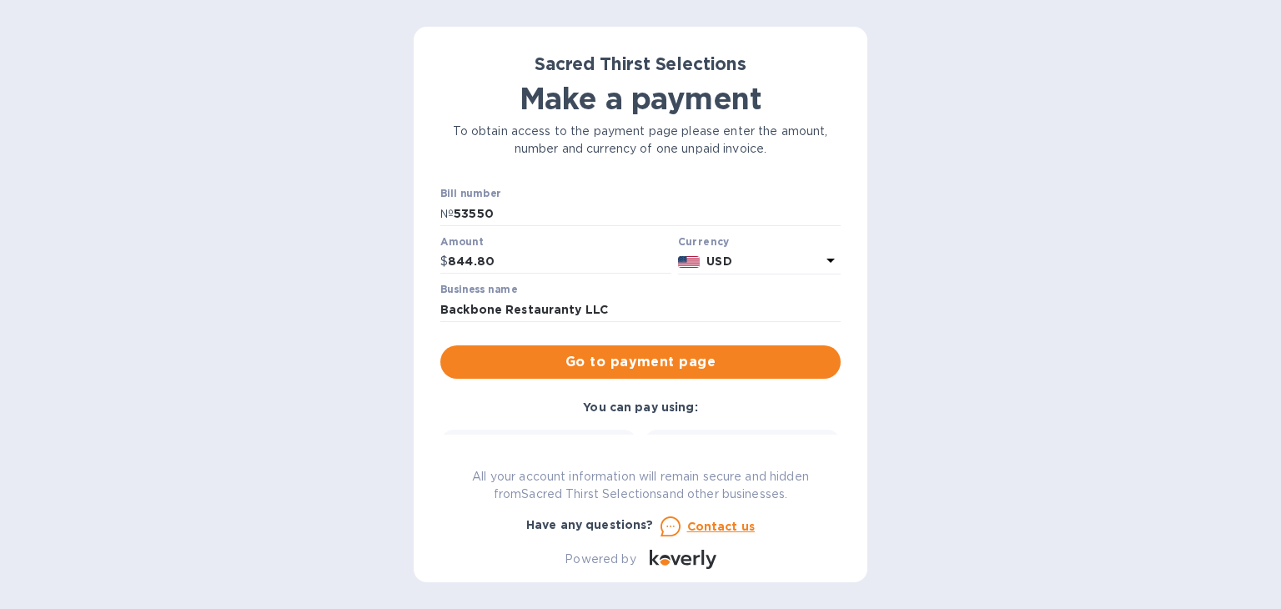
drag, startPoint x: 840, startPoint y: 286, endPoint x: 835, endPoint y: 301, distance: 15.8
click at [835, 308] on div "Sacred Thirst Selections Make a payment To obtain access to the payment page pl…" at bounding box center [641, 304] width 454 height 555
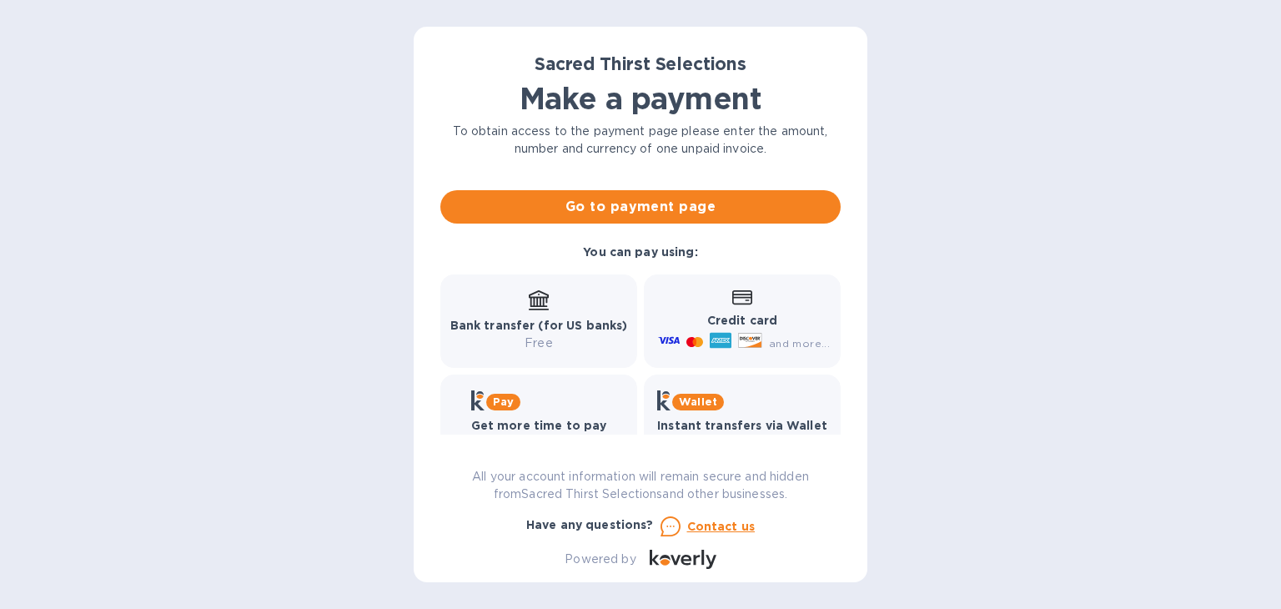
scroll to position [198, 0]
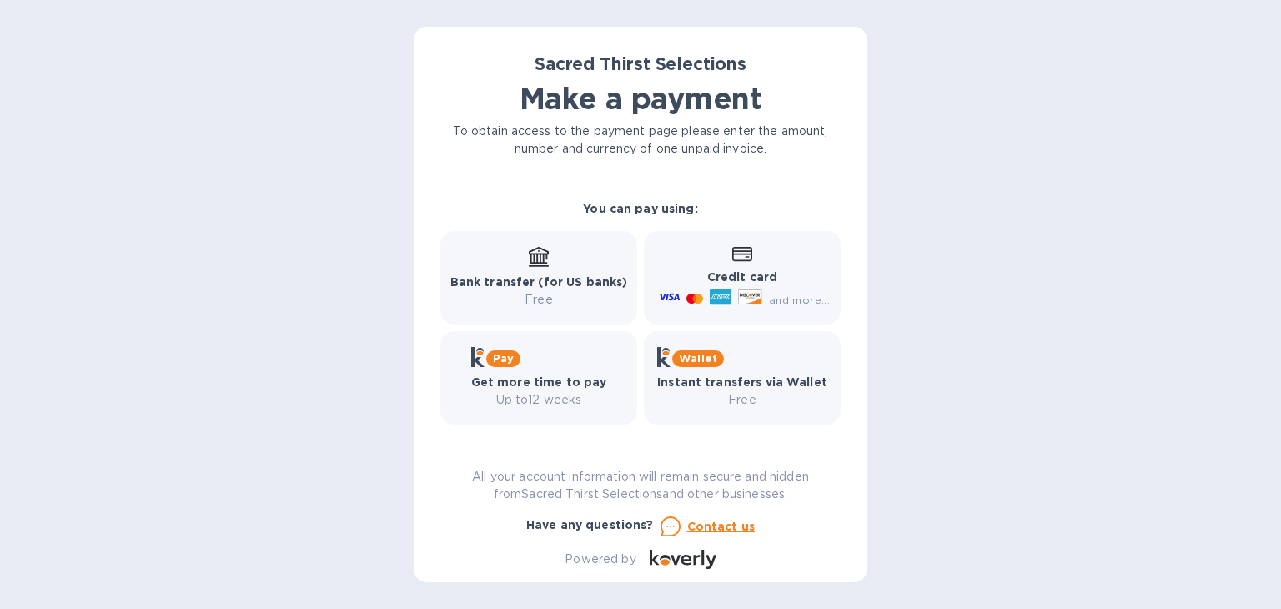
click at [536, 260] on icon at bounding box center [539, 257] width 20 height 20
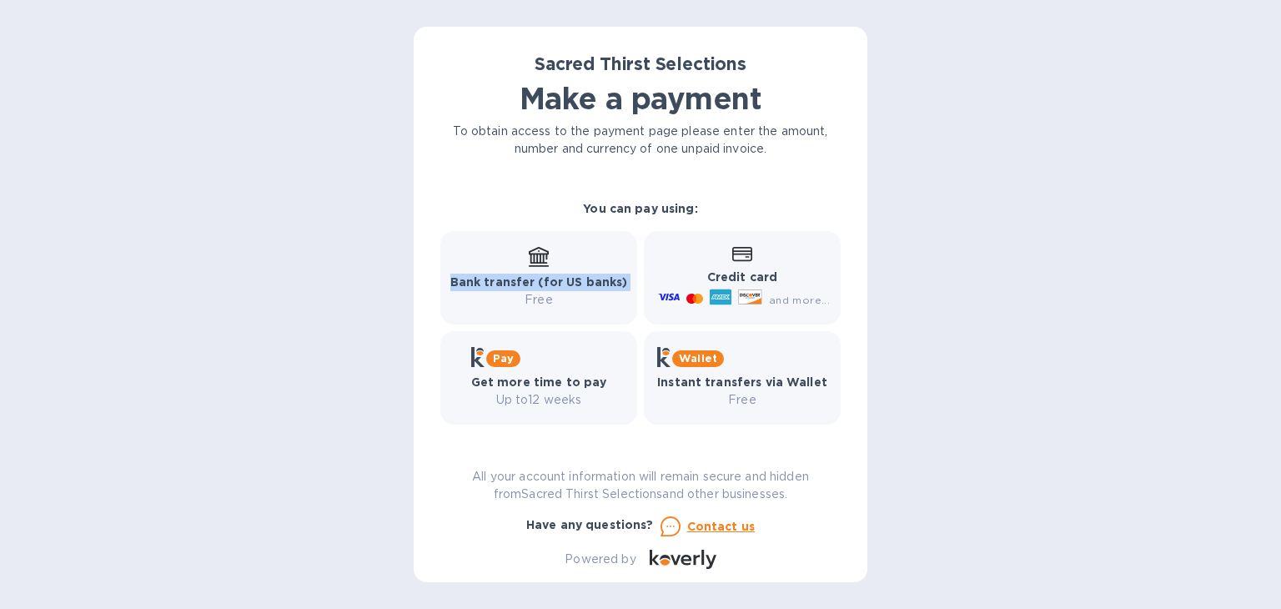
click at [536, 260] on icon at bounding box center [539, 257] width 20 height 20
click at [831, 321] on div "Credit card and more..." at bounding box center [741, 278] width 203 height 100
drag, startPoint x: 839, startPoint y: 326, endPoint x: 830, endPoint y: 310, distance: 17.9
click at [830, 310] on div "Sacred Thirst Selections Make a payment To obtain access to the payment page pl…" at bounding box center [641, 304] width 454 height 555
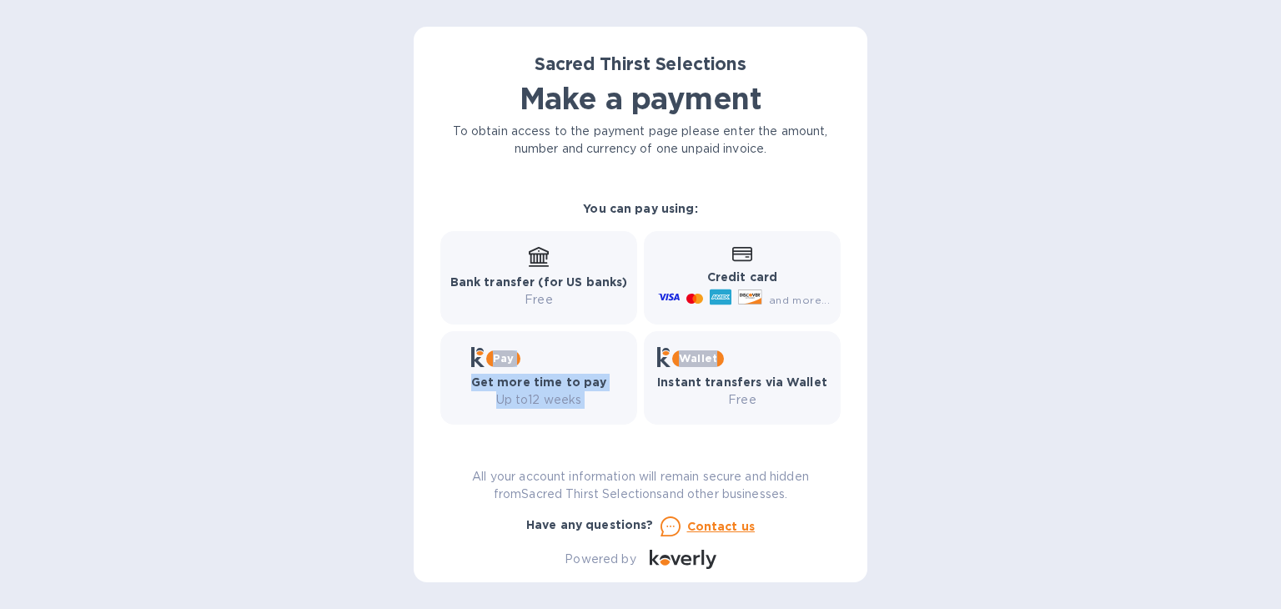
drag, startPoint x: 823, startPoint y: 328, endPoint x: 830, endPoint y: 314, distance: 15.3
click at [829, 311] on div "Bank transfer (for US banks) Free Credit card and more... Pay Get more time to …" at bounding box center [640, 328] width 407 height 200
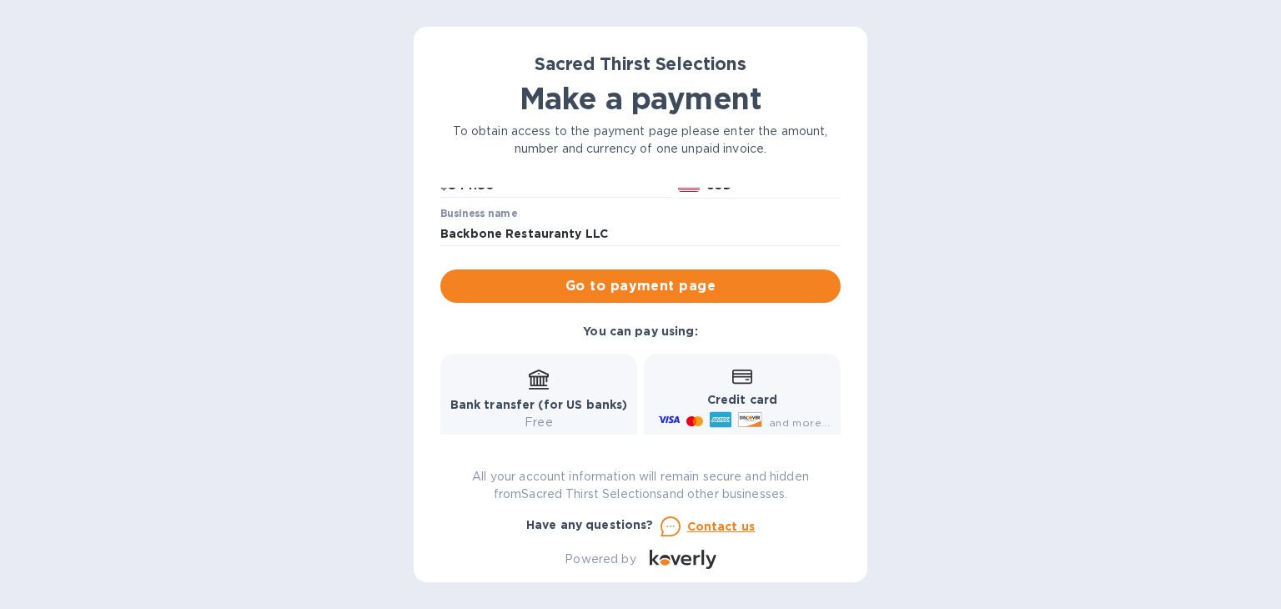
scroll to position [66, 0]
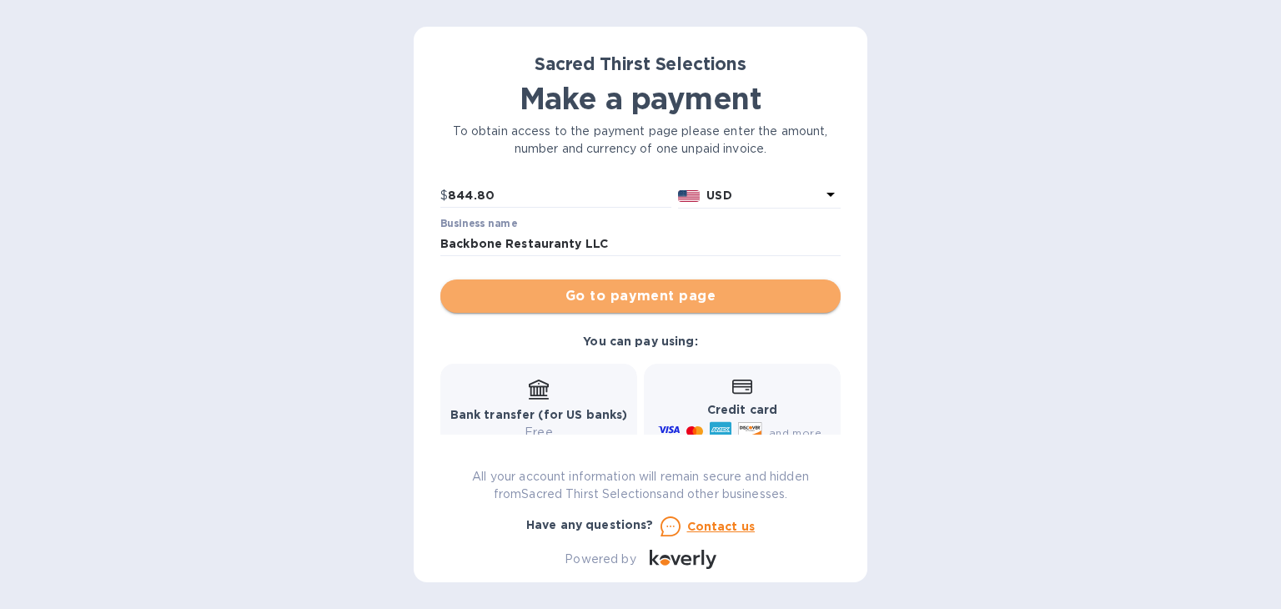
click at [651, 291] on span "Go to payment page" at bounding box center [641, 296] width 374 height 20
